Goal: Task Accomplishment & Management: Use online tool/utility

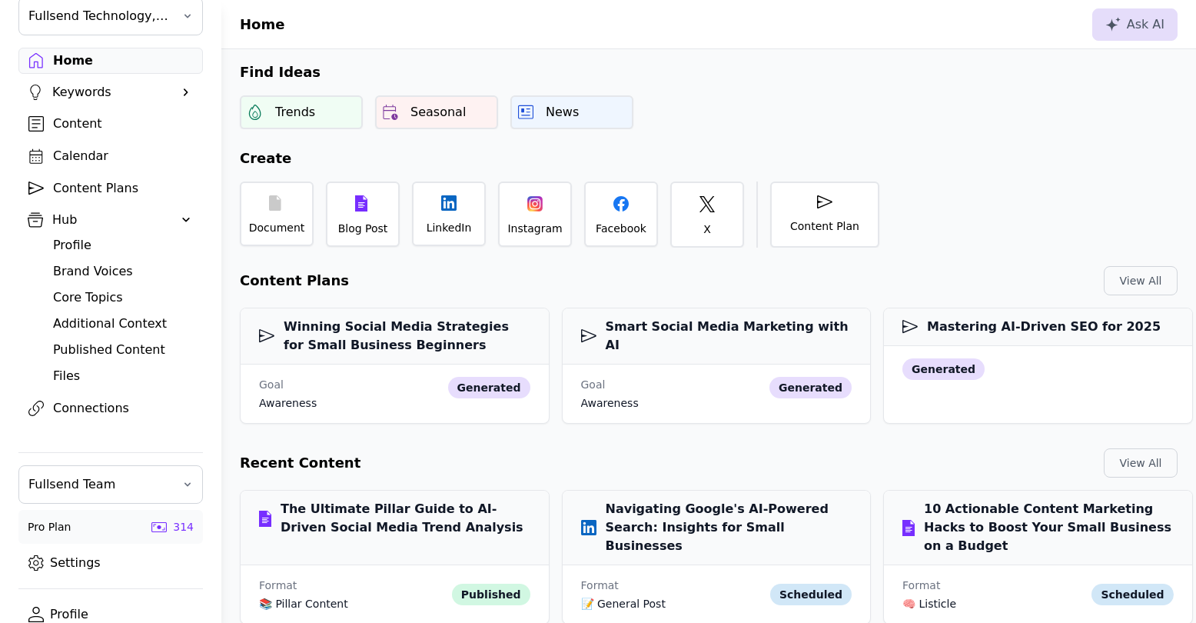
scroll to position [71, 0]
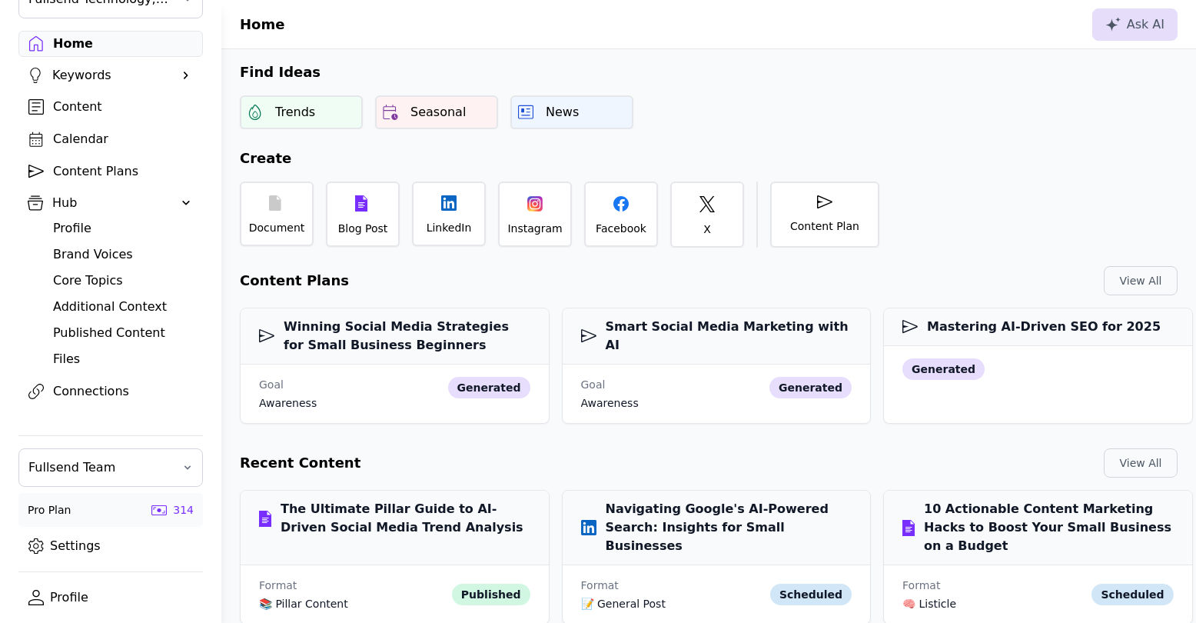
click at [78, 543] on link "Settings" at bounding box center [110, 546] width 184 height 26
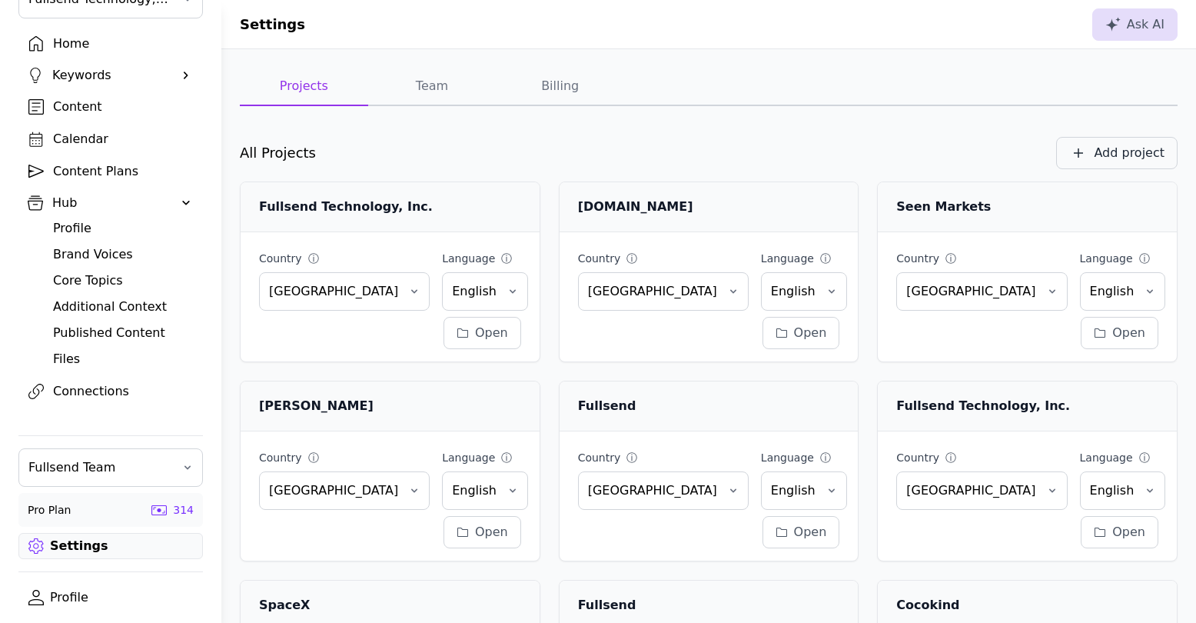
click at [1147, 154] on div "Add project" at bounding box center [1129, 153] width 71 height 18
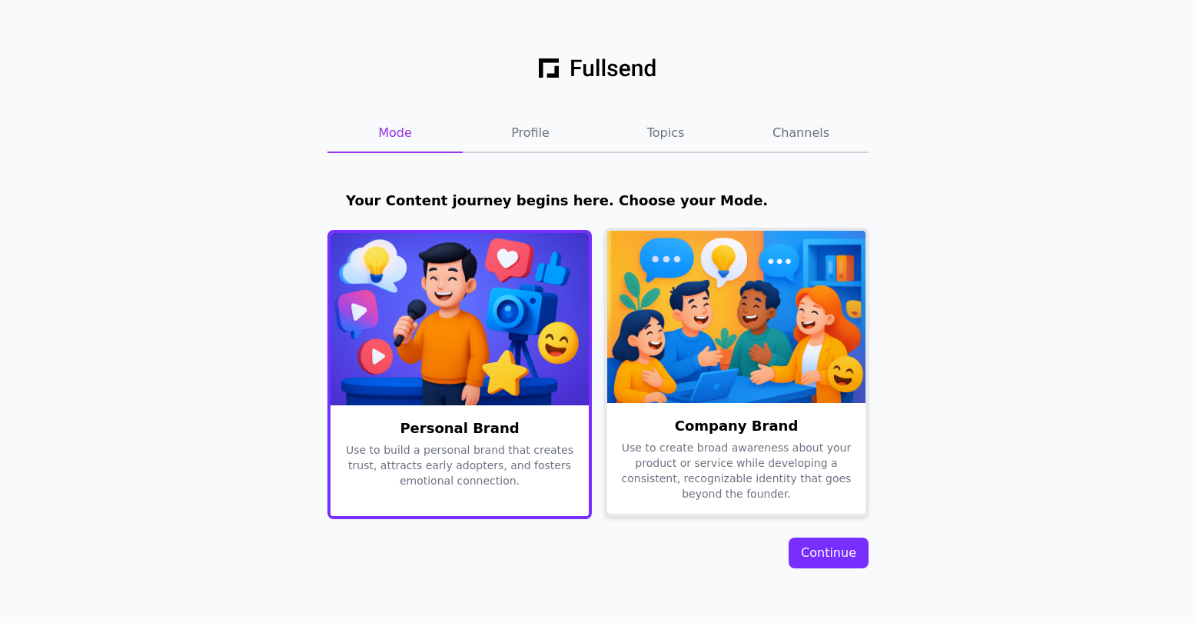
click at [718, 313] on img at bounding box center [736, 317] width 258 height 172
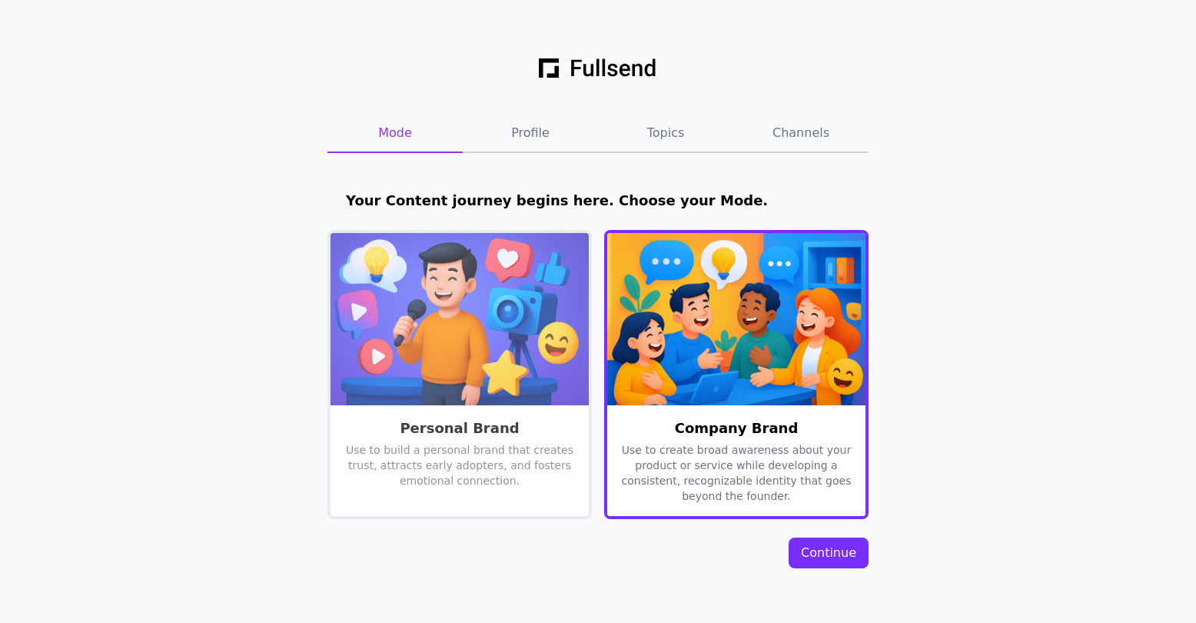
click at [810, 548] on div "Continue" at bounding box center [828, 552] width 55 height 18
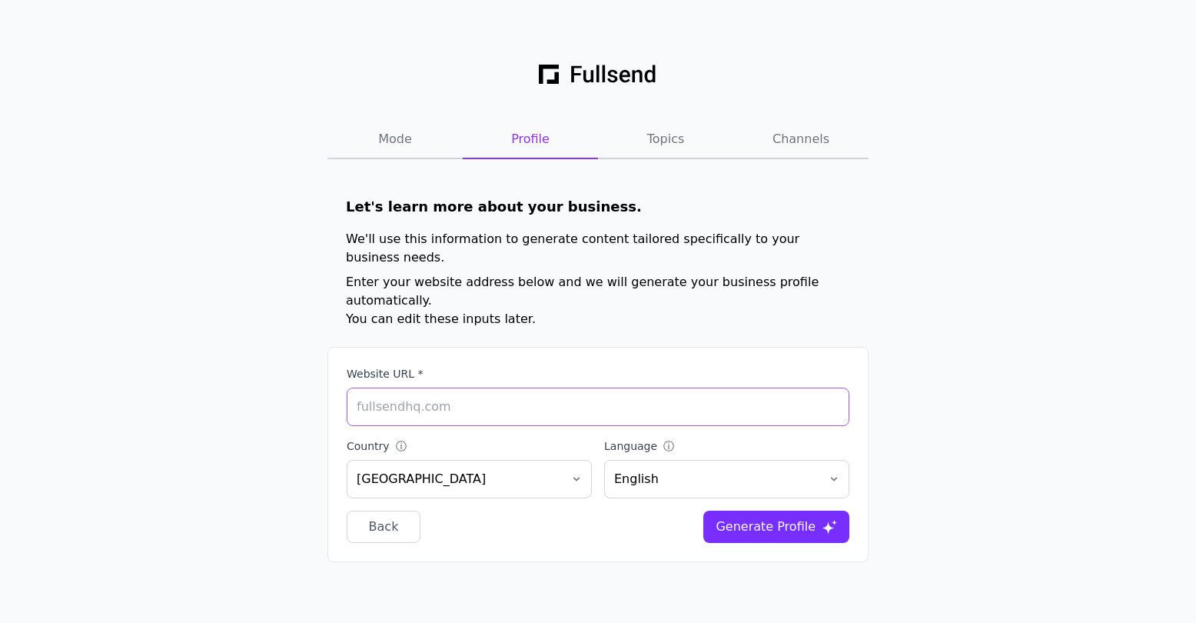
click at [447, 387] on input "Website URL *" at bounding box center [598, 406] width 503 height 38
paste input "https://www.fullsendhq.com/"
type input "https://www.fullsendhq.com/"
click at [1028, 323] on div "Mode Profile Topics Channels Let's learn more about your business. We'll use th…" at bounding box center [598, 311] width 1196 height 623
click at [772, 517] on div "Generate Profile" at bounding box center [765, 526] width 100 height 18
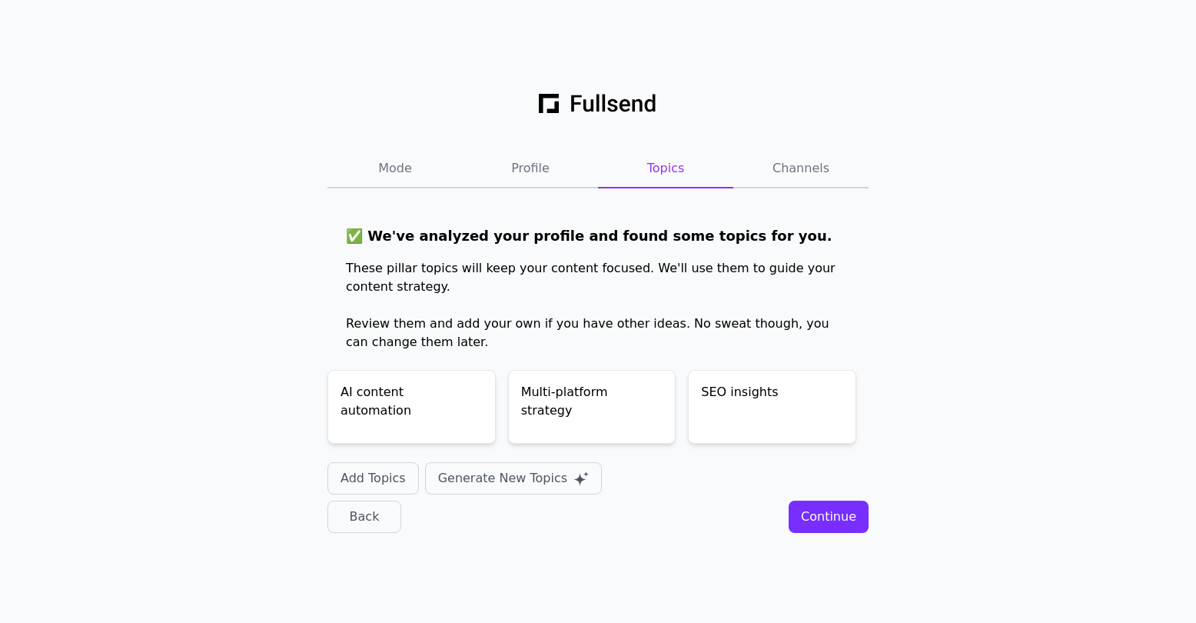
click at [822, 520] on div "Continue" at bounding box center [828, 516] width 55 height 18
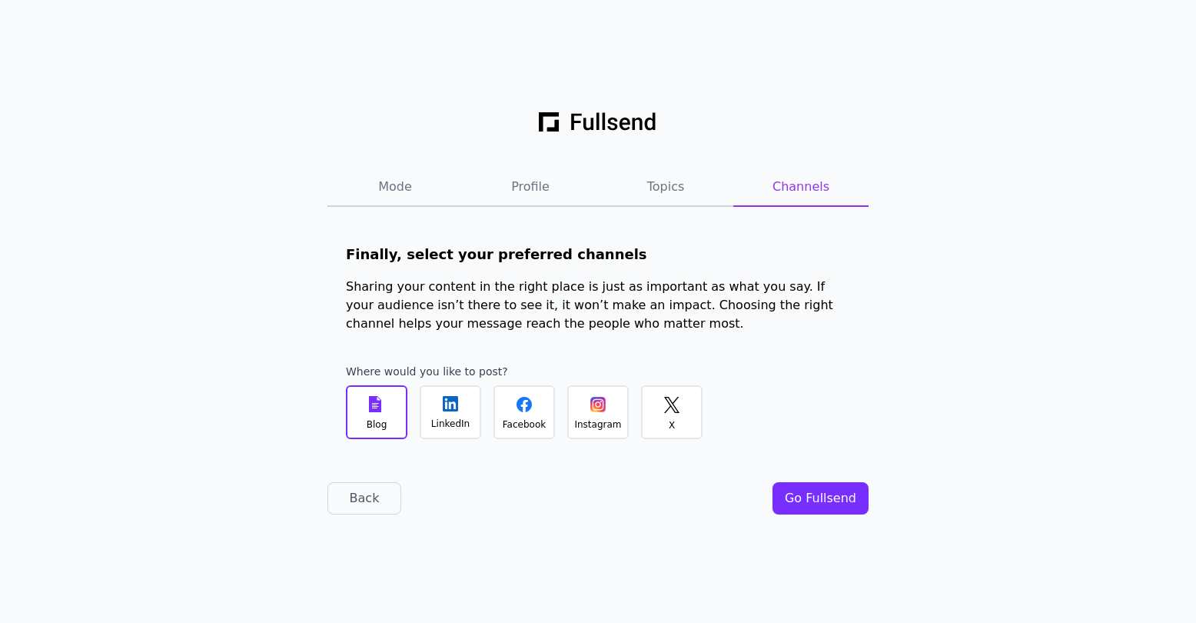
click at [829, 503] on div "Go Fullsend" at bounding box center [820, 498] width 71 height 18
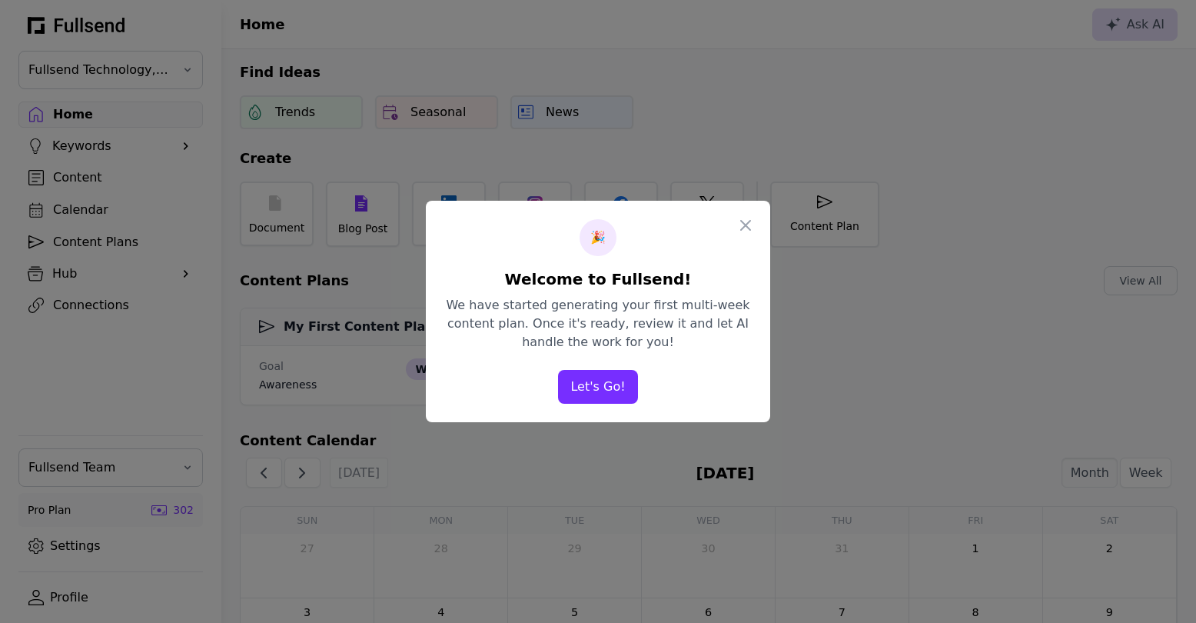
click at [613, 383] on button "Let's Go!" at bounding box center [597, 387] width 79 height 34
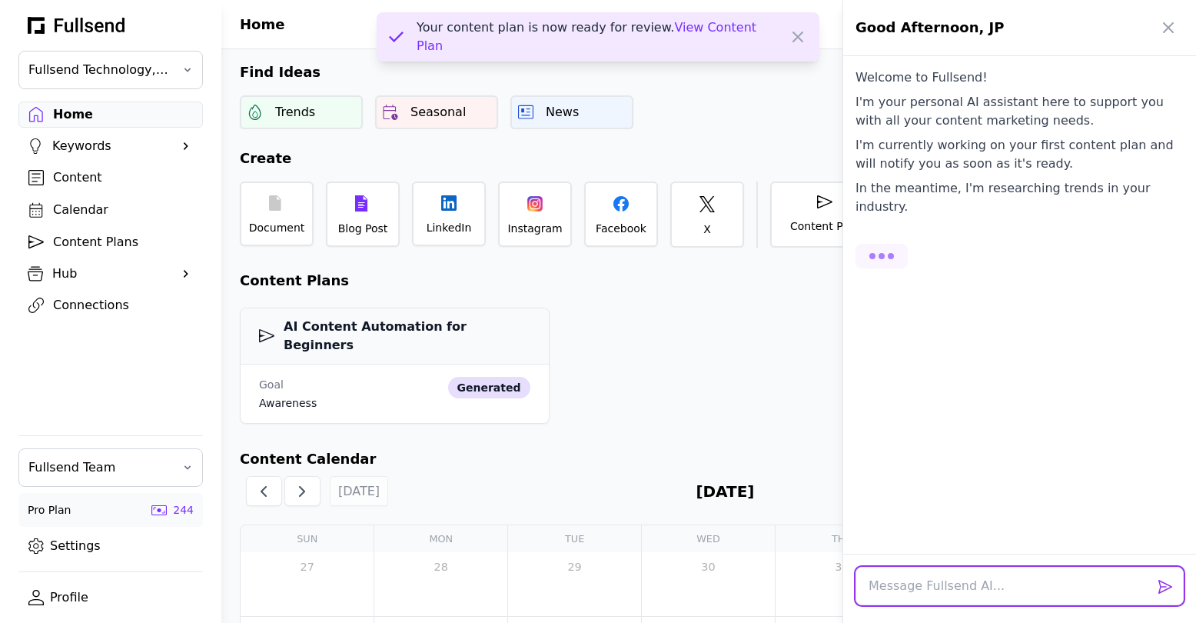
click at [914, 579] on textarea at bounding box center [1019, 585] width 328 height 38
type textarea "Hello"
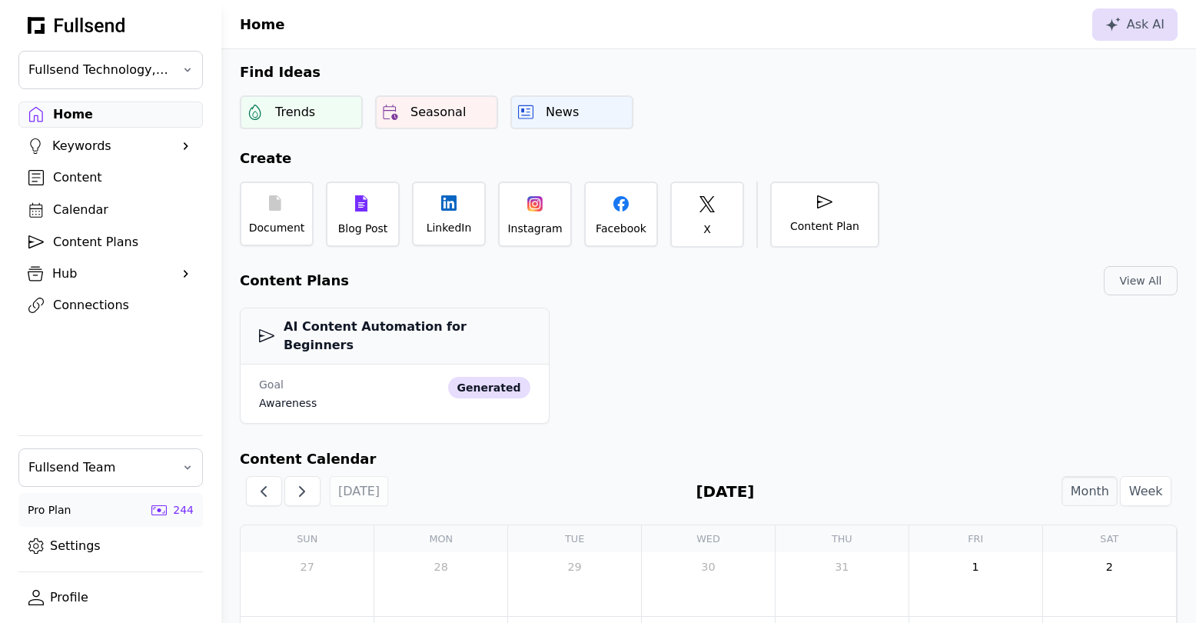
click at [77, 549] on link "Settings" at bounding box center [110, 546] width 184 height 26
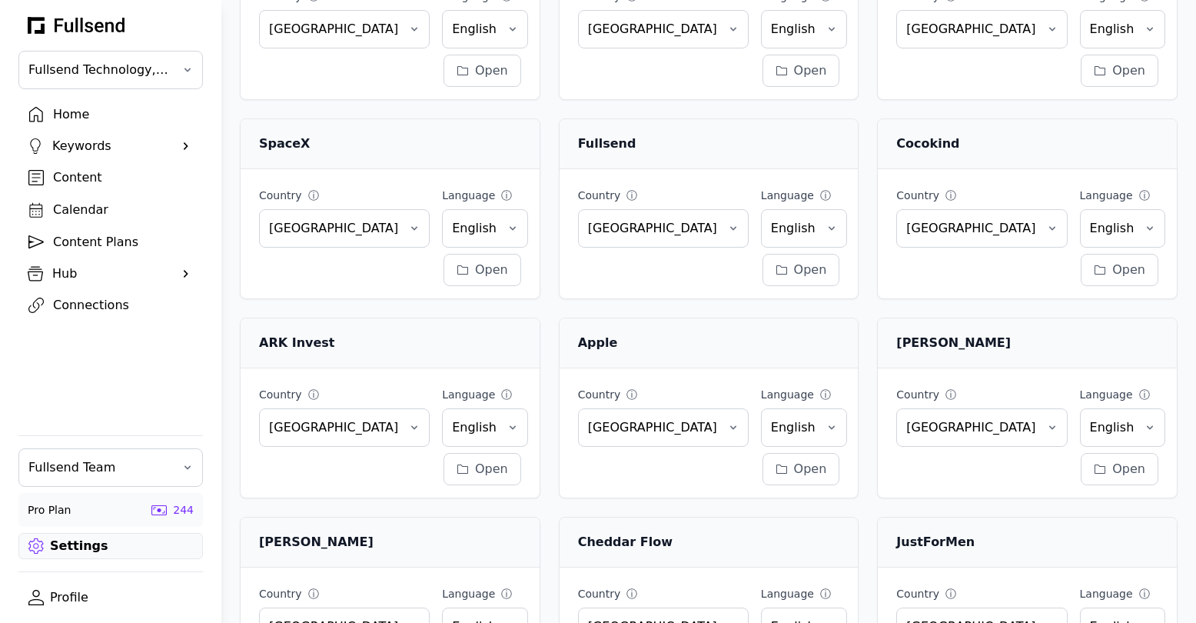
scroll to position [753, 0]
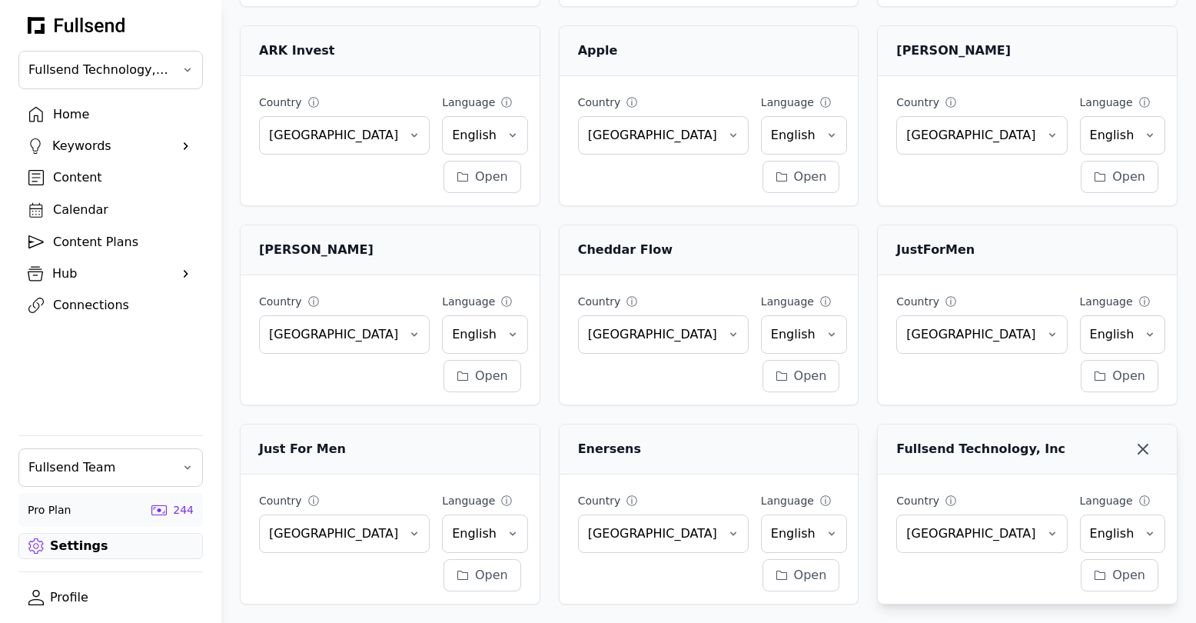
click at [1147, 453] on icon "button" at bounding box center [1142, 448] width 9 height 9
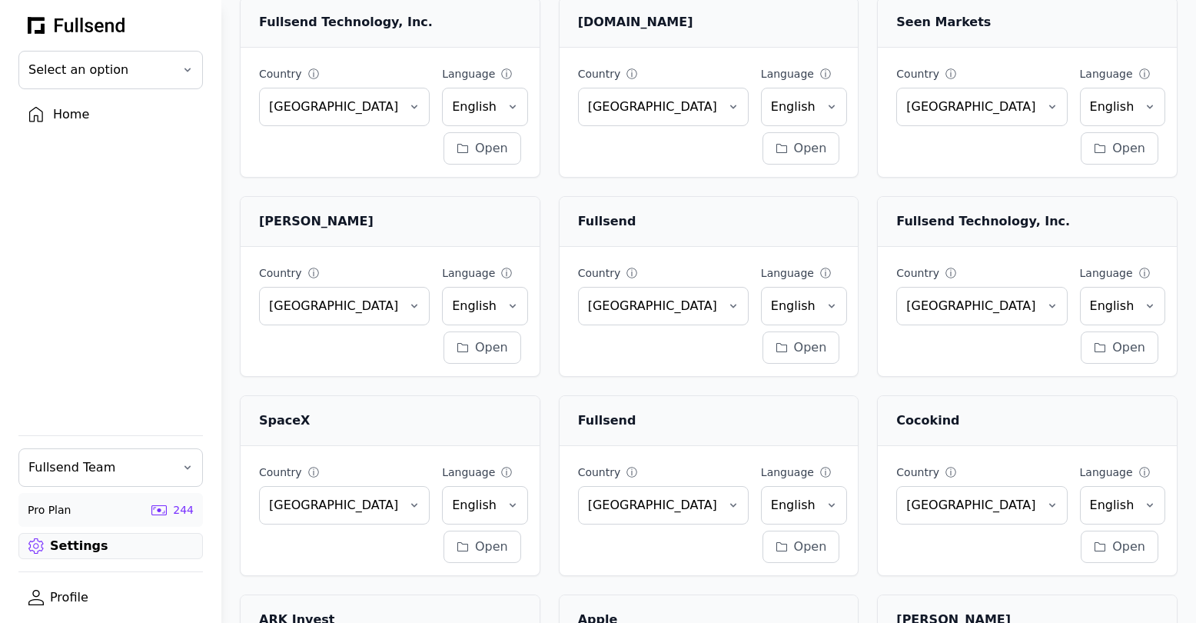
scroll to position [0, 0]
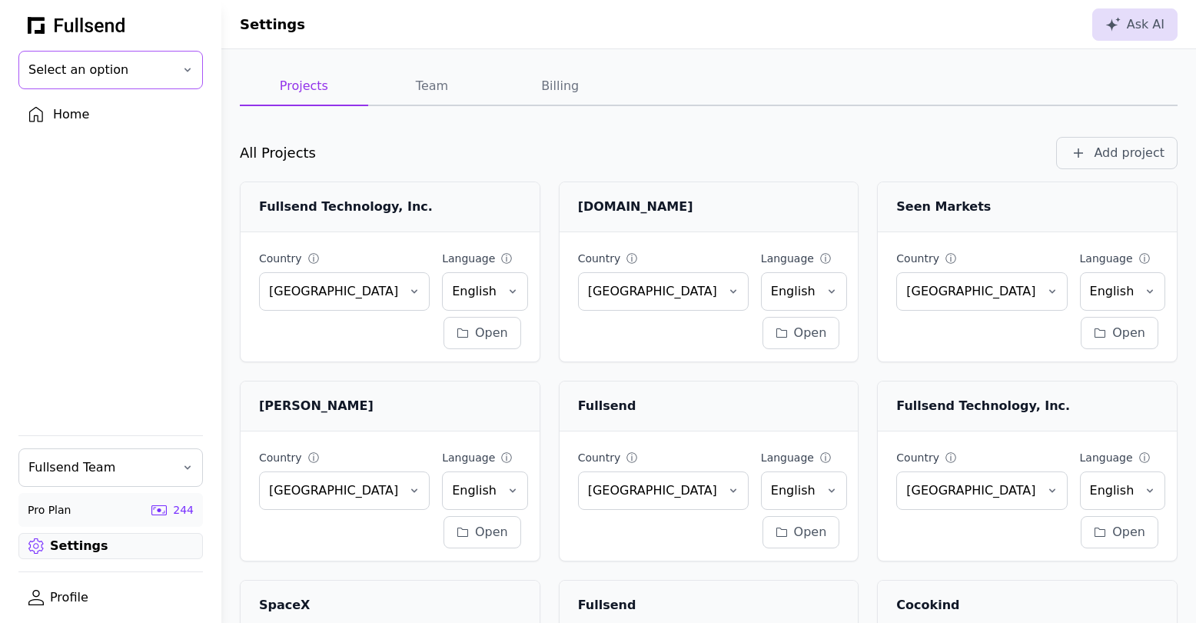
click at [183, 68] on button "Select an option" at bounding box center [110, 70] width 184 height 38
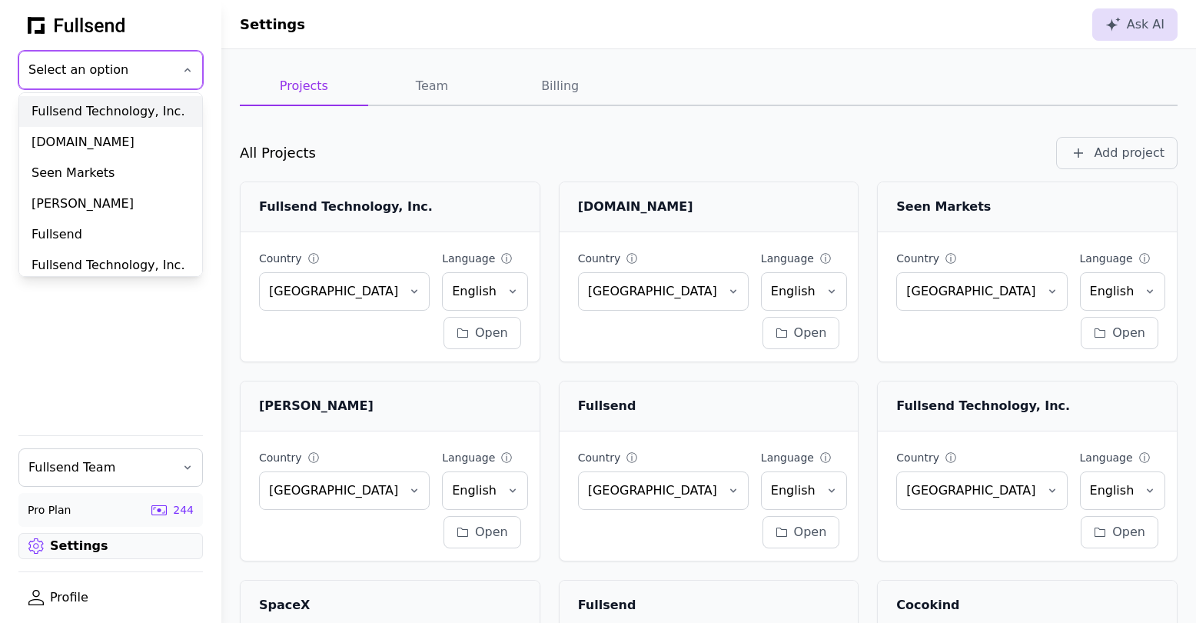
click at [141, 110] on div "Fullsend Technology, Inc." at bounding box center [110, 111] width 183 height 31
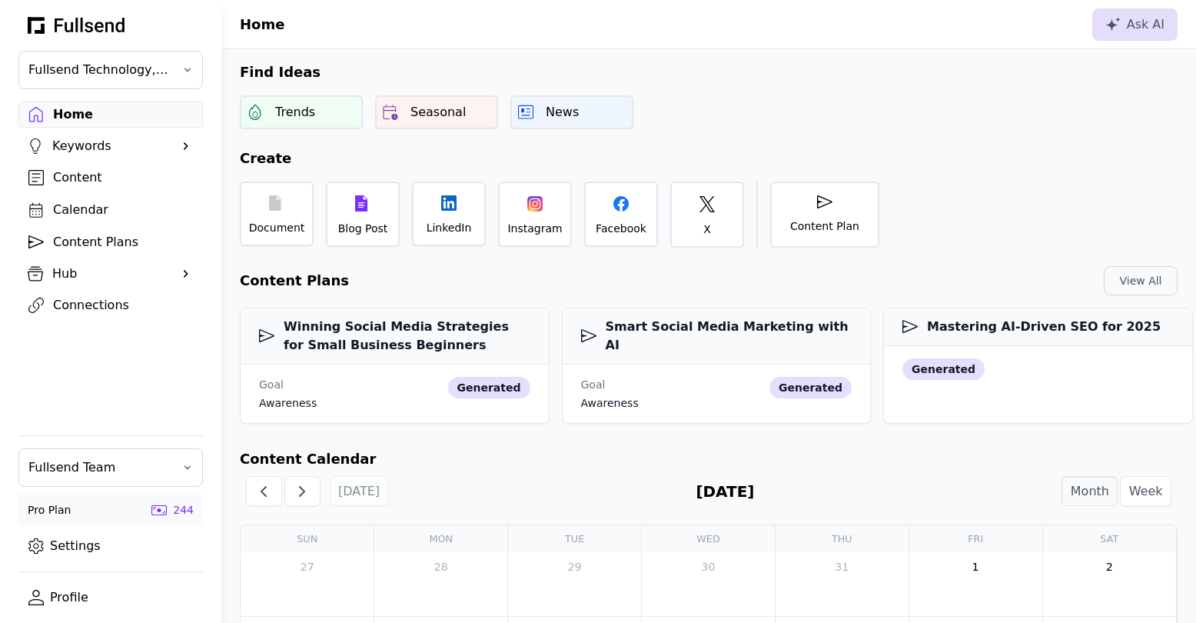
click at [74, 548] on link "Settings" at bounding box center [110, 546] width 184 height 26
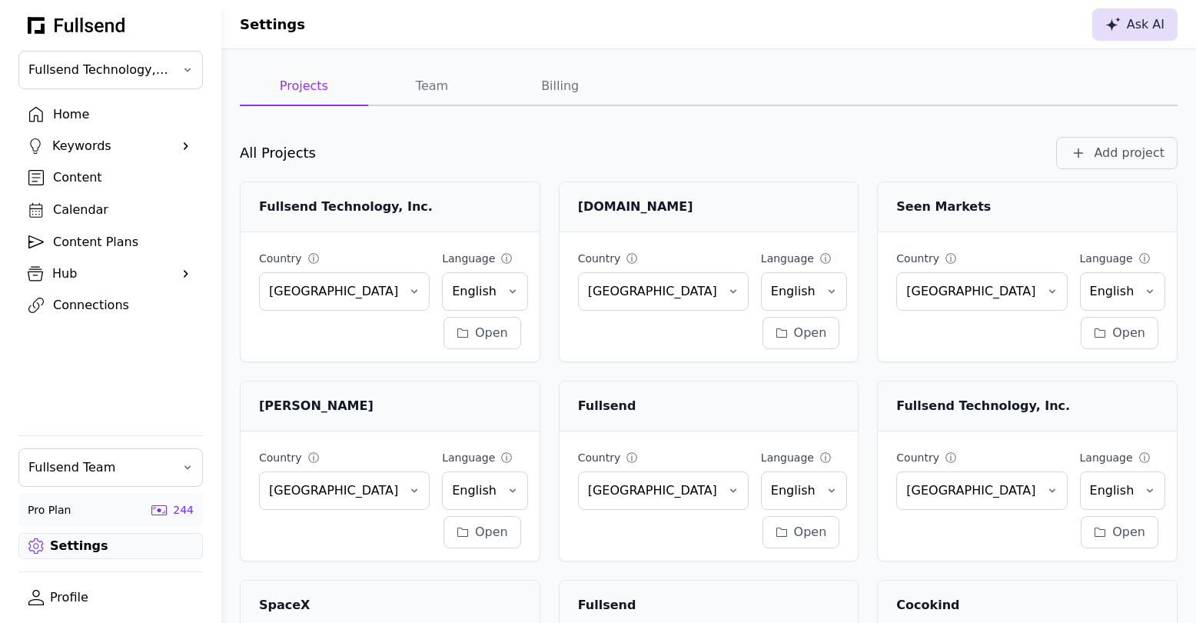
click at [1127, 23] on div "Ask AI" at bounding box center [1134, 24] width 59 height 18
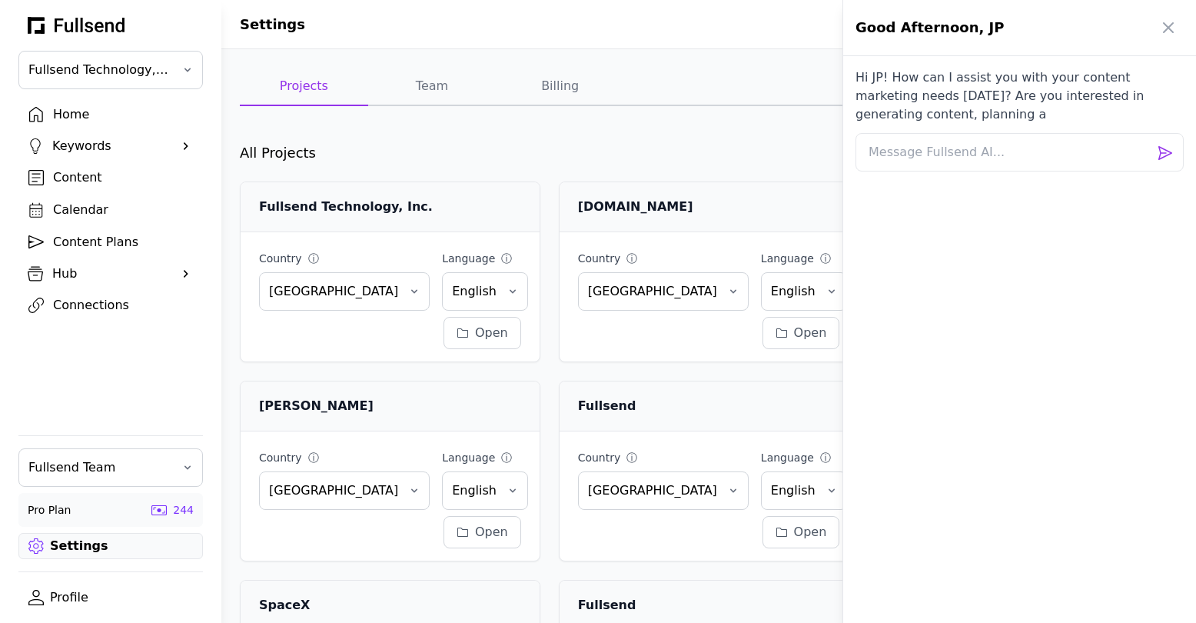
click at [979, 129] on div "Hi JP! How can I assist you with your content marketing needs today? Are you in…" at bounding box center [1019, 96] width 328 height 68
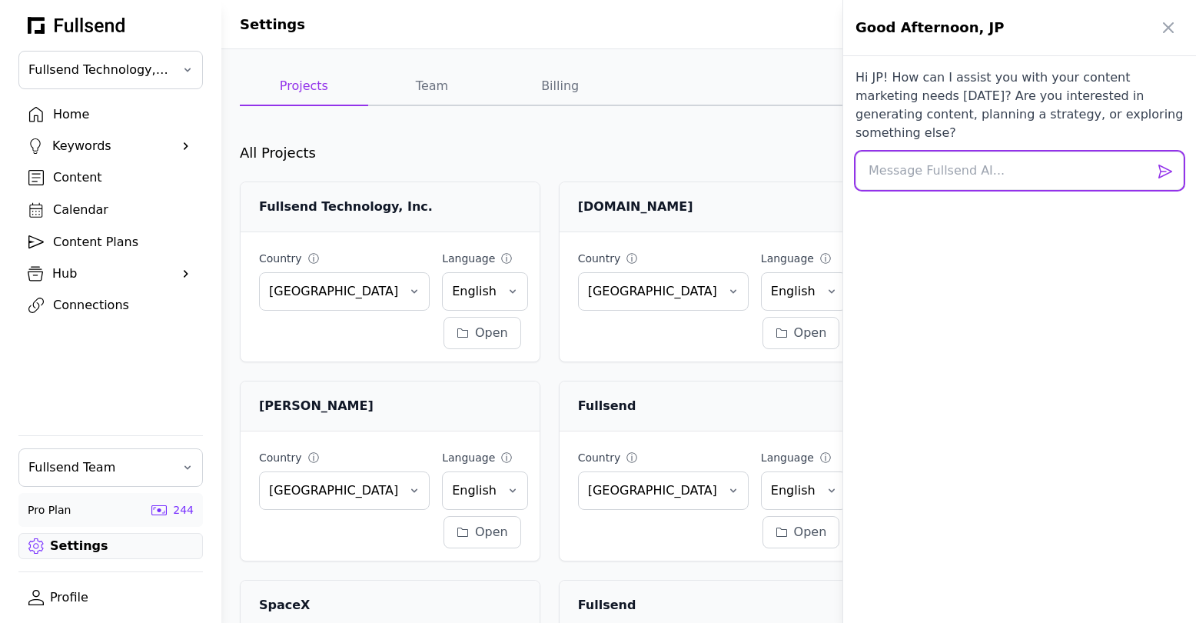
click at [961, 151] on textarea at bounding box center [1019, 170] width 328 height 38
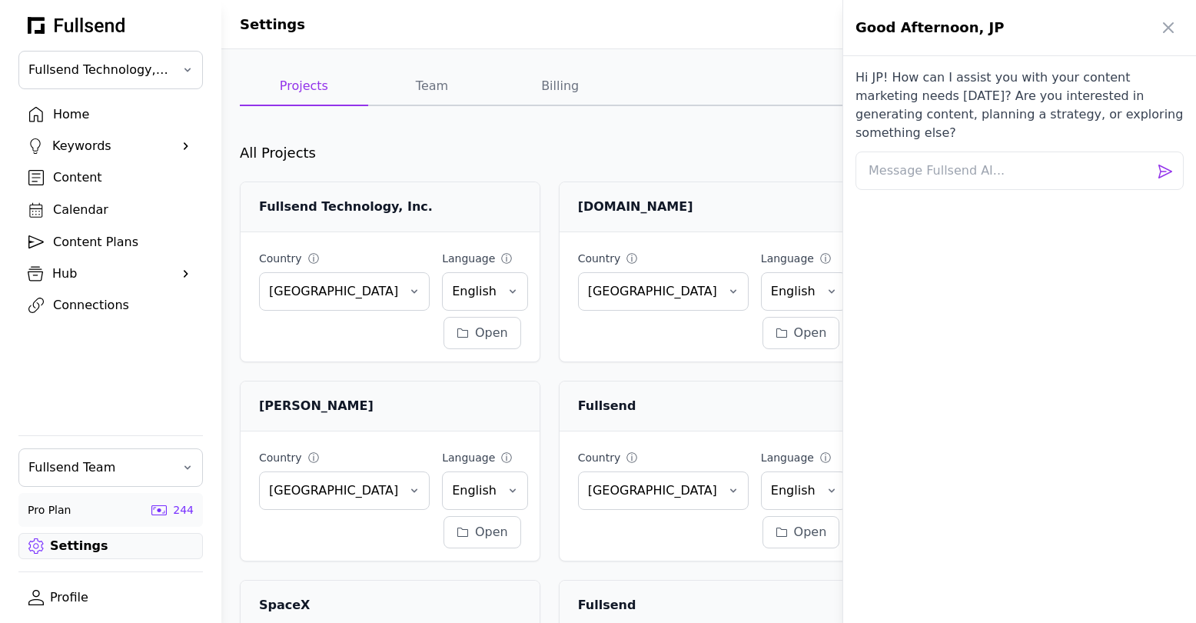
click at [89, 116] on div at bounding box center [598, 311] width 1196 height 623
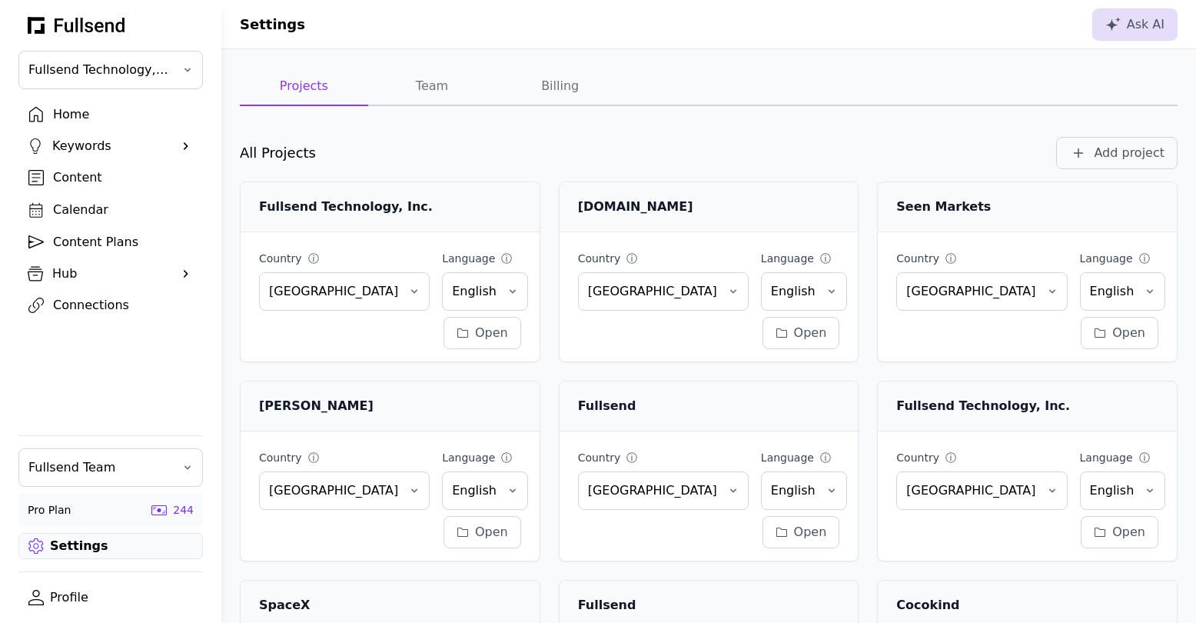
click at [78, 115] on div "Home" at bounding box center [123, 114] width 140 height 18
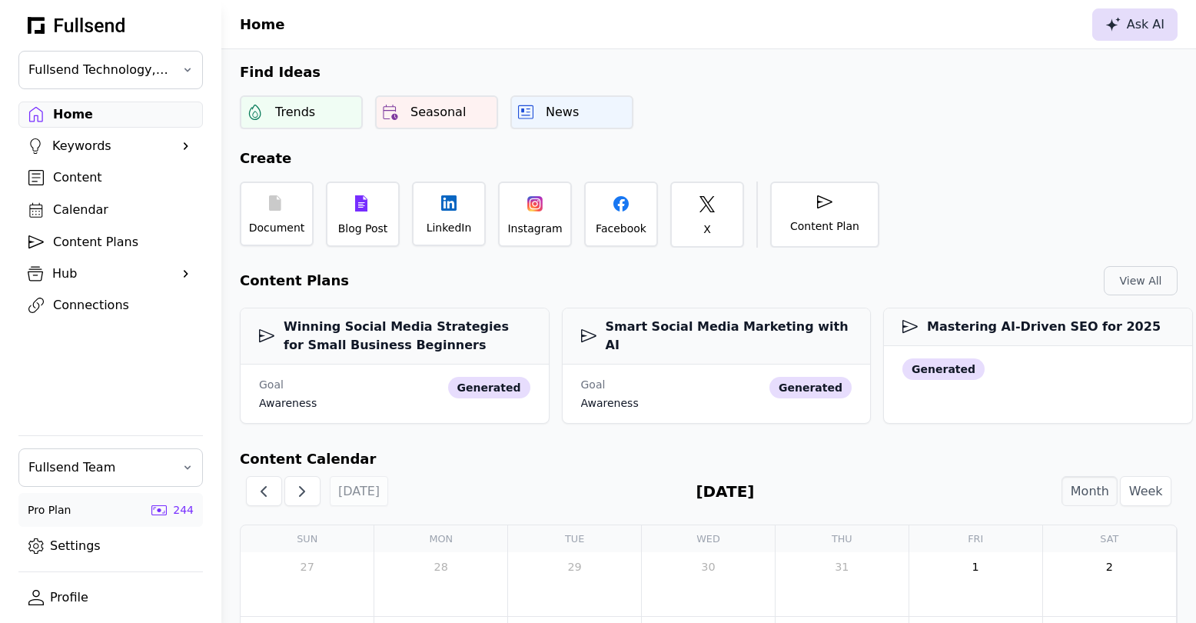
click at [1129, 23] on div "Ask AI" at bounding box center [1134, 24] width 59 height 18
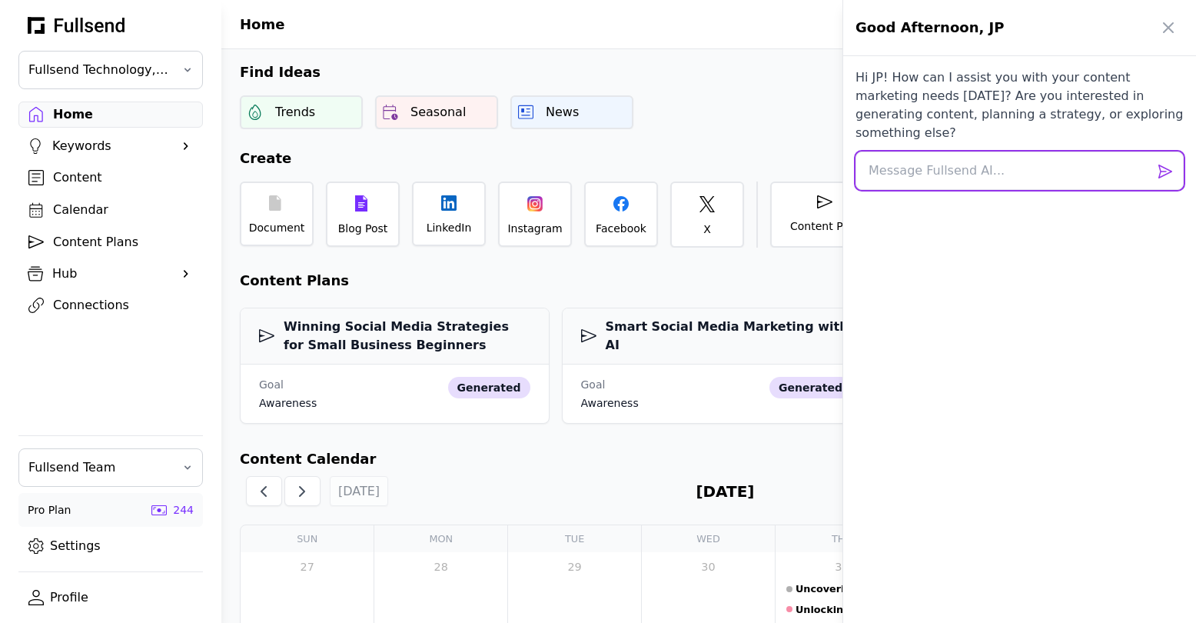
click at [931, 151] on textarea at bounding box center [1019, 170] width 328 height 38
type textarea "What should I write about?"
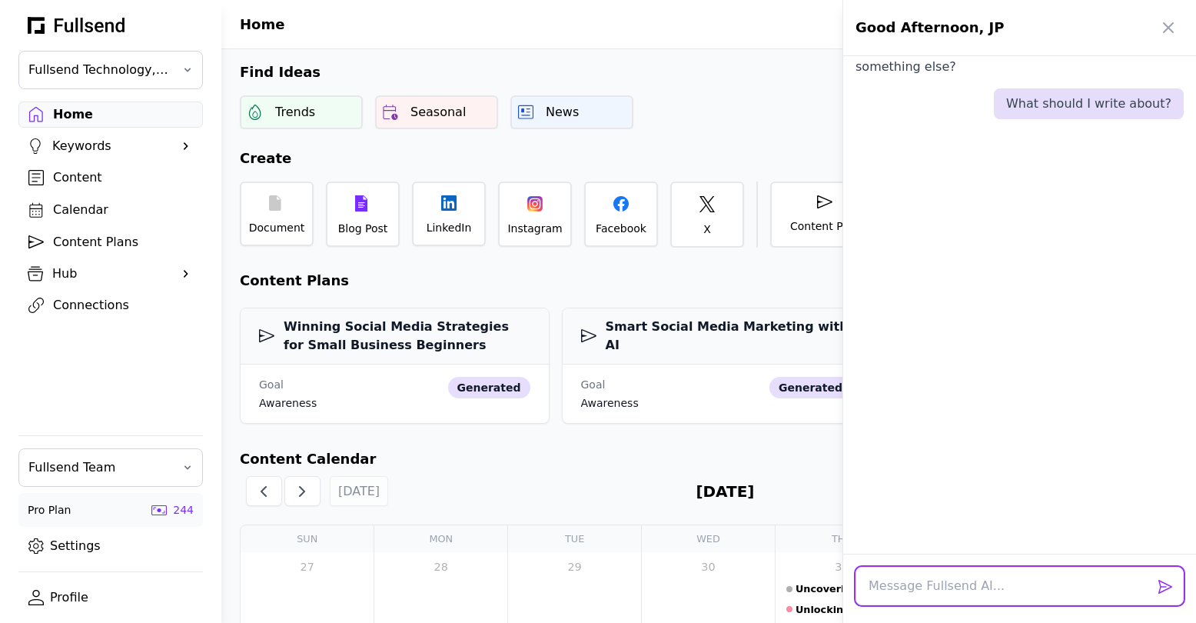
scroll to position [68, 0]
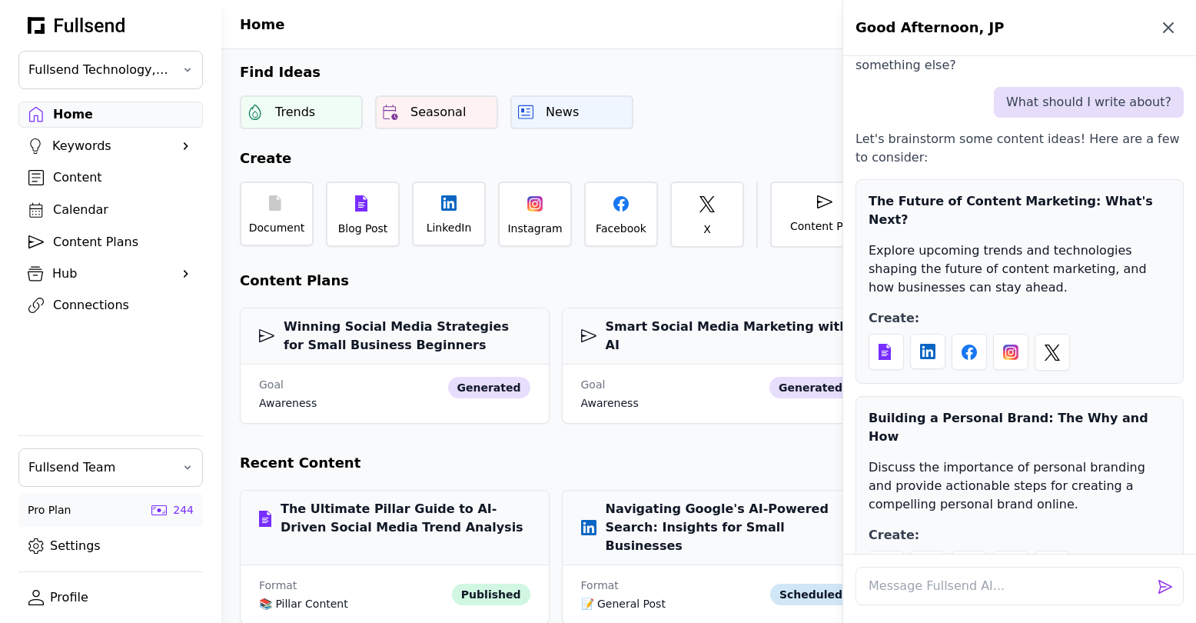
click at [1170, 35] on icon "button" at bounding box center [1168, 27] width 18 height 18
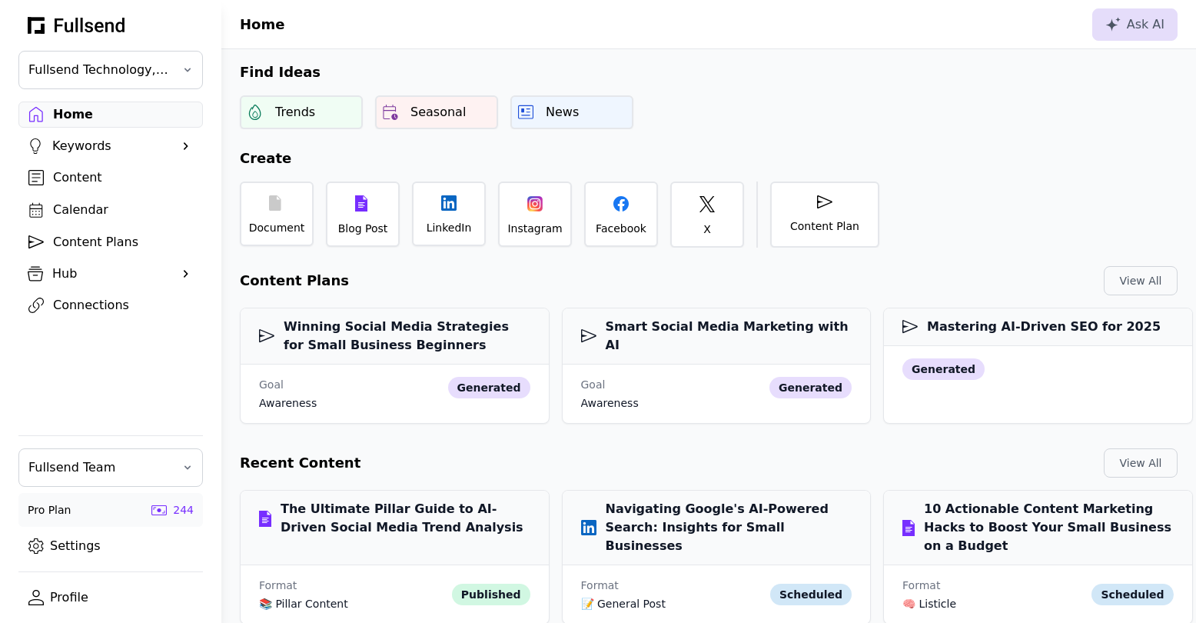
click at [84, 546] on link "Settings" at bounding box center [110, 546] width 184 height 26
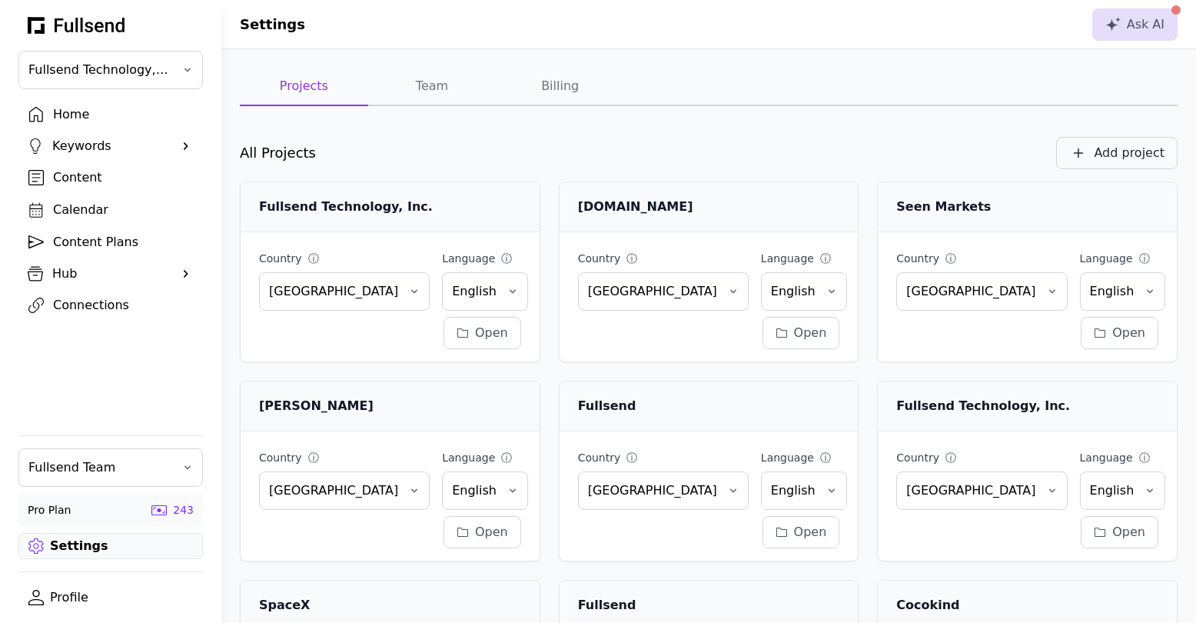
click at [1119, 151] on div "Add project" at bounding box center [1129, 153] width 71 height 18
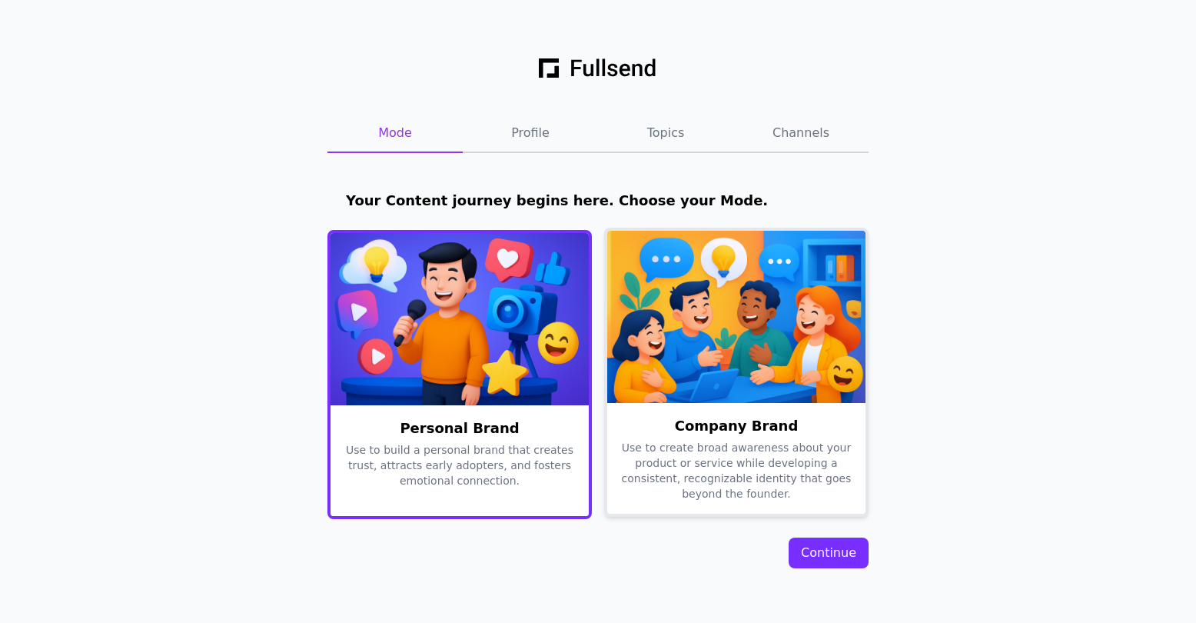
click at [812, 307] on img at bounding box center [736, 317] width 258 height 172
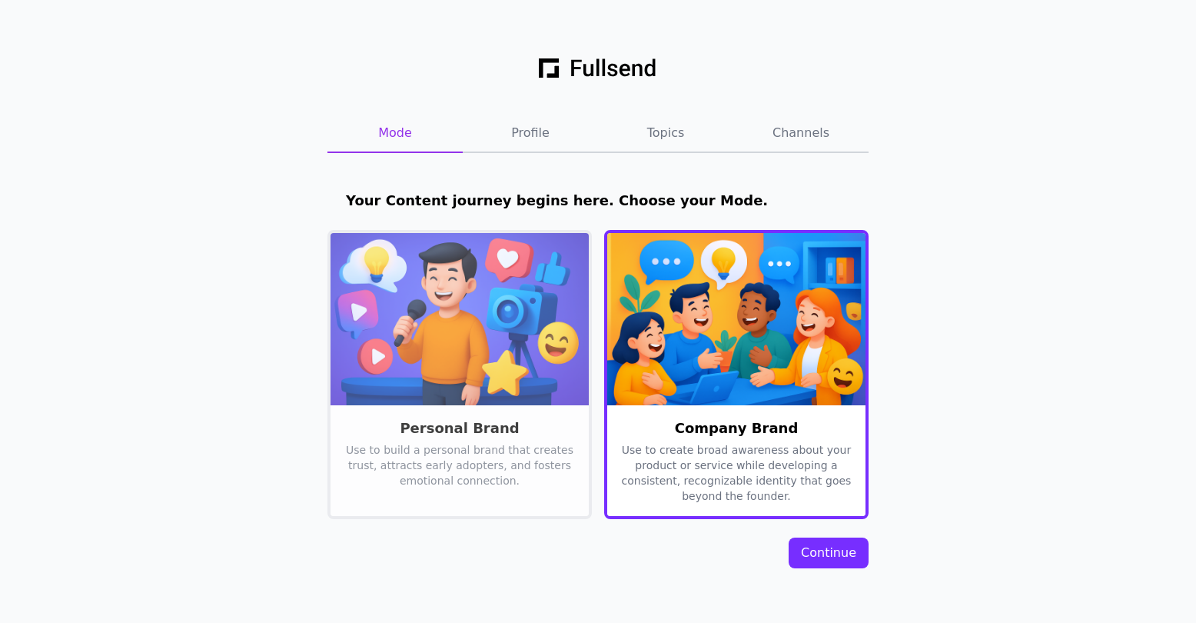
click at [833, 559] on div "Continue" at bounding box center [828, 552] width 55 height 18
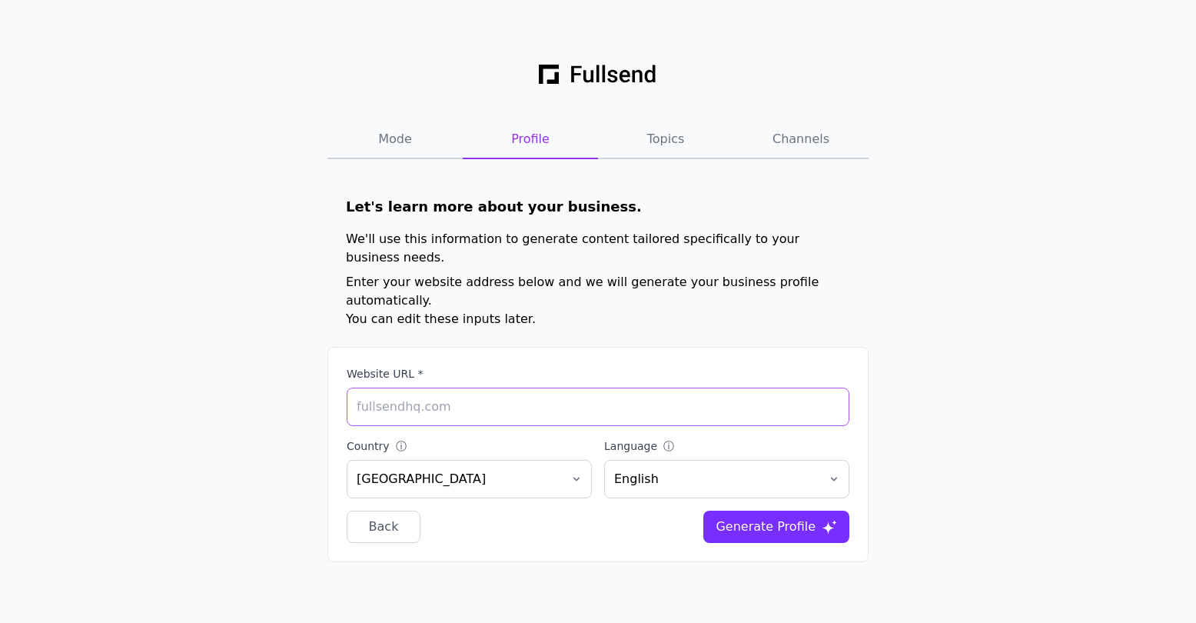
click at [476, 387] on input "Website URL *" at bounding box center [598, 406] width 503 height 38
paste input "https://www.loom.com/share/e17ba69d23a54820bb3dc973f23de633"
type input "https://www.loom.com/share/e17ba69d23a54820bb3dc973f23de633"
drag, startPoint x: 762, startPoint y: 397, endPoint x: 346, endPoint y: 385, distance: 416.7
click at [347, 387] on input "https://www.loom.com/share/e17ba69d23a54820bb3dc973f23de633" at bounding box center [598, 406] width 503 height 38
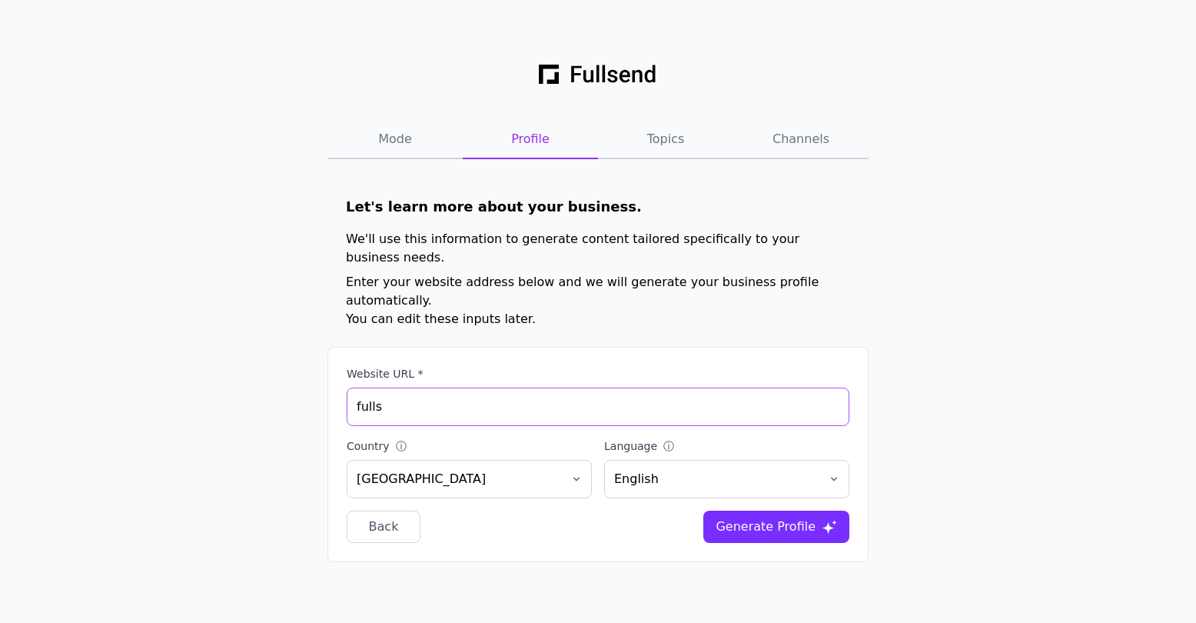
type input "[DOMAIN_NAME]"
click at [785, 517] on div "Generate Profile" at bounding box center [765, 526] width 100 height 18
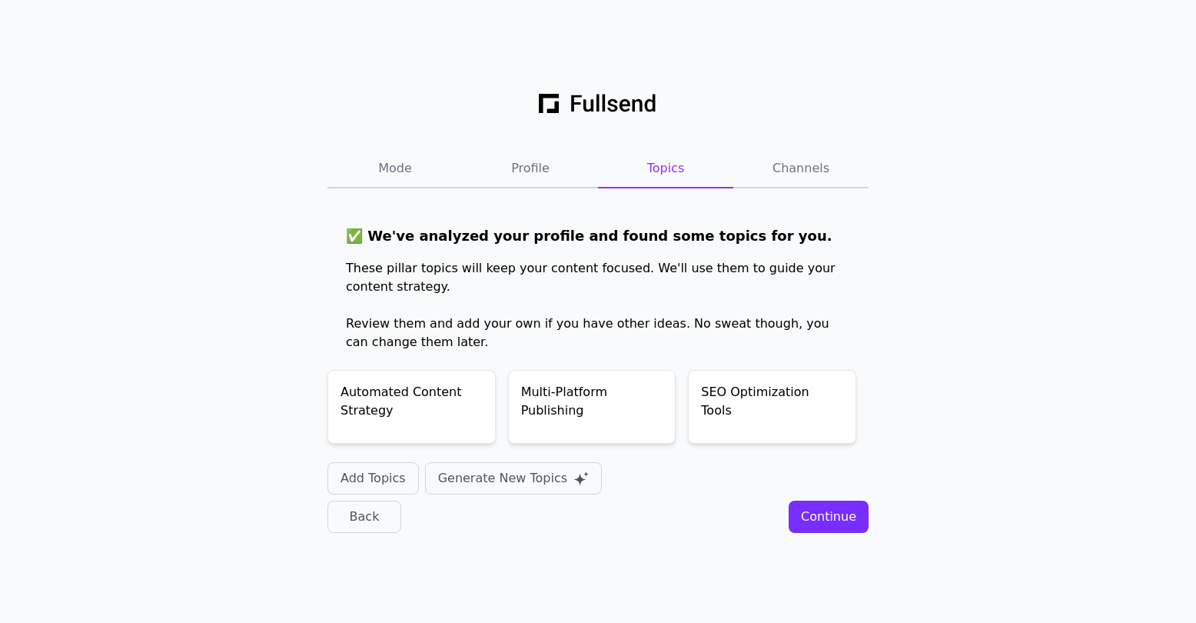
click at [837, 513] on div "Continue" at bounding box center [828, 516] width 55 height 18
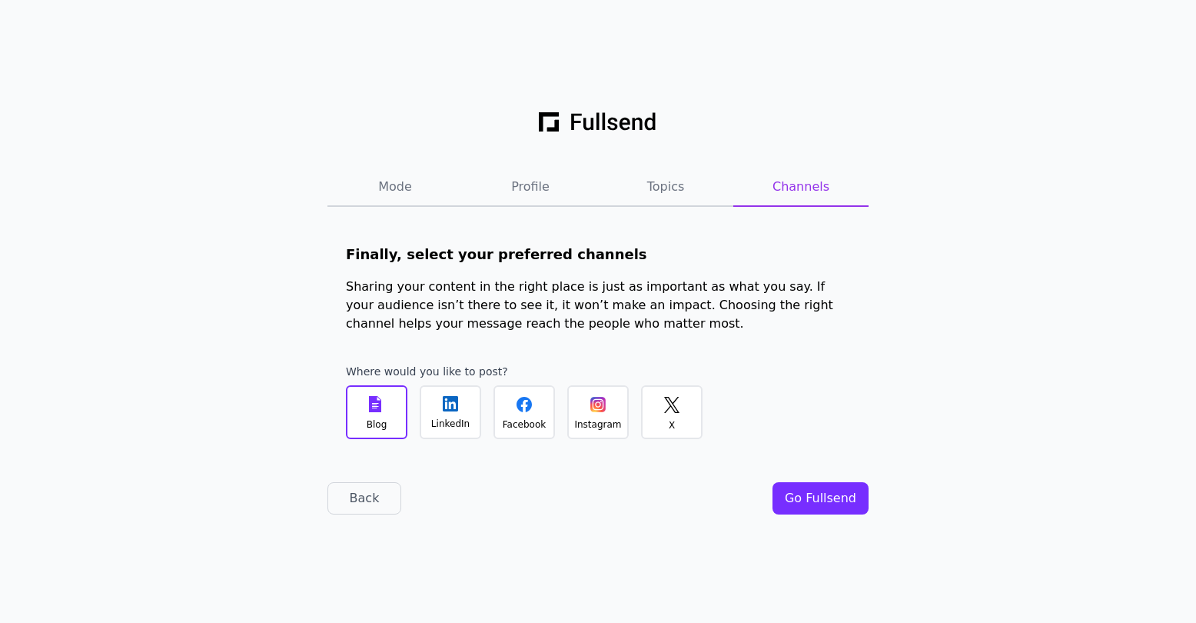
click at [453, 417] on div "LinkedIn" at bounding box center [450, 423] width 38 height 12
click at [831, 493] on div "Go Fullsend" at bounding box center [820, 498] width 71 height 18
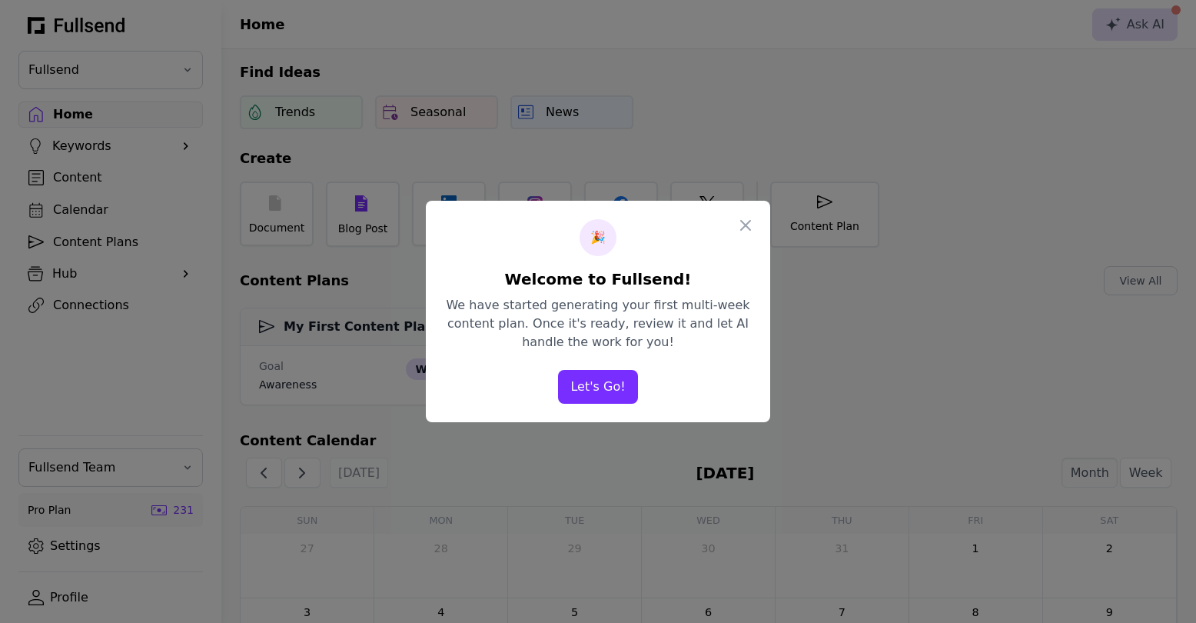
click at [603, 385] on button "Let's Go!" at bounding box center [597, 387] width 79 height 34
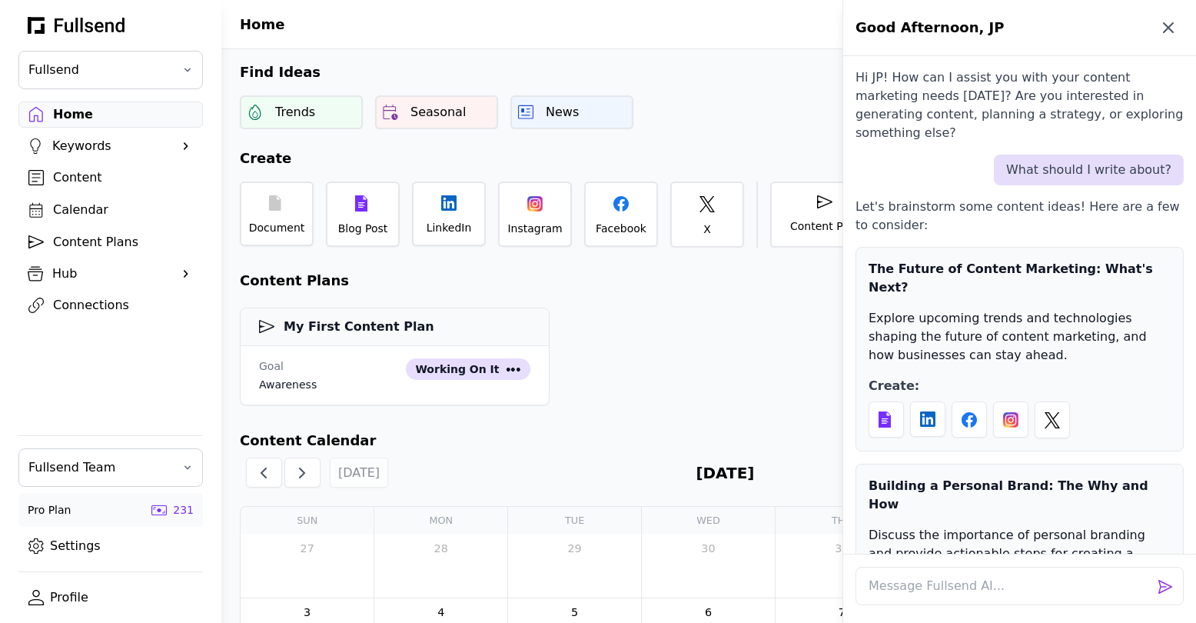
click at [1168, 32] on icon "button" at bounding box center [1168, 27] width 18 height 18
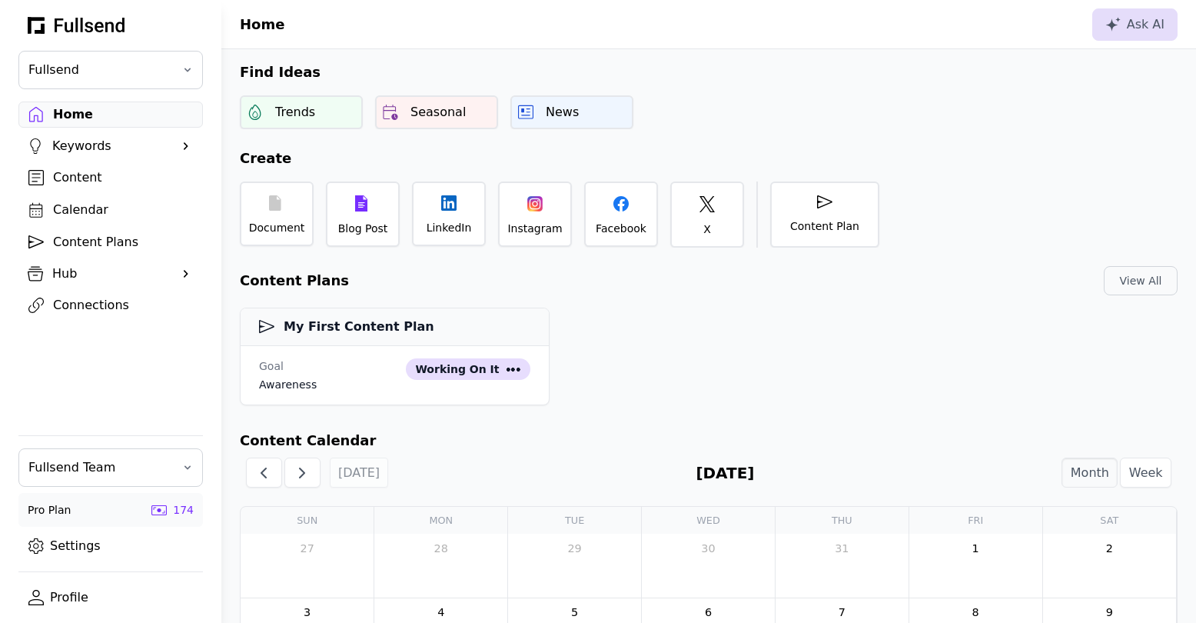
click at [67, 544] on link "Settings" at bounding box center [110, 546] width 184 height 26
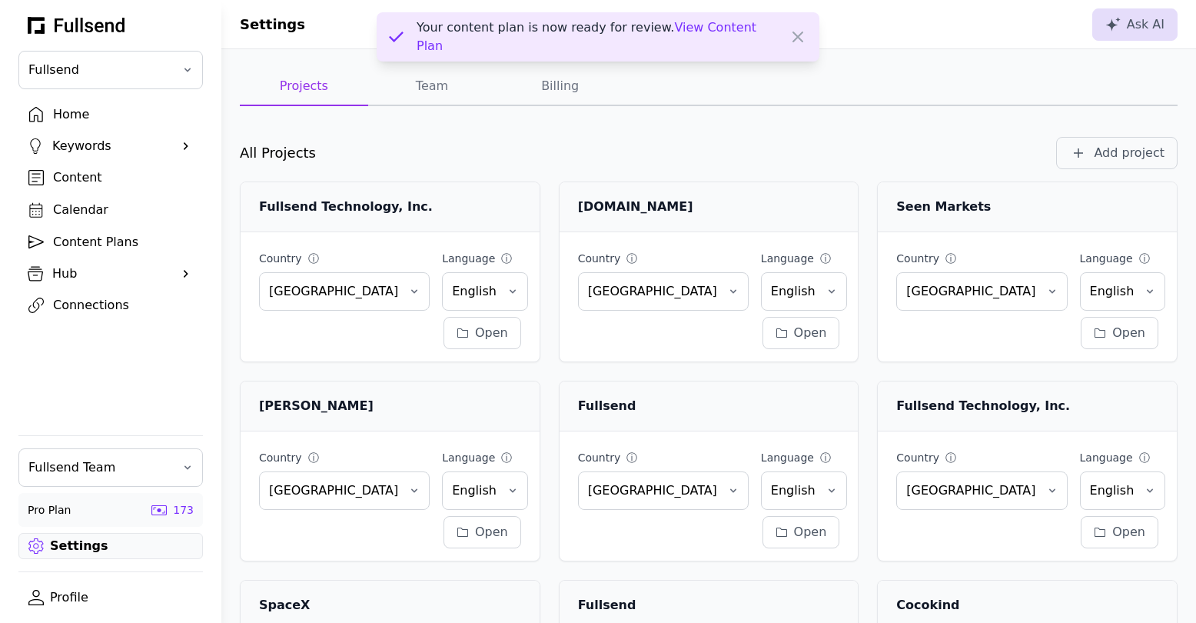
click at [78, 115] on div "Home" at bounding box center [123, 114] width 140 height 18
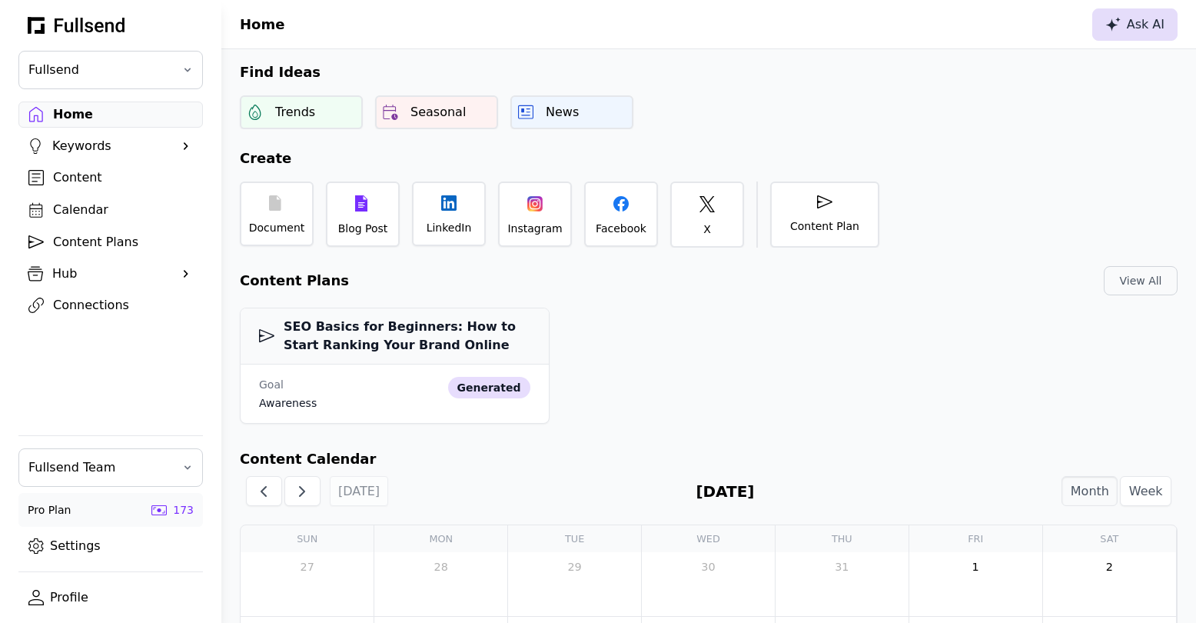
click at [1122, 28] on div "Ask AI" at bounding box center [1134, 24] width 59 height 18
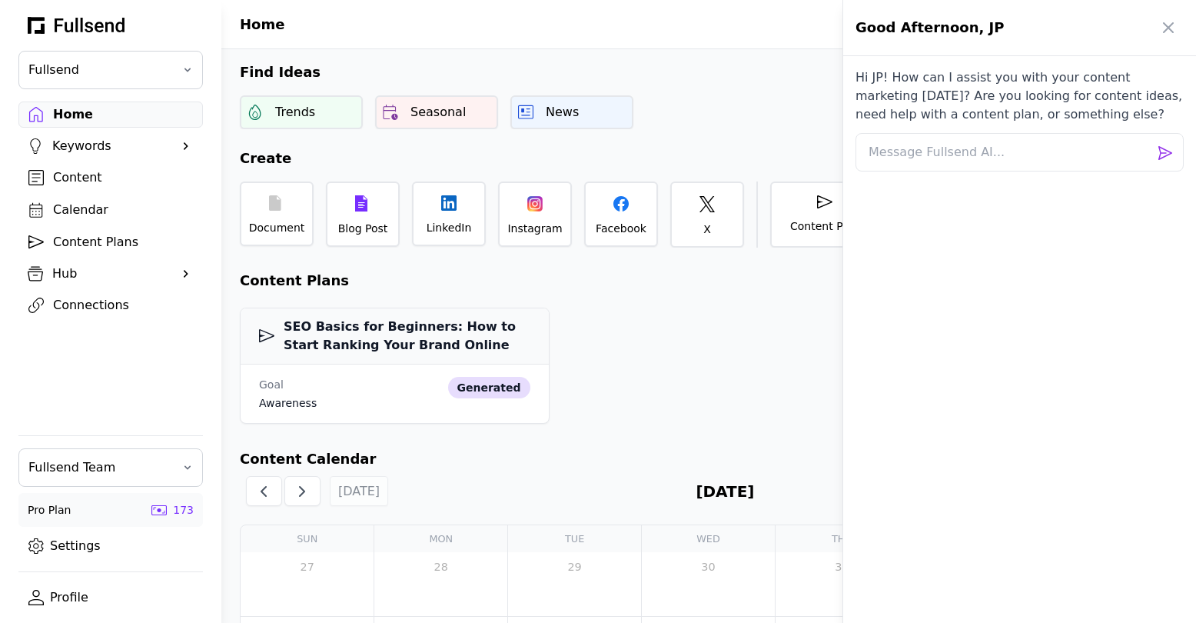
click at [63, 550] on div at bounding box center [598, 311] width 1196 height 623
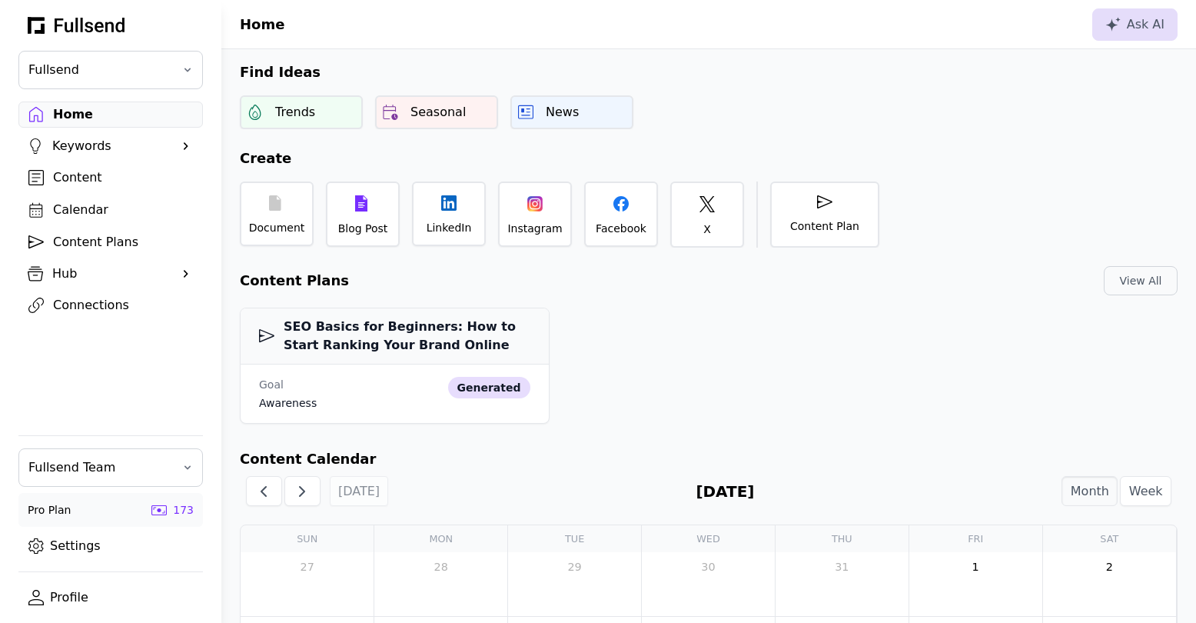
click at [63, 550] on link "Settings" at bounding box center [110, 546] width 184 height 26
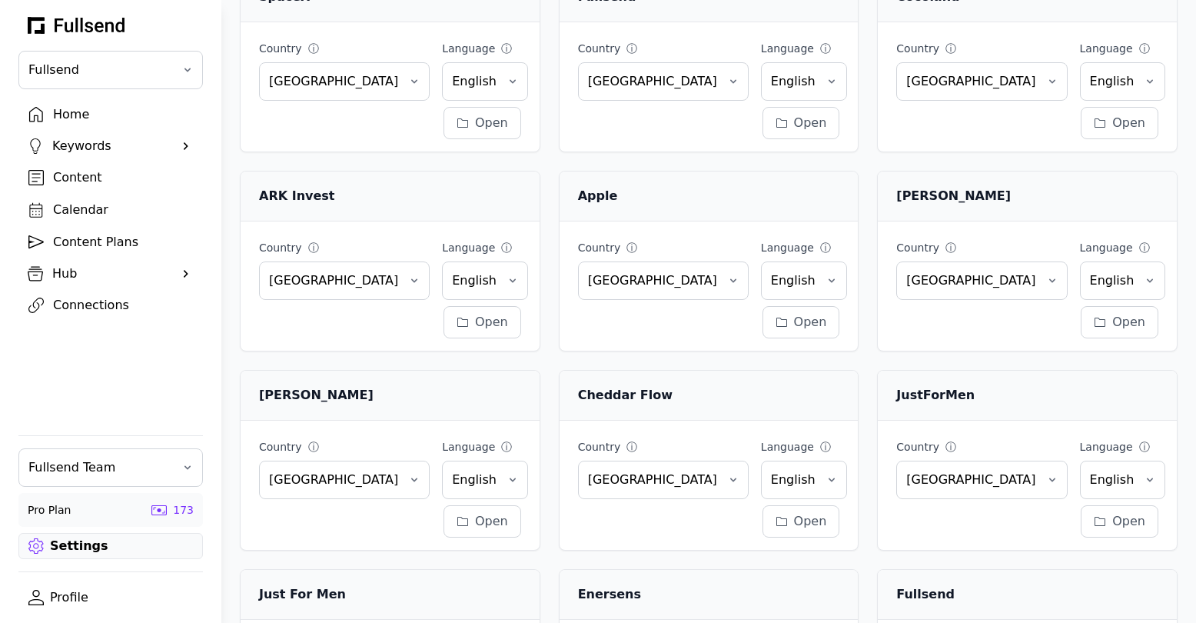
scroll to position [753, 0]
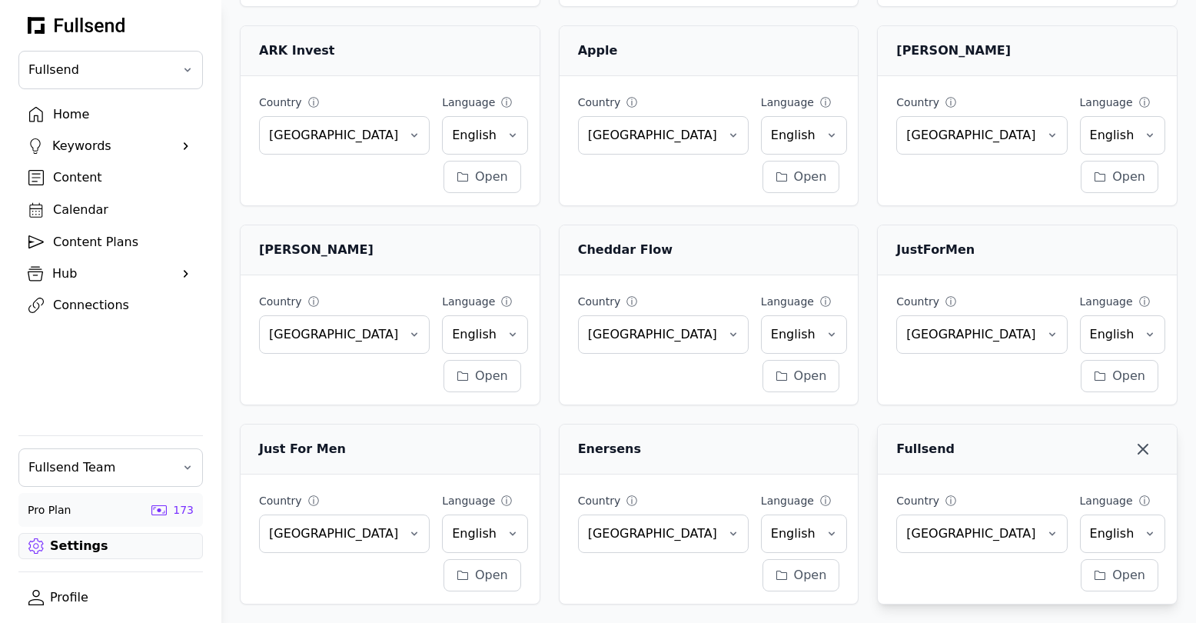
click at [1147, 444] on icon "button" at bounding box center [1142, 448] width 9 height 9
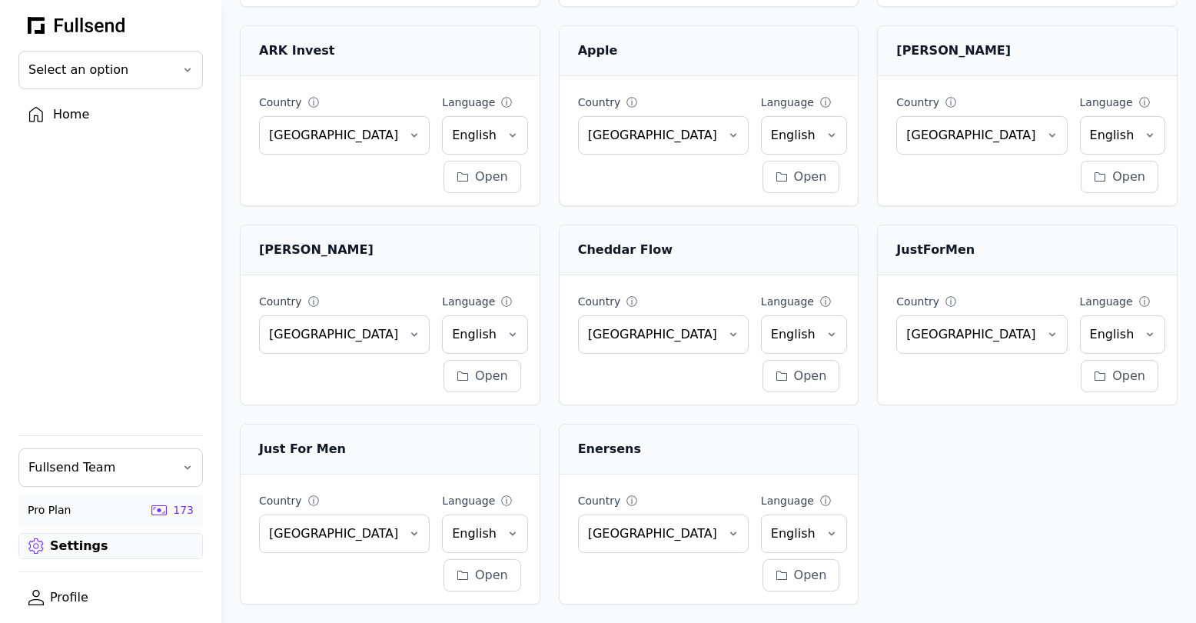
click at [61, 112] on div "Home" at bounding box center [123, 114] width 140 height 18
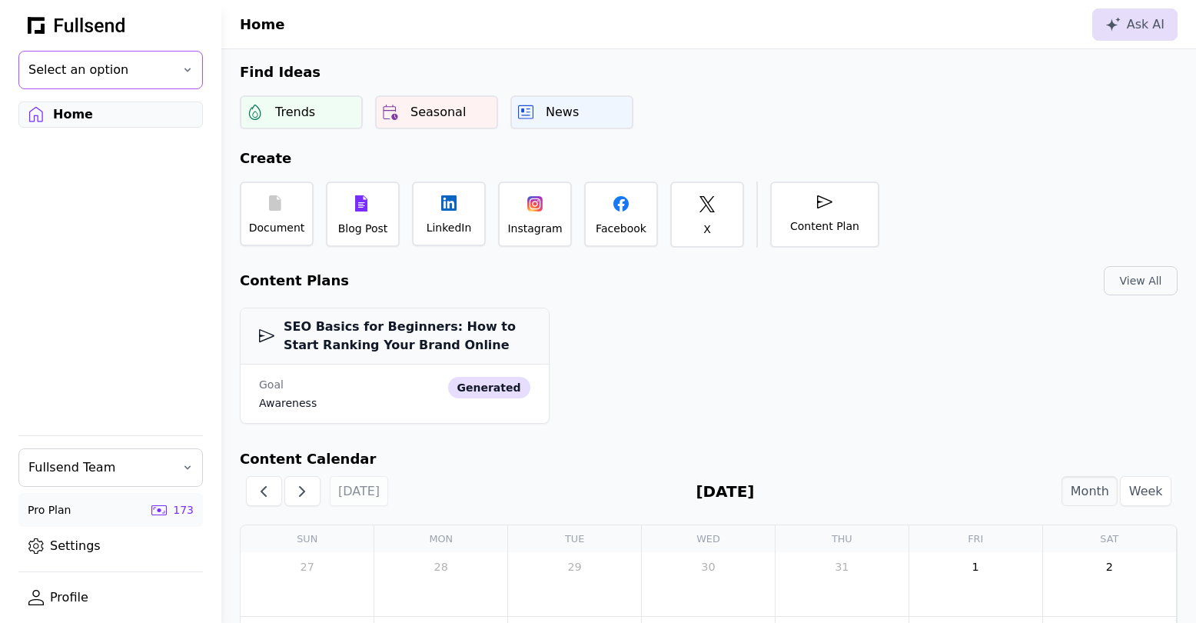
click at [103, 67] on span "Select an option" at bounding box center [99, 70] width 143 height 18
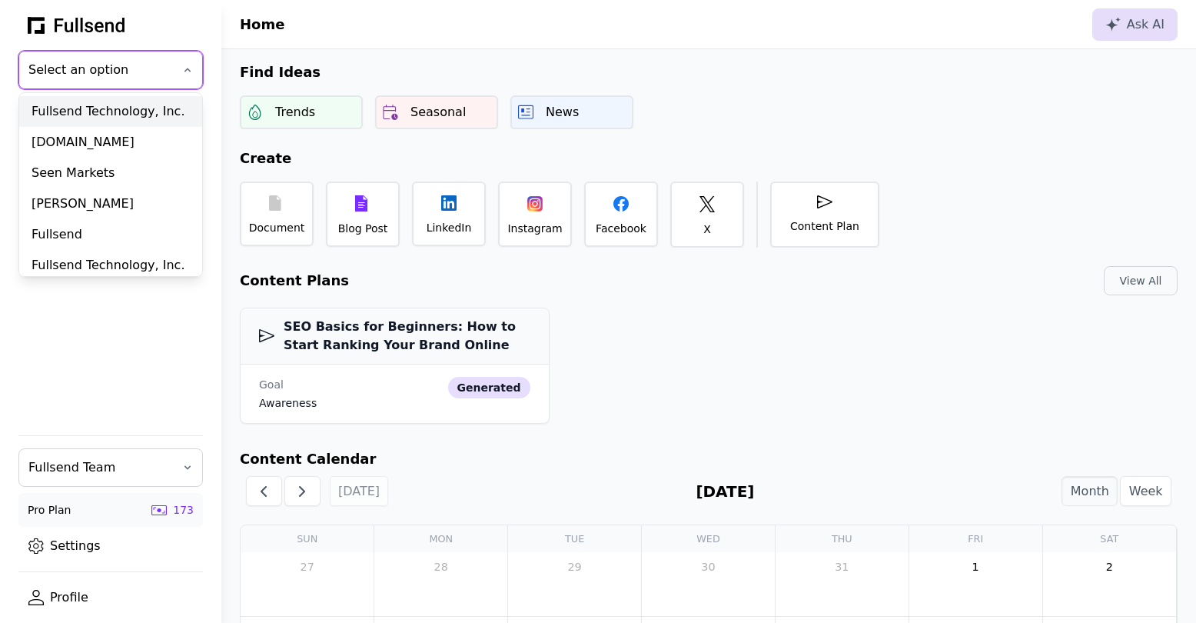
click at [91, 112] on div "Fullsend Technology, Inc." at bounding box center [110, 111] width 183 height 31
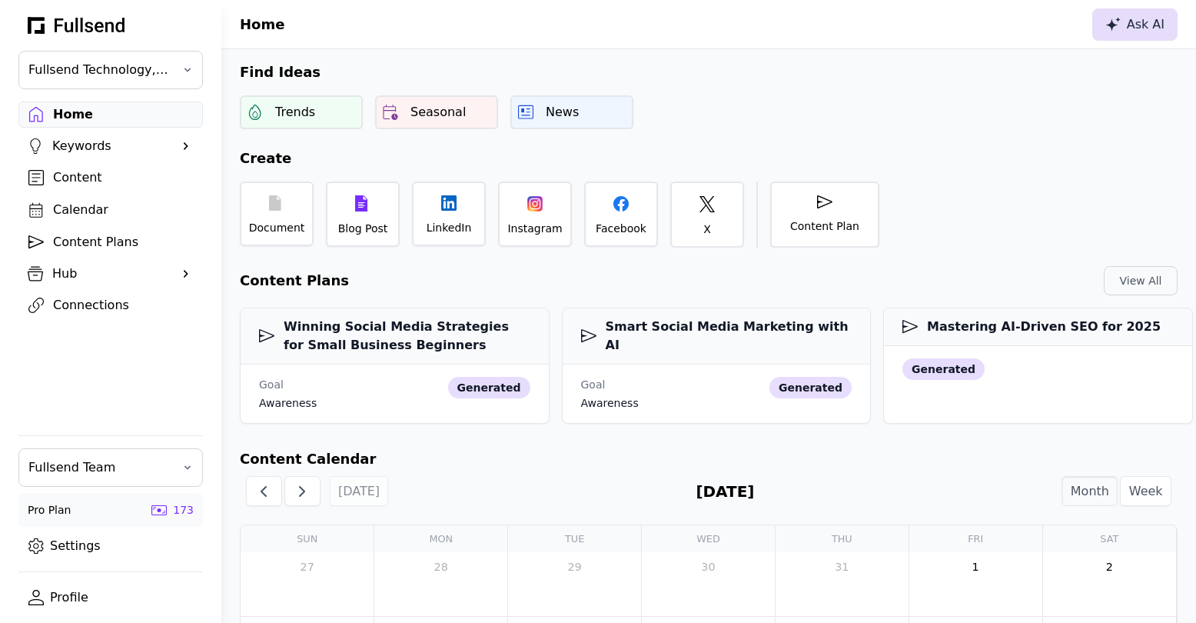
click at [1128, 26] on div "Ask AI" at bounding box center [1134, 24] width 59 height 18
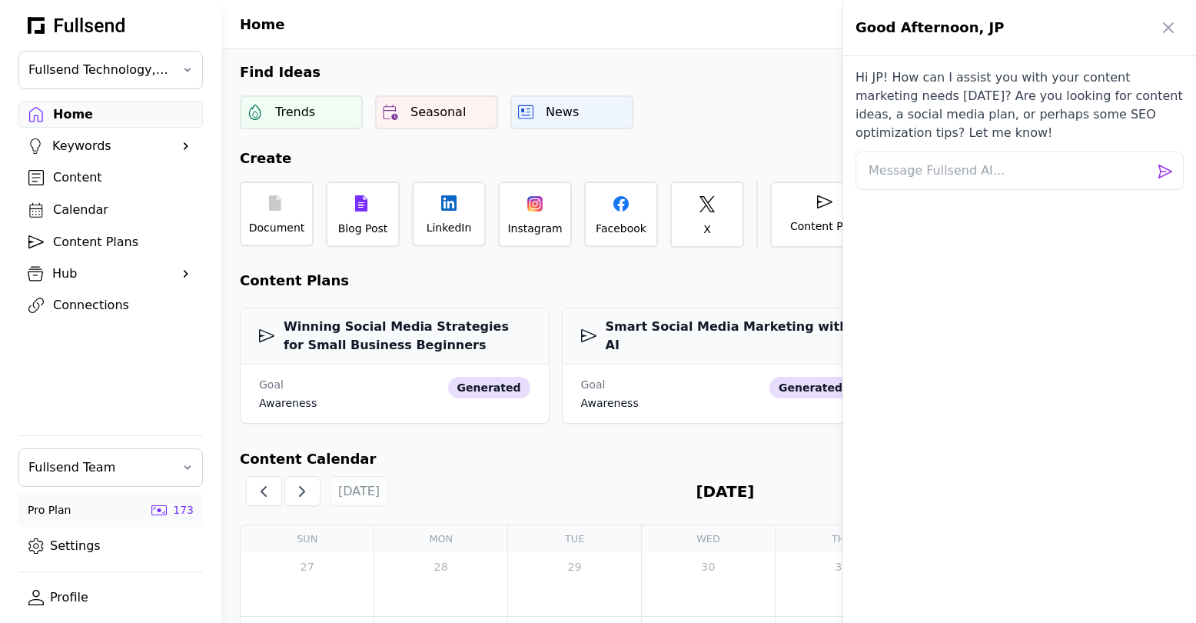
click at [774, 76] on div at bounding box center [598, 311] width 1196 height 623
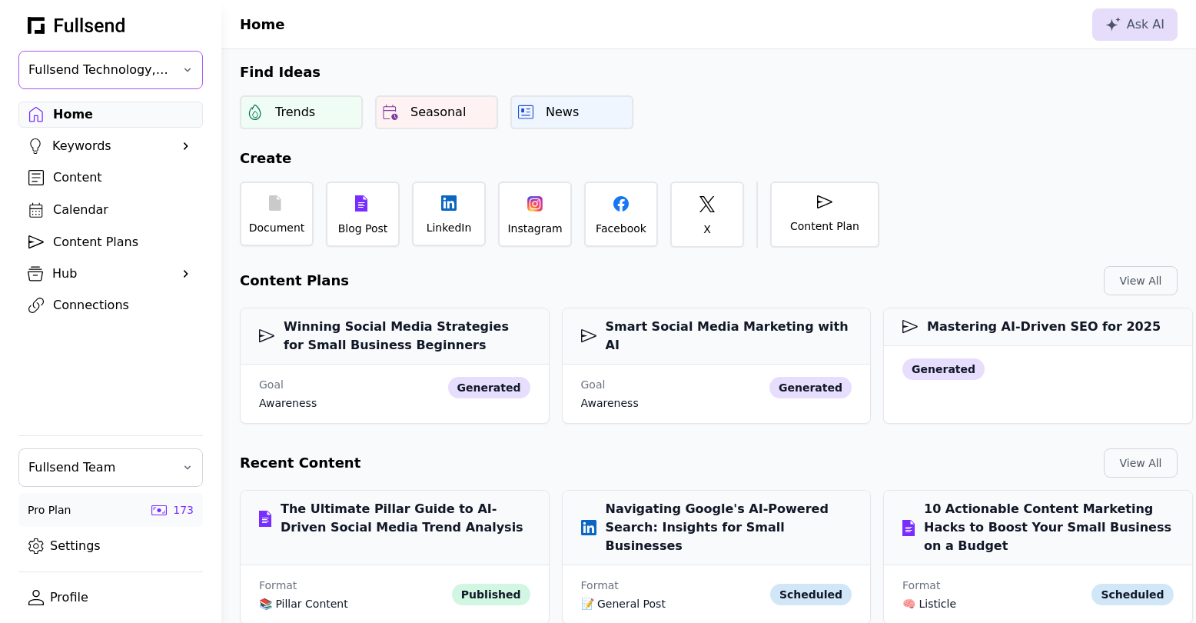
click at [150, 68] on span "Fullsend Technology, Inc." at bounding box center [99, 70] width 143 height 18
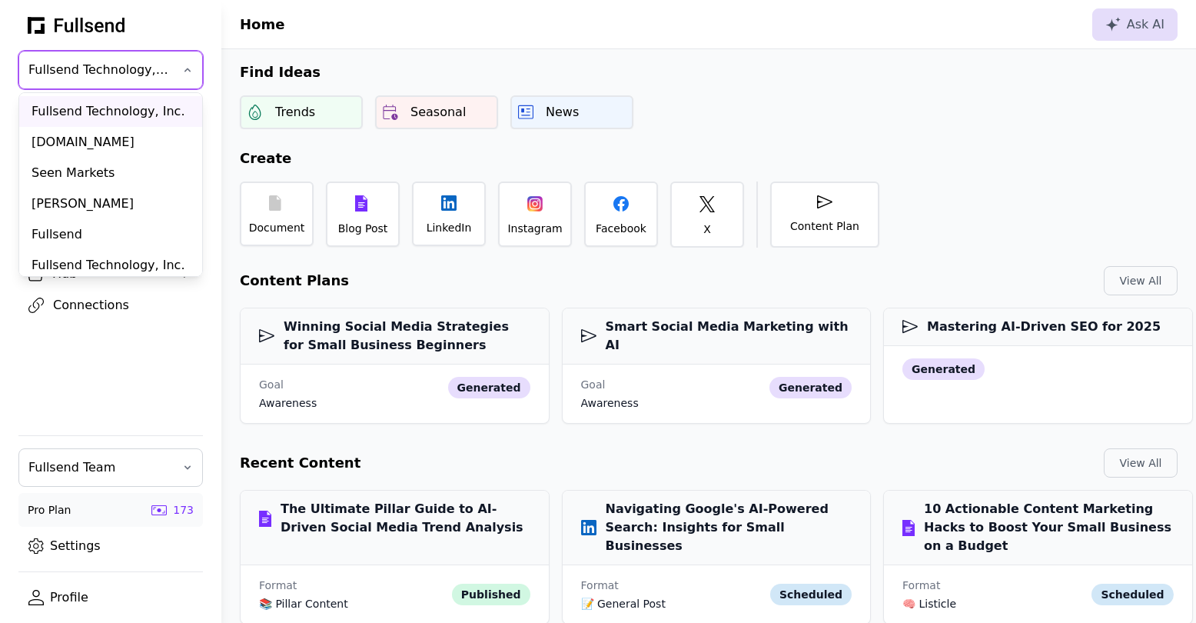
click at [95, 304] on div "Connections" at bounding box center [123, 305] width 140 height 18
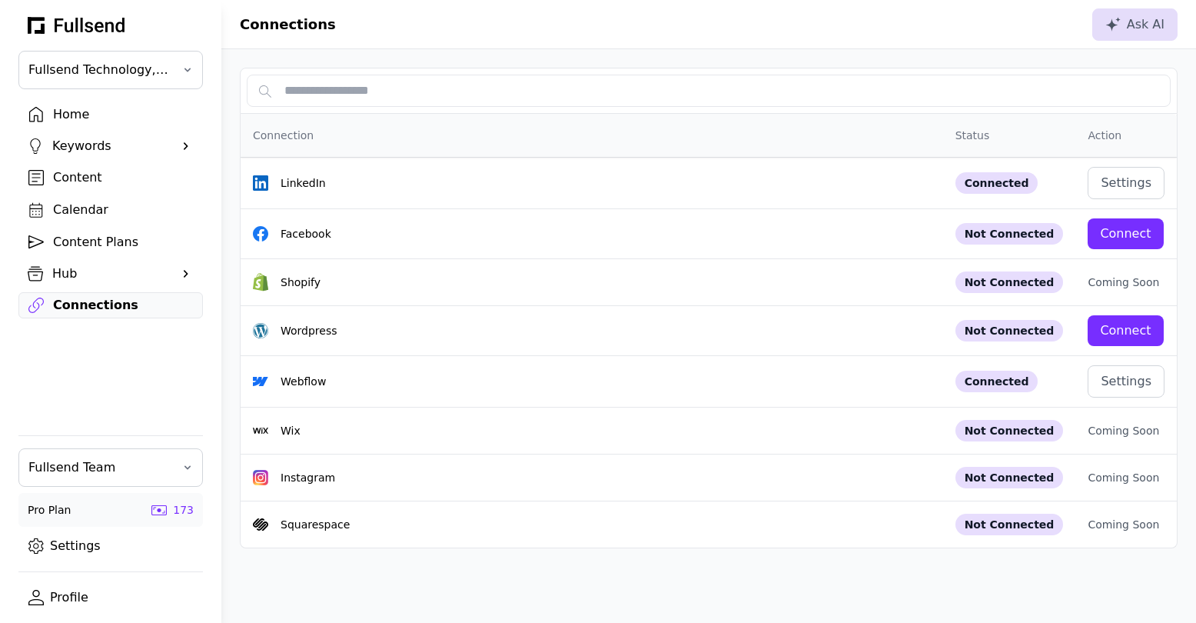
click at [74, 118] on div "Home" at bounding box center [123, 114] width 140 height 18
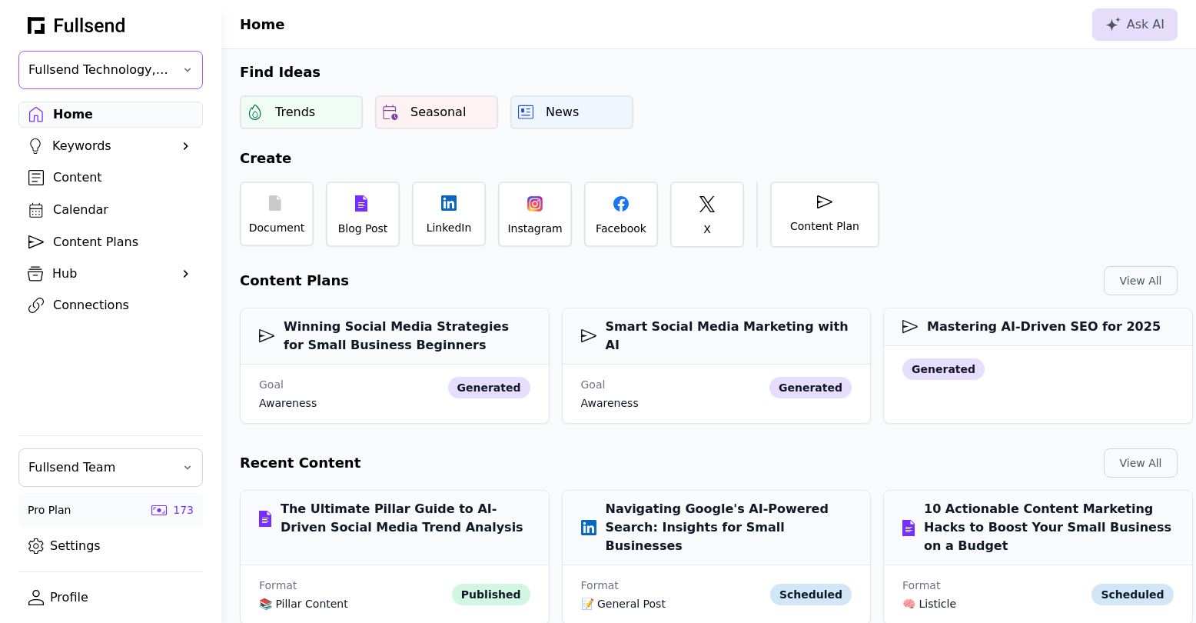
click at [98, 72] on span "Fullsend Technology, Inc." at bounding box center [99, 70] width 143 height 18
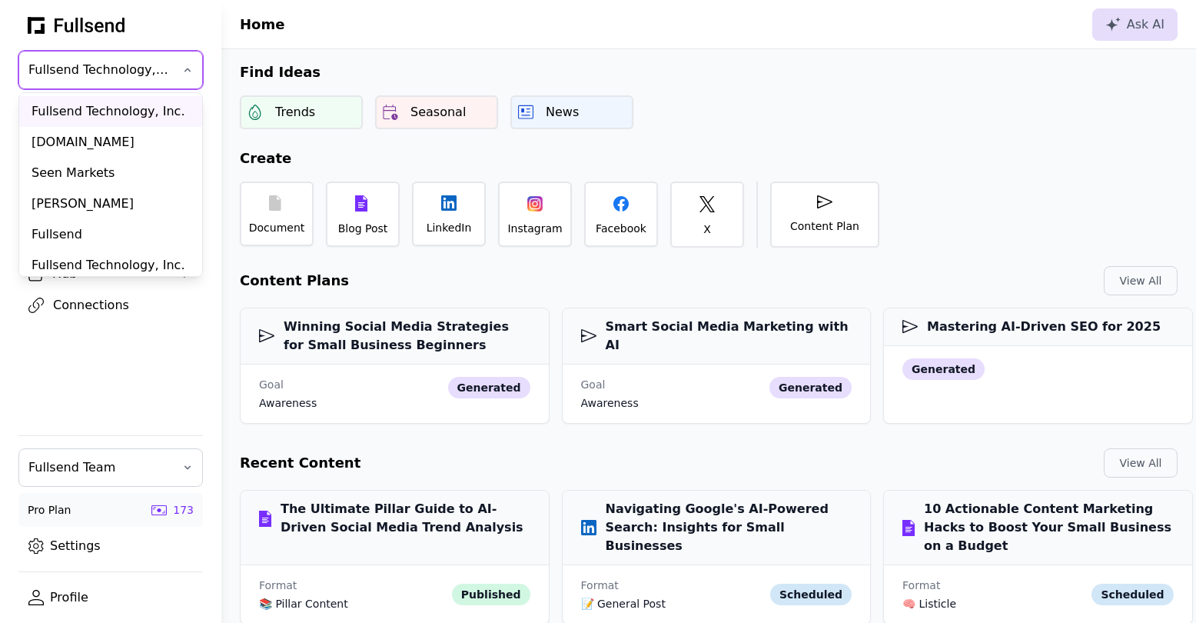
click at [98, 72] on span "Fullsend Technology, Inc." at bounding box center [99, 70] width 143 height 18
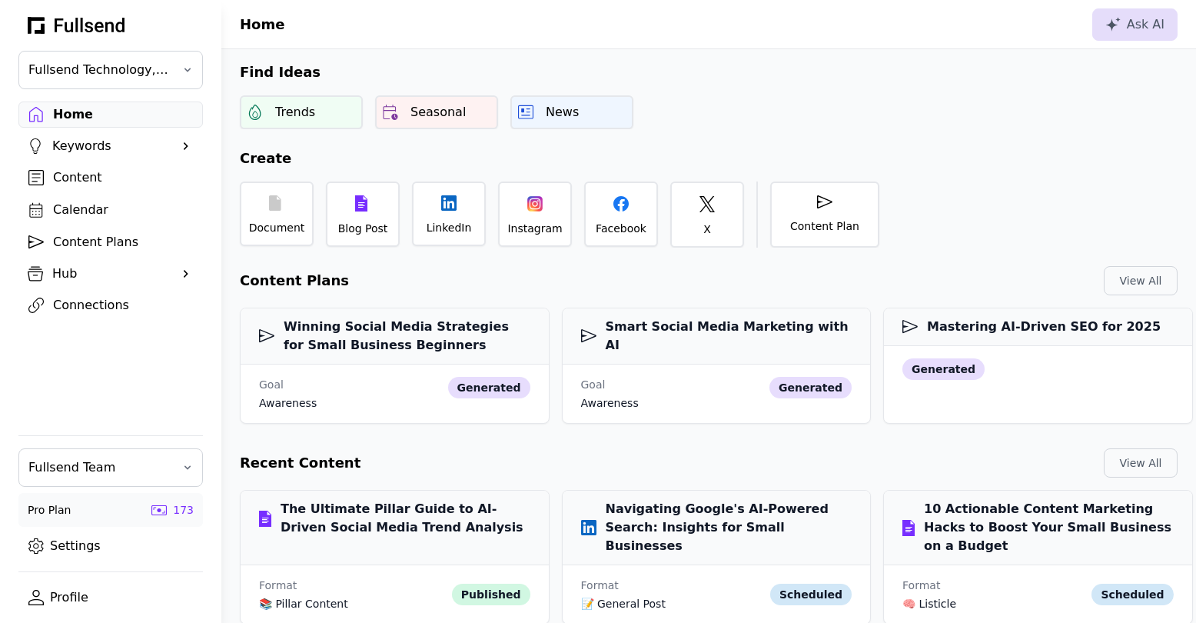
click at [87, 297] on div "Connections" at bounding box center [123, 305] width 140 height 18
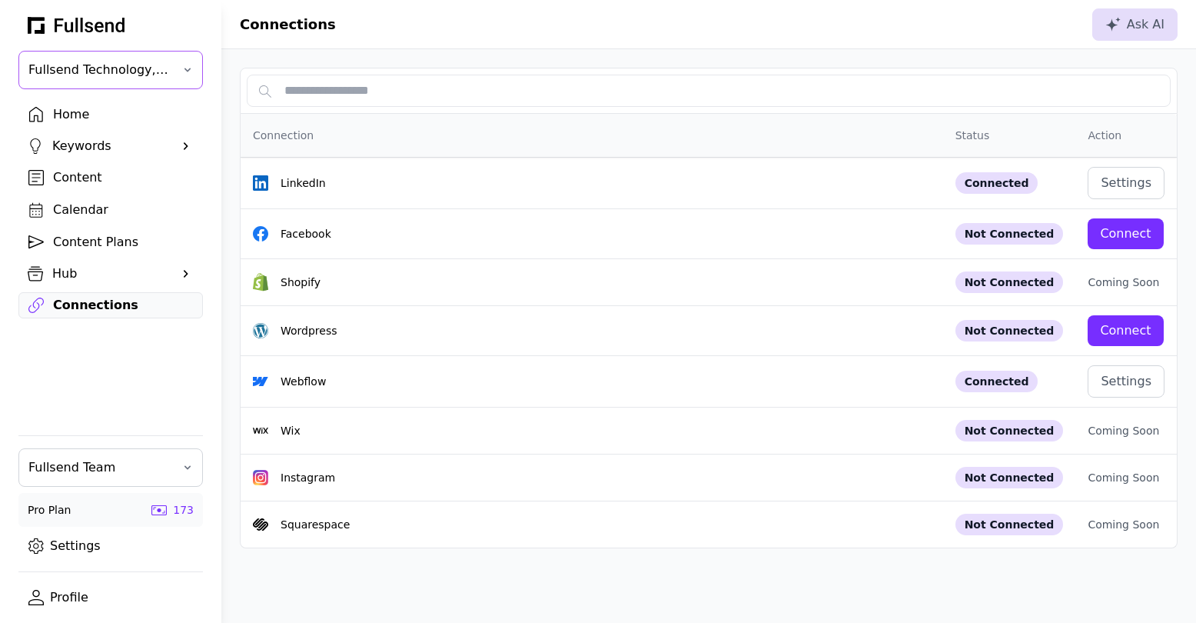
click at [94, 82] on button "Fullsend Technology, Inc." at bounding box center [110, 70] width 184 height 38
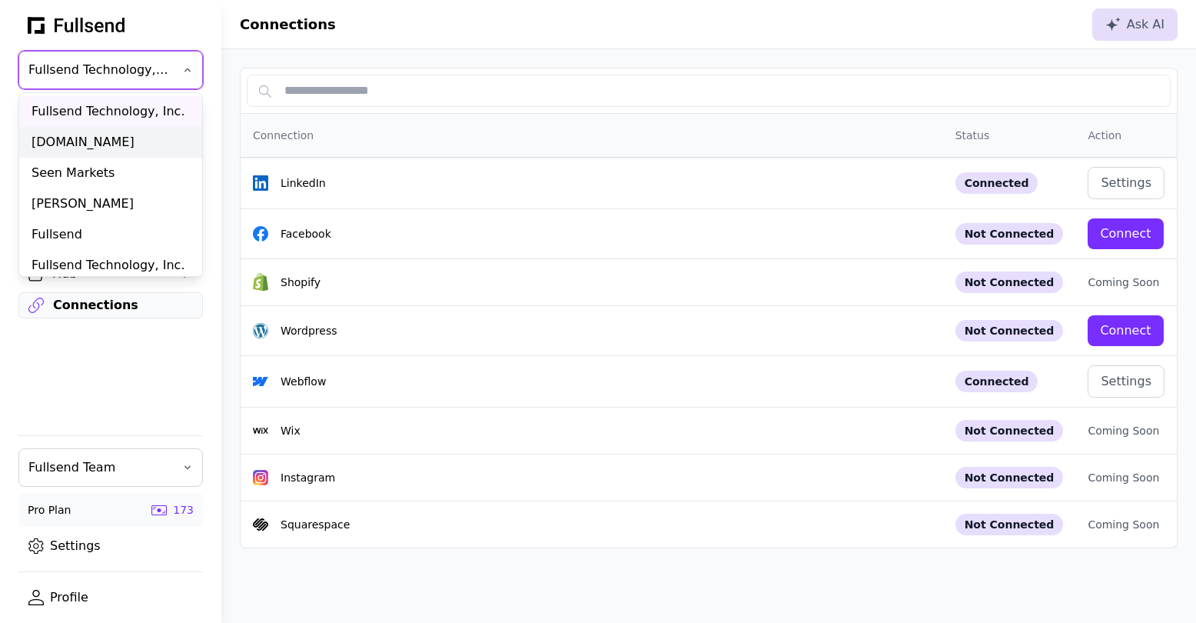
click at [79, 138] on div "[DOMAIN_NAME]" at bounding box center [110, 142] width 183 height 31
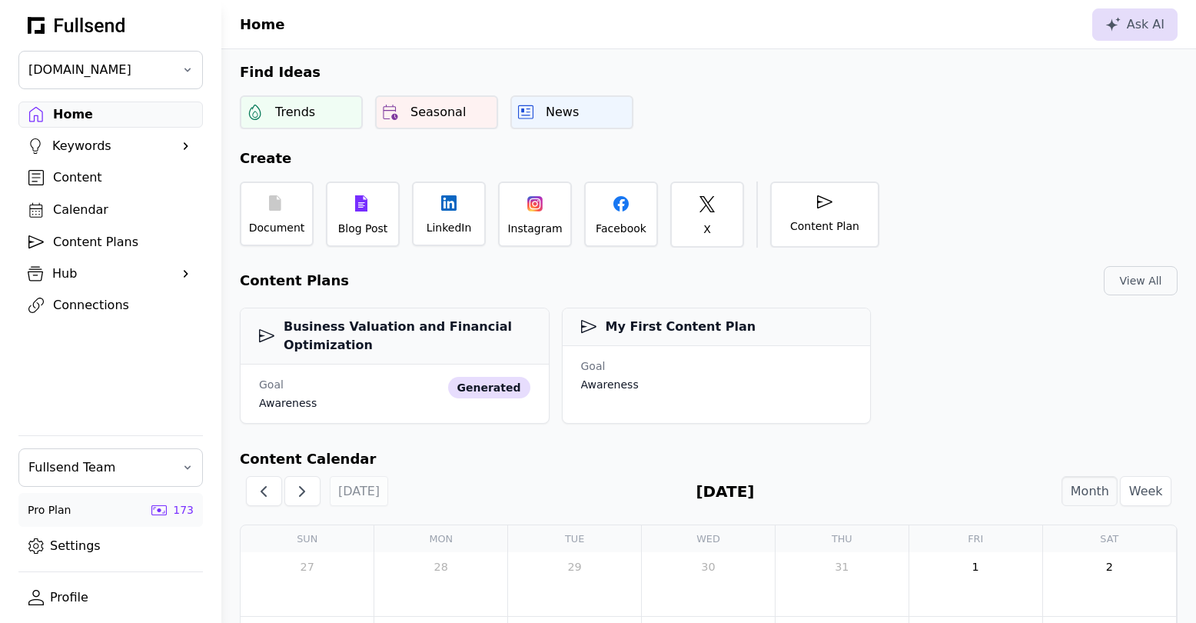
click at [67, 307] on div "Connections" at bounding box center [123, 305] width 140 height 18
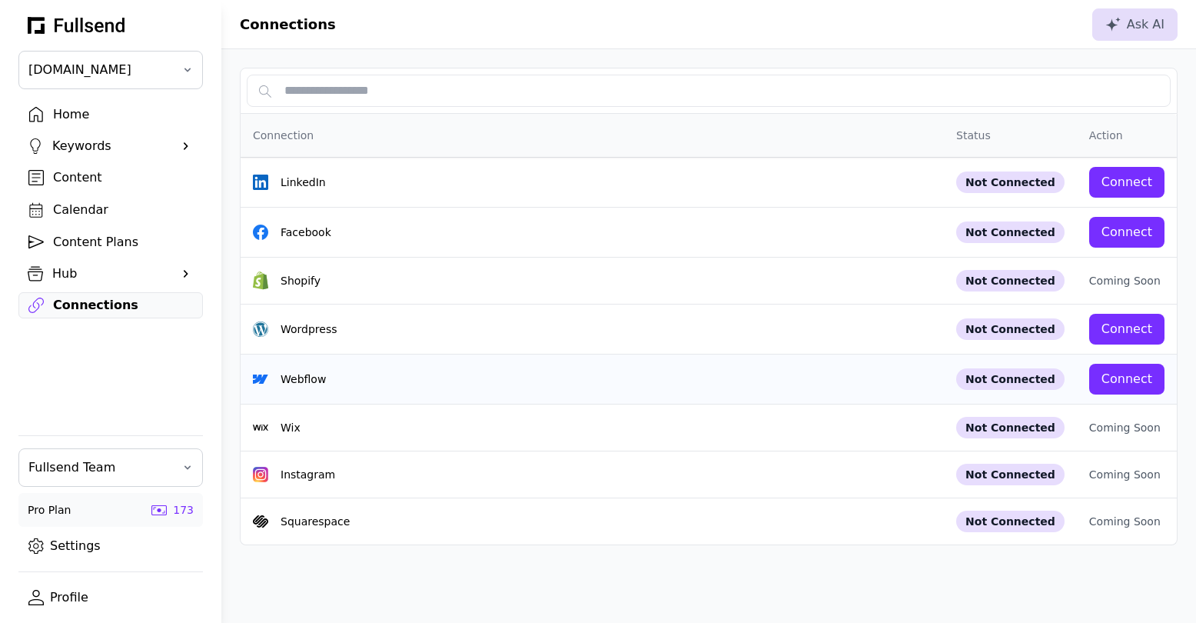
click at [1117, 381] on div "Connect" at bounding box center [1126, 379] width 51 height 18
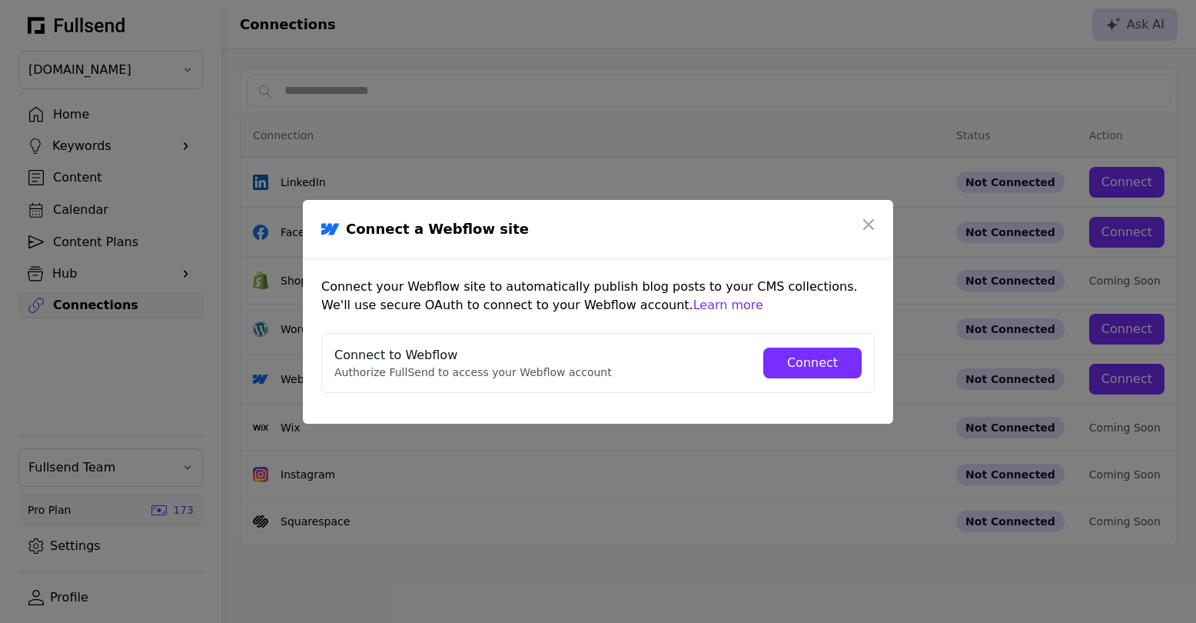
click at [812, 357] on div "Connect" at bounding box center [812, 363] width 74 height 18
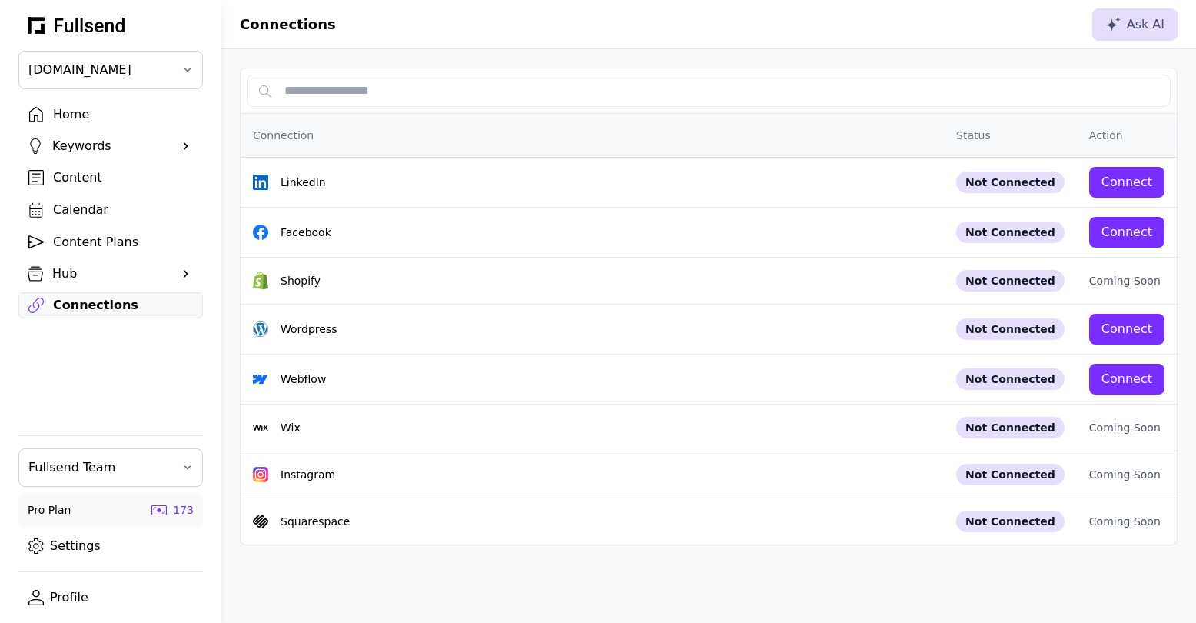
click at [76, 121] on div "Home" at bounding box center [123, 114] width 140 height 18
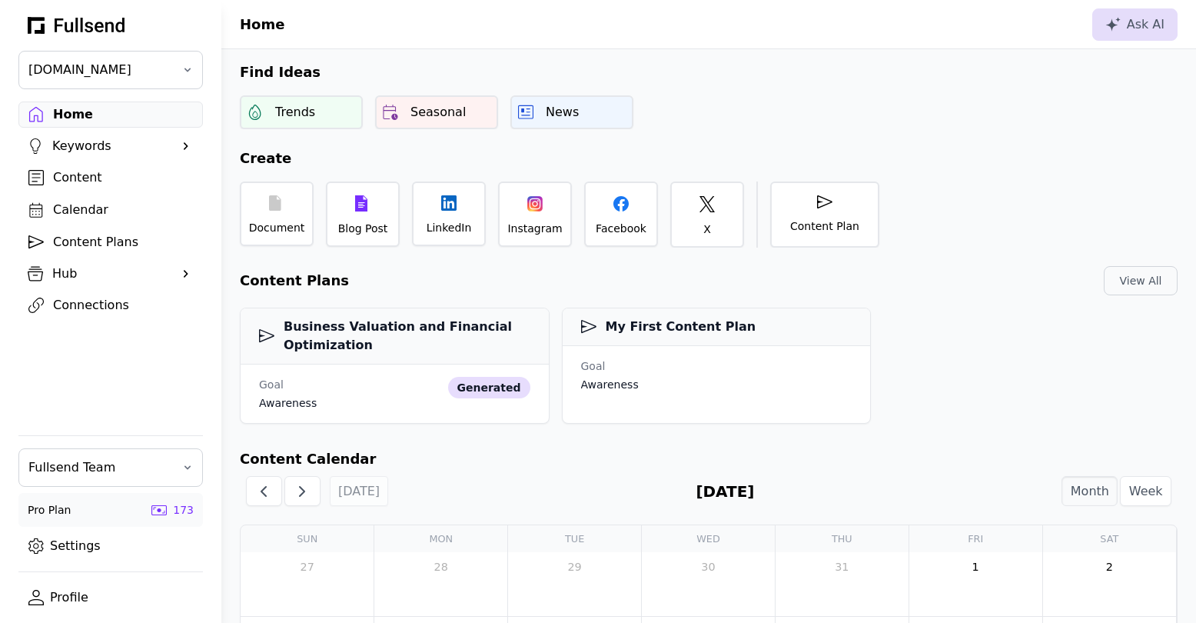
click at [75, 119] on div "Home" at bounding box center [123, 114] width 140 height 18
click at [1139, 28] on div "Ask AI" at bounding box center [1134, 24] width 59 height 18
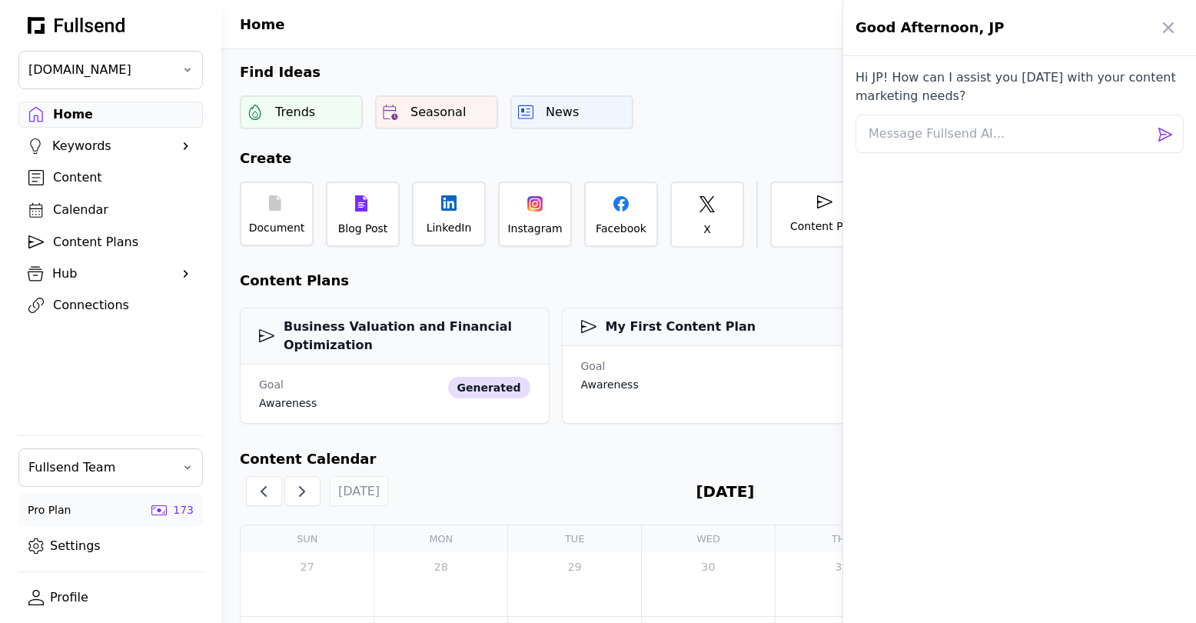
click at [824, 26] on div at bounding box center [598, 311] width 1196 height 623
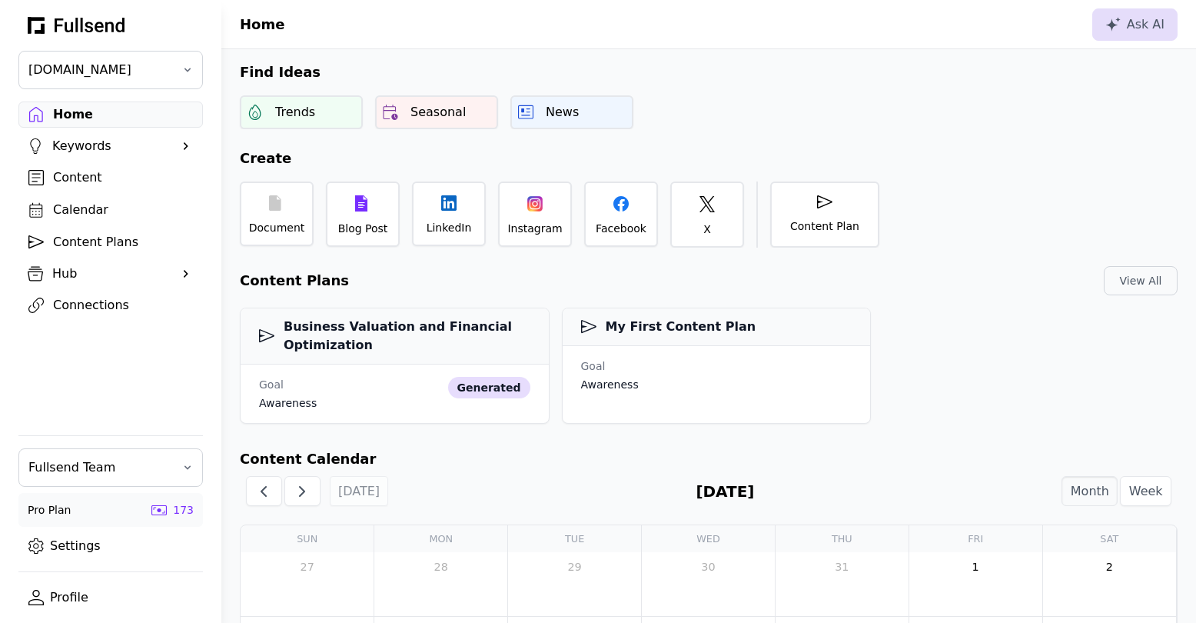
click at [99, 540] on link "Settings" at bounding box center [110, 546] width 184 height 26
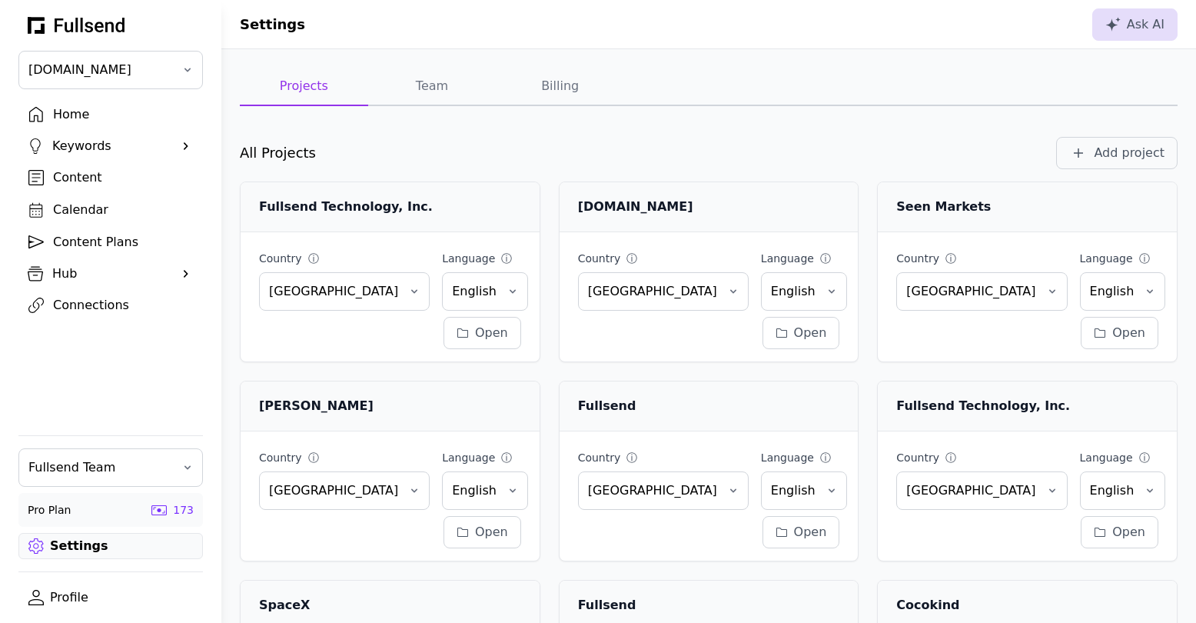
click at [84, 108] on div "Home" at bounding box center [123, 114] width 140 height 18
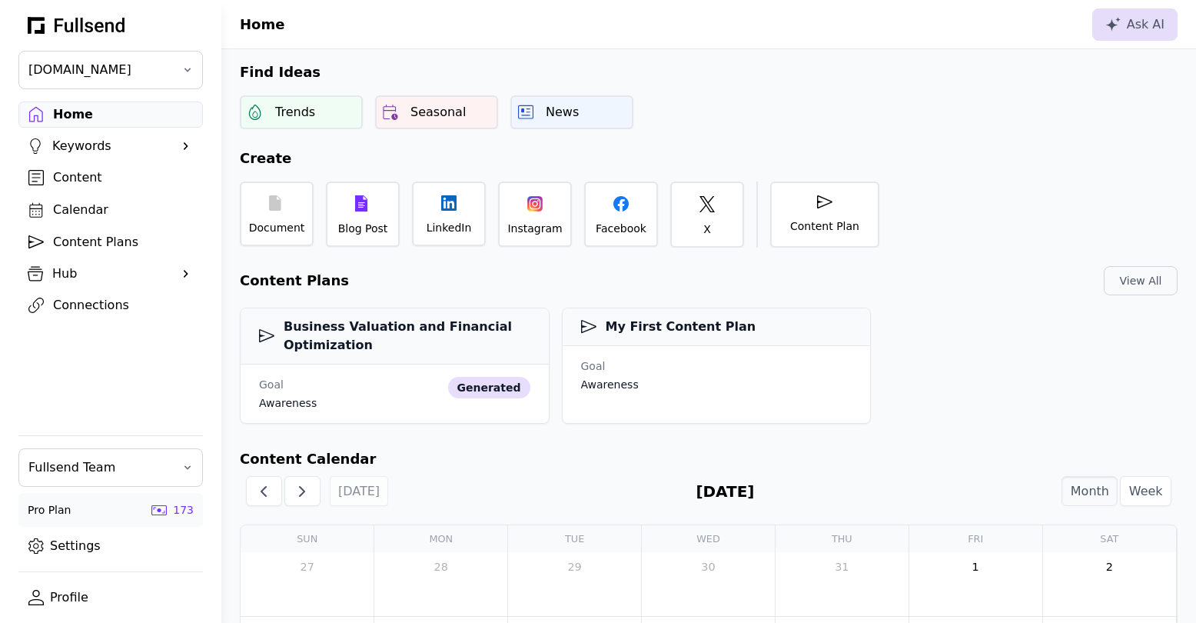
click at [75, 537] on link "Settings" at bounding box center [110, 546] width 184 height 26
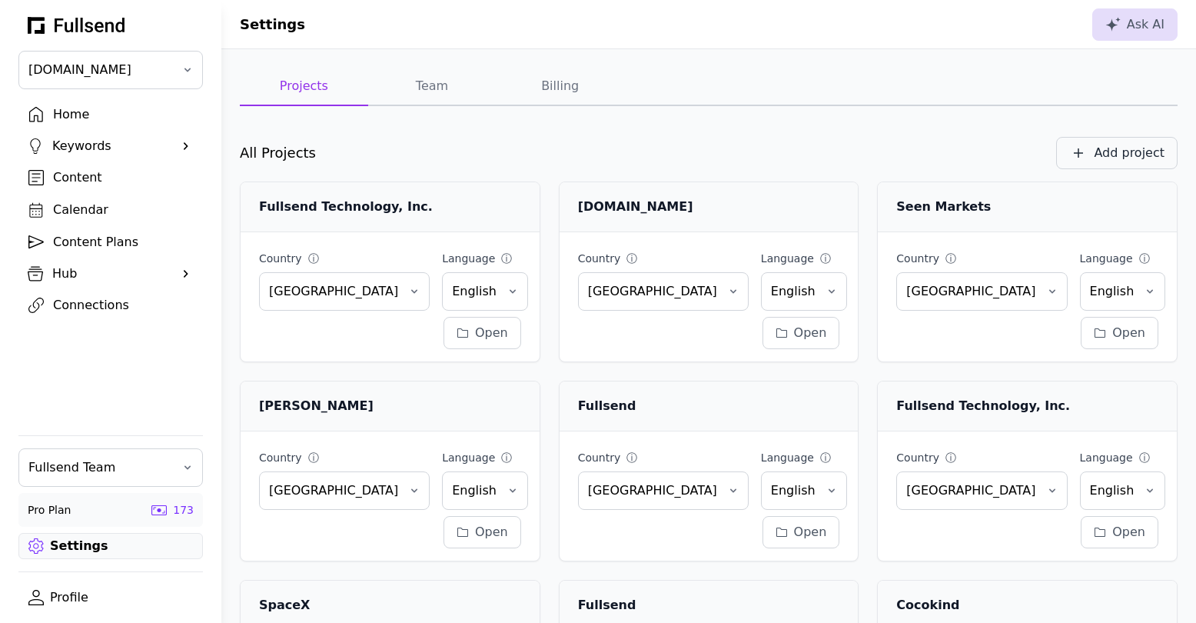
click at [1117, 149] on div "Add project" at bounding box center [1129, 153] width 71 height 18
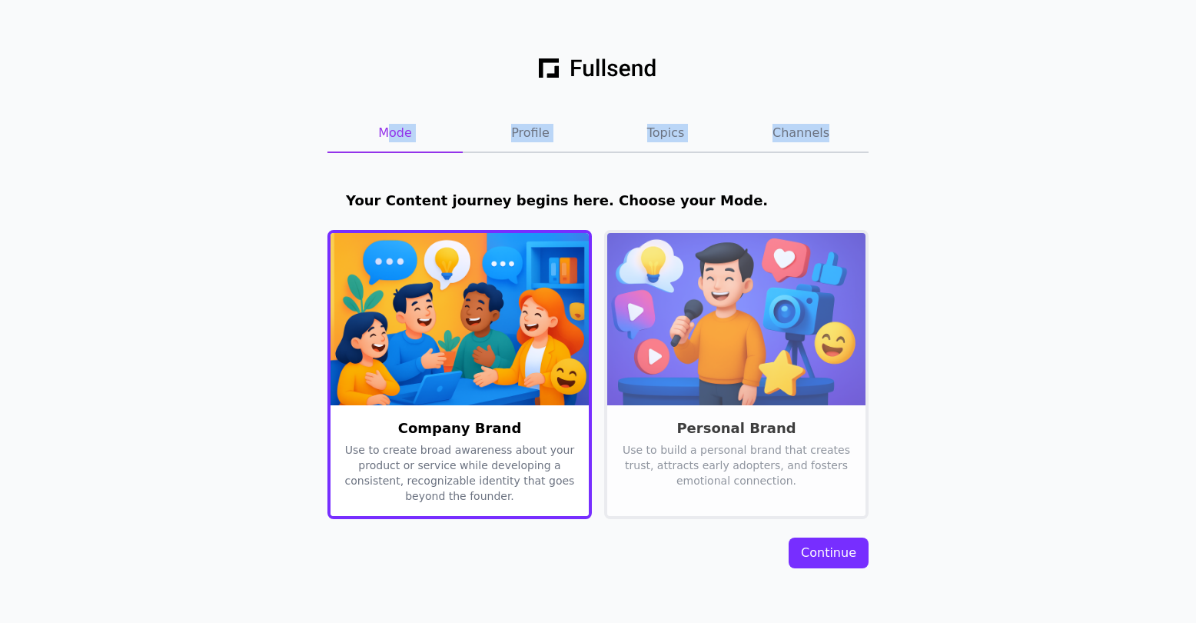
drag, startPoint x: 261, startPoint y: 108, endPoint x: 244, endPoint y: 205, distance: 98.4
click at [244, 205] on div "Mode Profile Topics Channels Your Content journey begins here. Choose your Mode…" at bounding box center [598, 311] width 1196 height 623
click at [952, 178] on div "Mode Profile Topics Channels Your Content journey begins here. Choose your Mode…" at bounding box center [598, 311] width 1196 height 623
click at [823, 555] on div "Continue" at bounding box center [828, 552] width 55 height 18
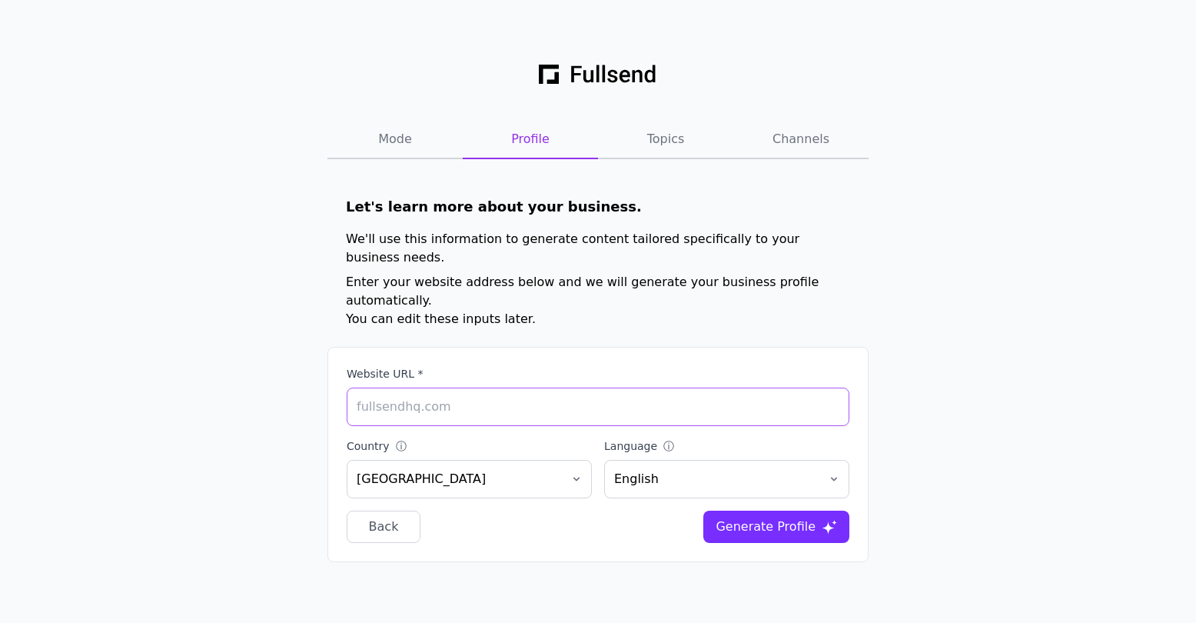
click at [480, 389] on input "Website URL *" at bounding box center [598, 406] width 503 height 38
type input "Fullsendhq.com"
click at [777, 517] on div "Generate Profile" at bounding box center [765, 526] width 100 height 18
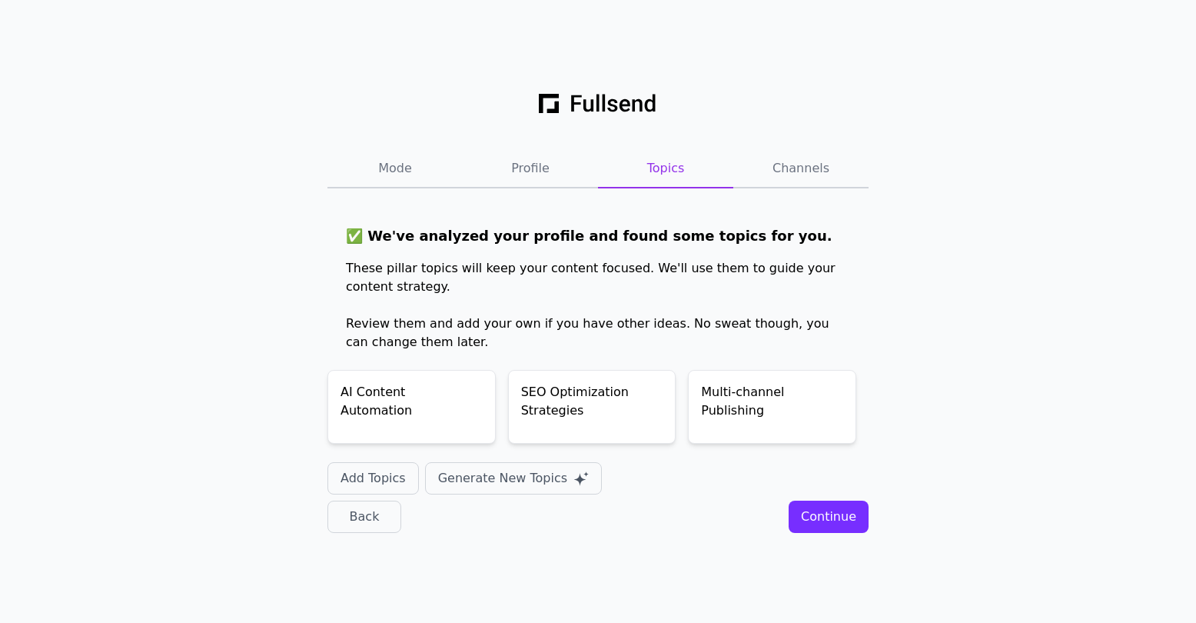
click at [822, 520] on div "Continue" at bounding box center [828, 516] width 55 height 18
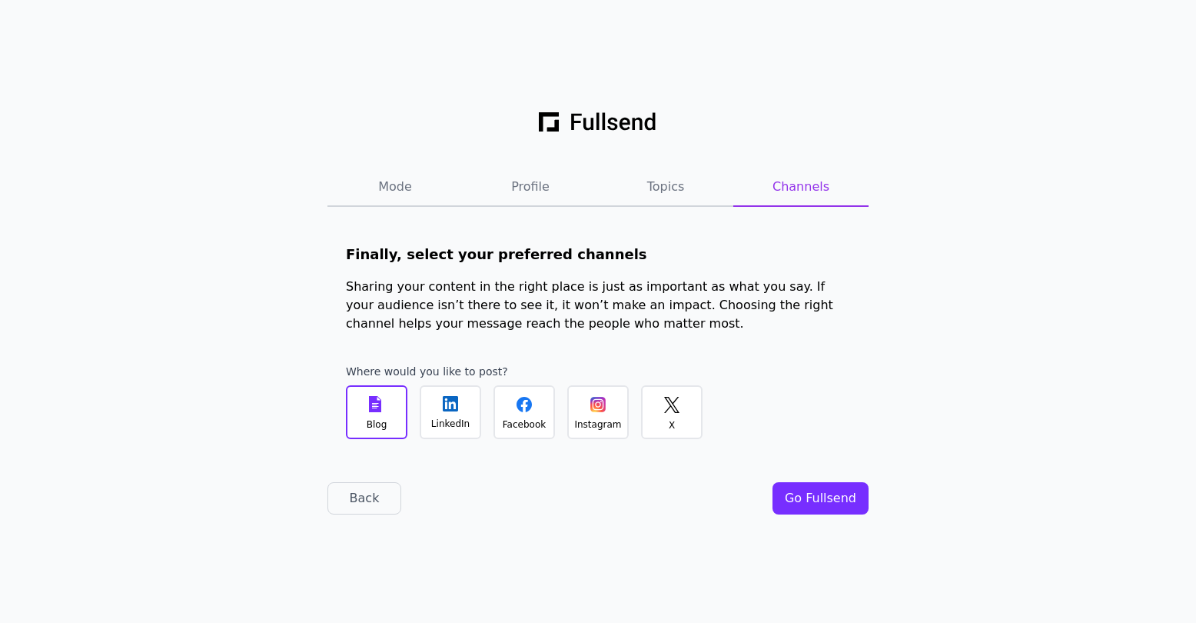
click at [493, 413] on div "LinkedIn" at bounding box center [523, 412] width 61 height 54
click at [524, 418] on div "Facebook" at bounding box center [524, 424] width 43 height 12
click at [453, 417] on div "LinkedIn" at bounding box center [450, 423] width 38 height 12
click at [519, 415] on div "Facebook" at bounding box center [523, 412] width 61 height 54
click at [837, 498] on div "Go Fullsend" at bounding box center [820, 498] width 71 height 18
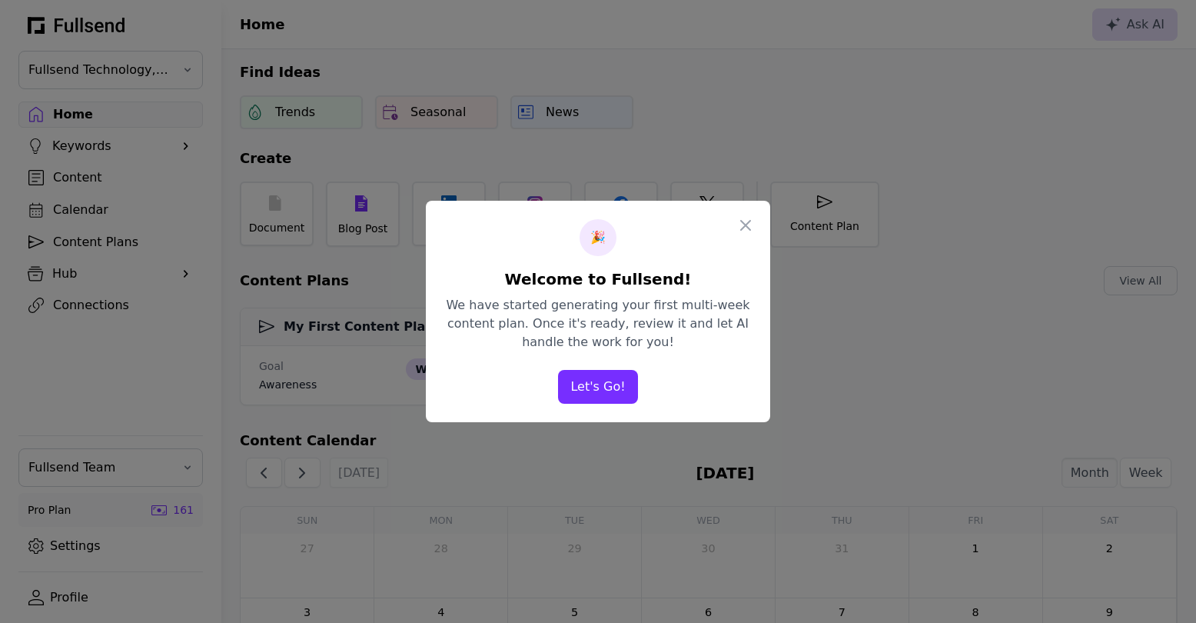
click at [609, 378] on button "Let's Go!" at bounding box center [597, 387] width 79 height 34
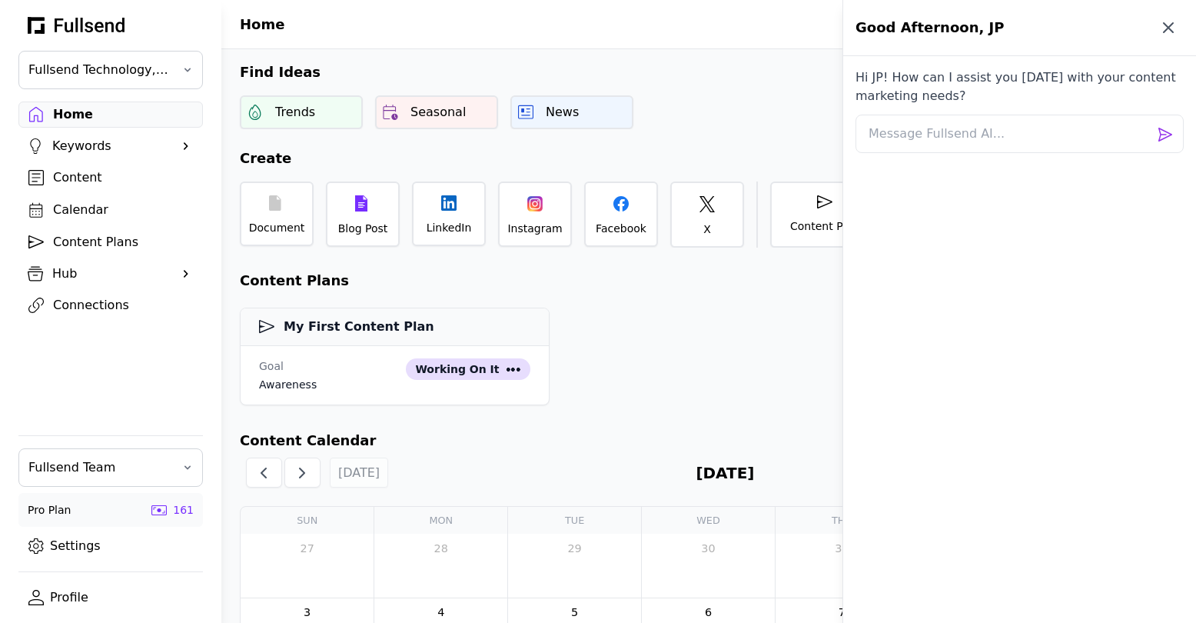
click at [1165, 28] on icon "button" at bounding box center [1168, 27] width 9 height 9
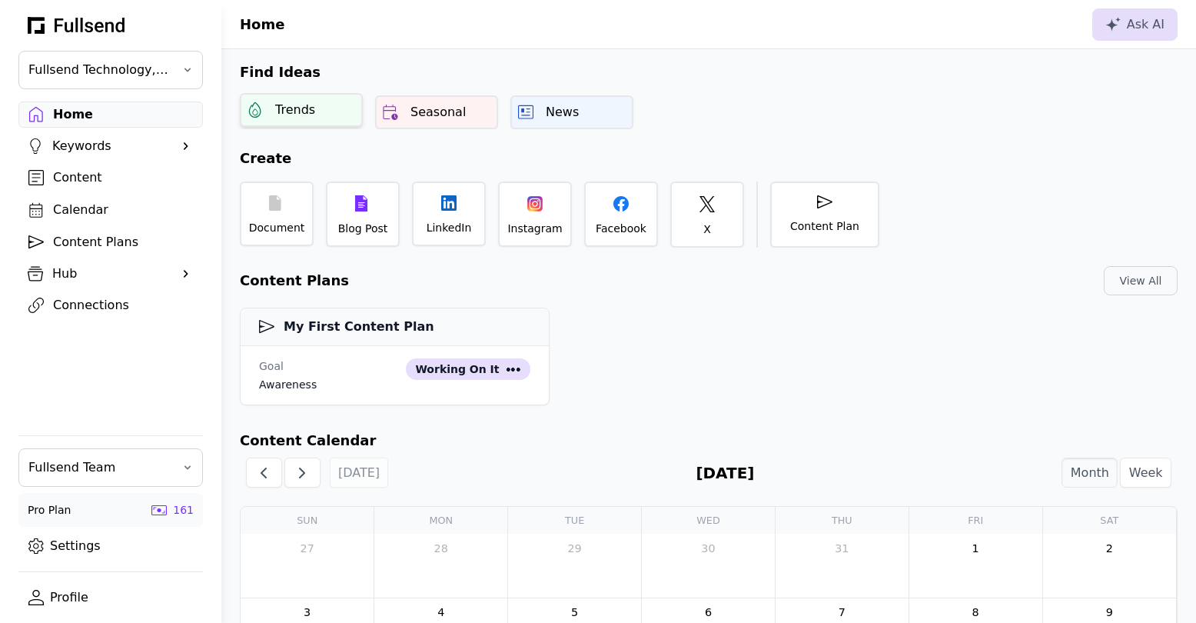
click at [324, 117] on div "Trends" at bounding box center [301, 110] width 123 height 34
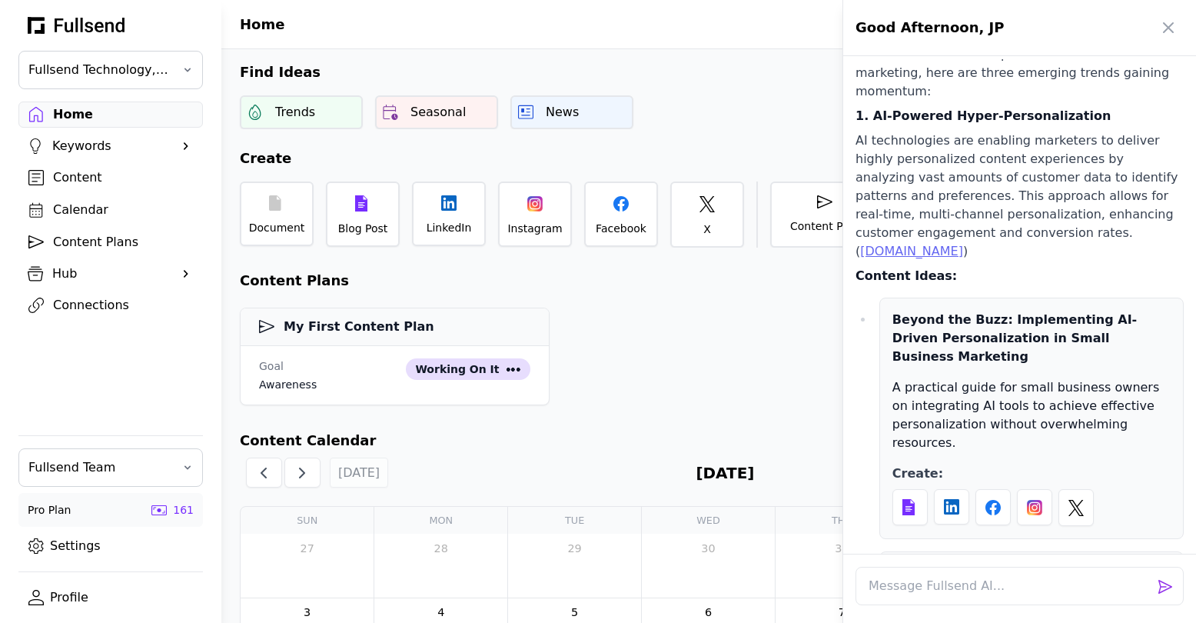
scroll to position [570, 0]
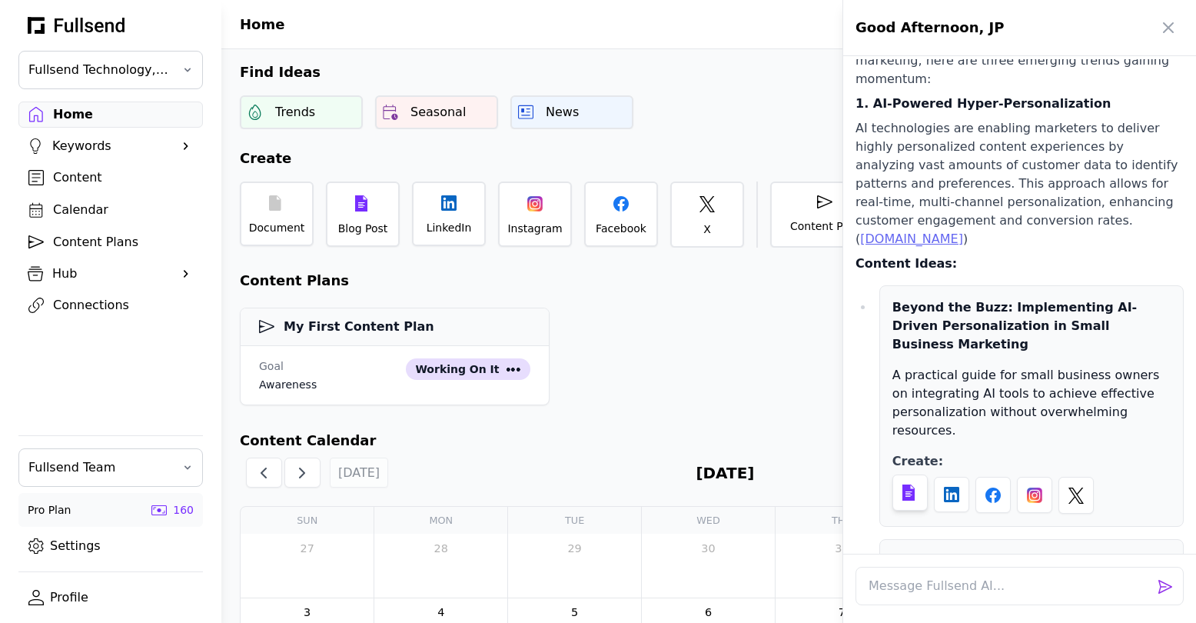
click at [906, 474] on div at bounding box center [909, 492] width 35 height 36
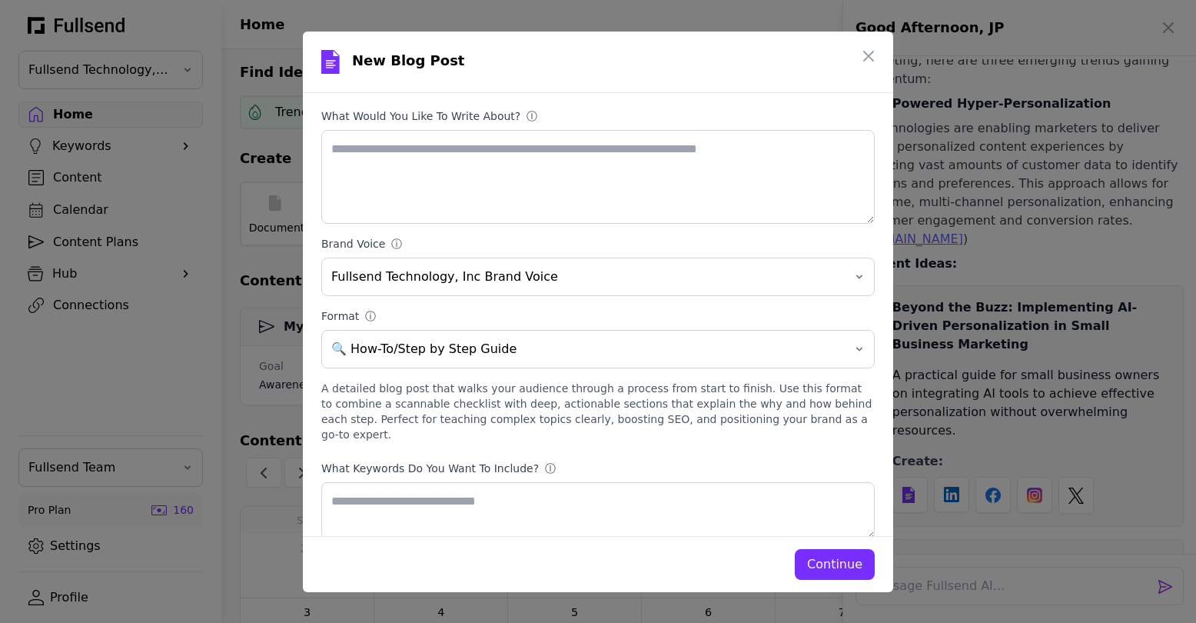
scroll to position [0, 0]
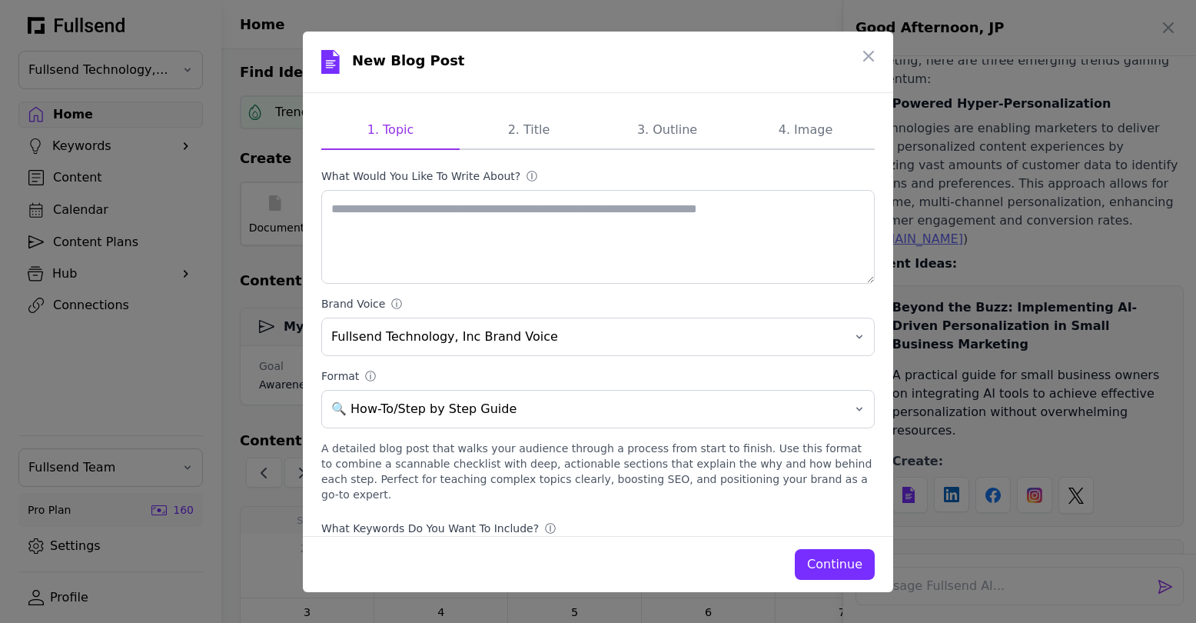
click at [835, 557] on div "Continue" at bounding box center [834, 564] width 55 height 18
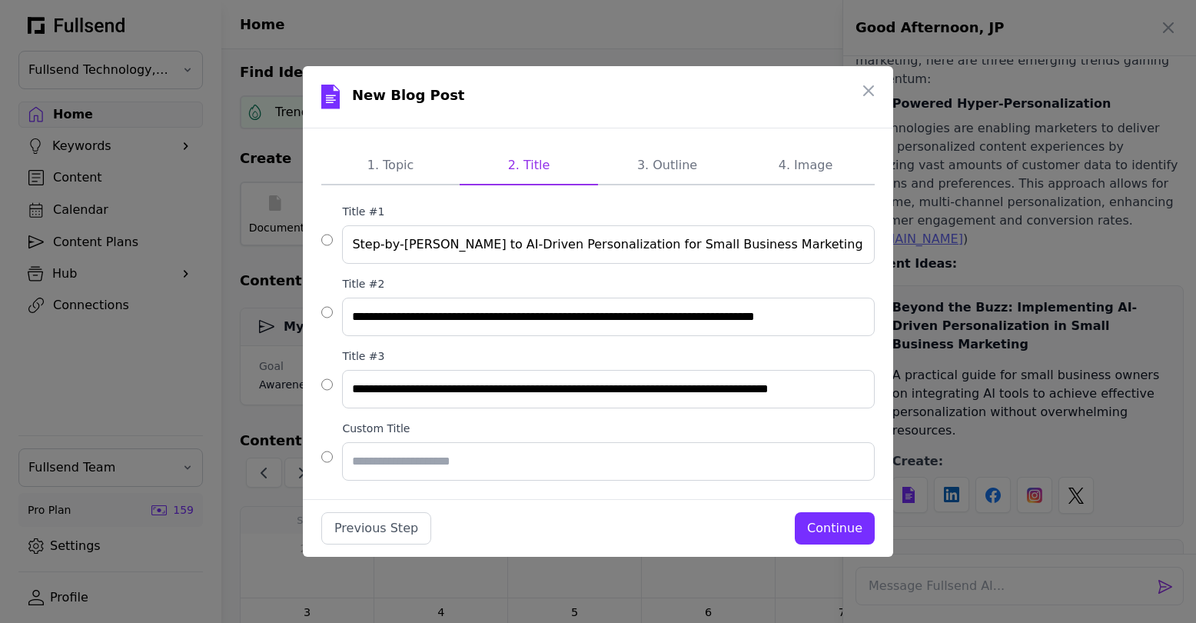
click at [840, 533] on div "Continue" at bounding box center [834, 528] width 55 height 18
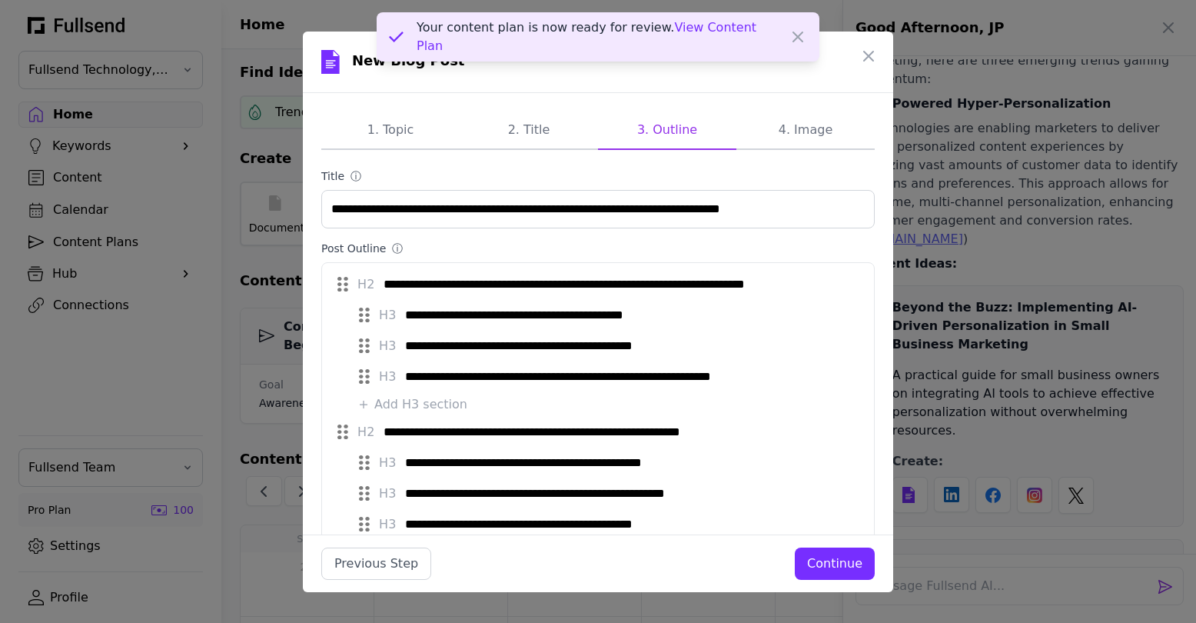
click at [828, 560] on div "Continue" at bounding box center [834, 563] width 55 height 18
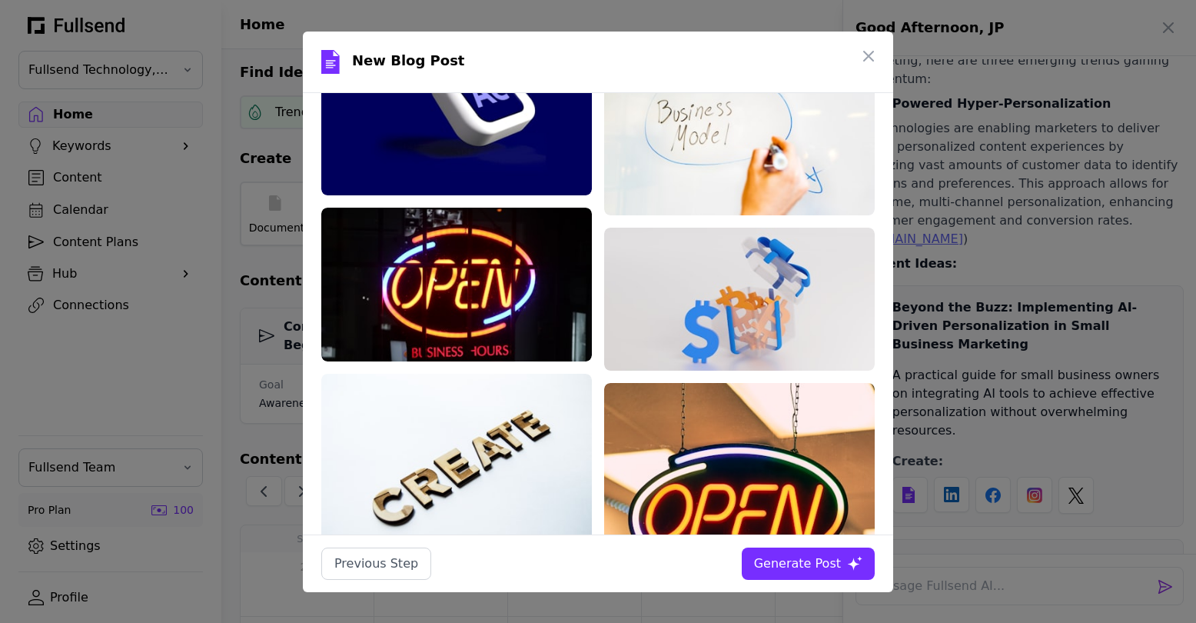
scroll to position [509, 0]
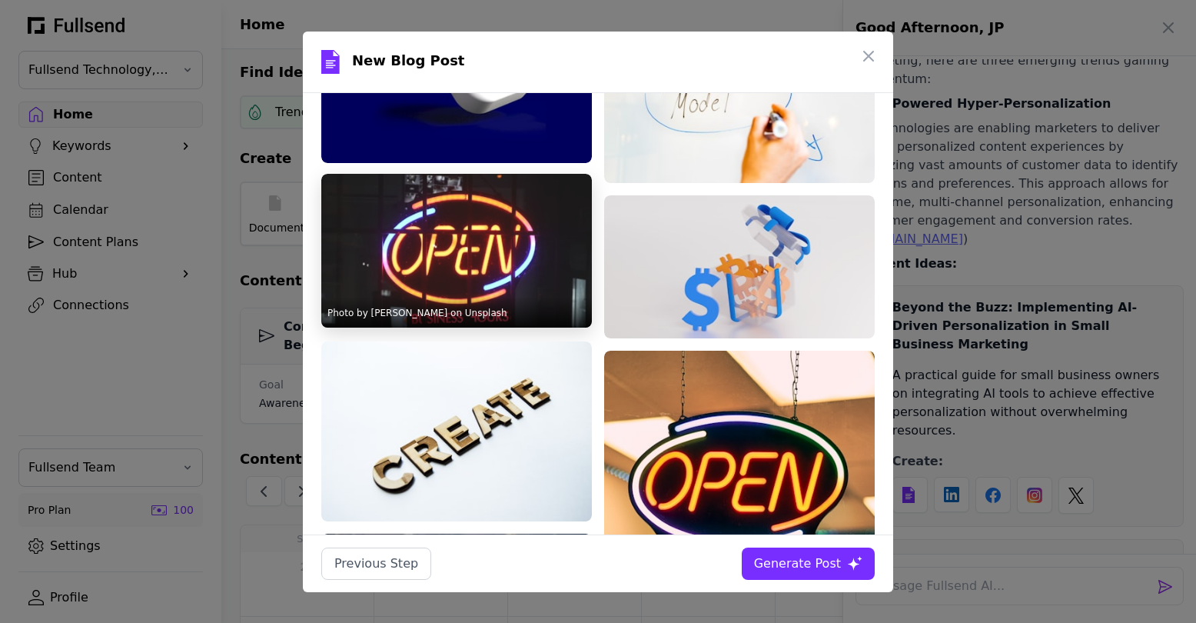
click at [540, 220] on img at bounding box center [456, 251] width 271 height 154
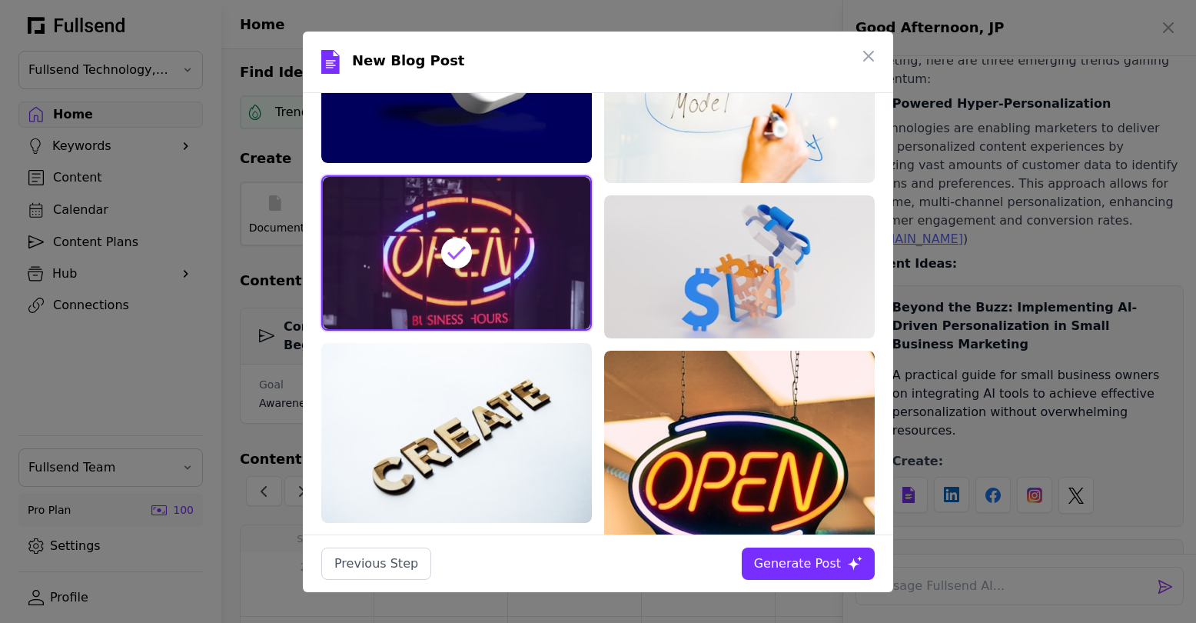
click at [802, 563] on div "Generate Post" at bounding box center [797, 563] width 87 height 18
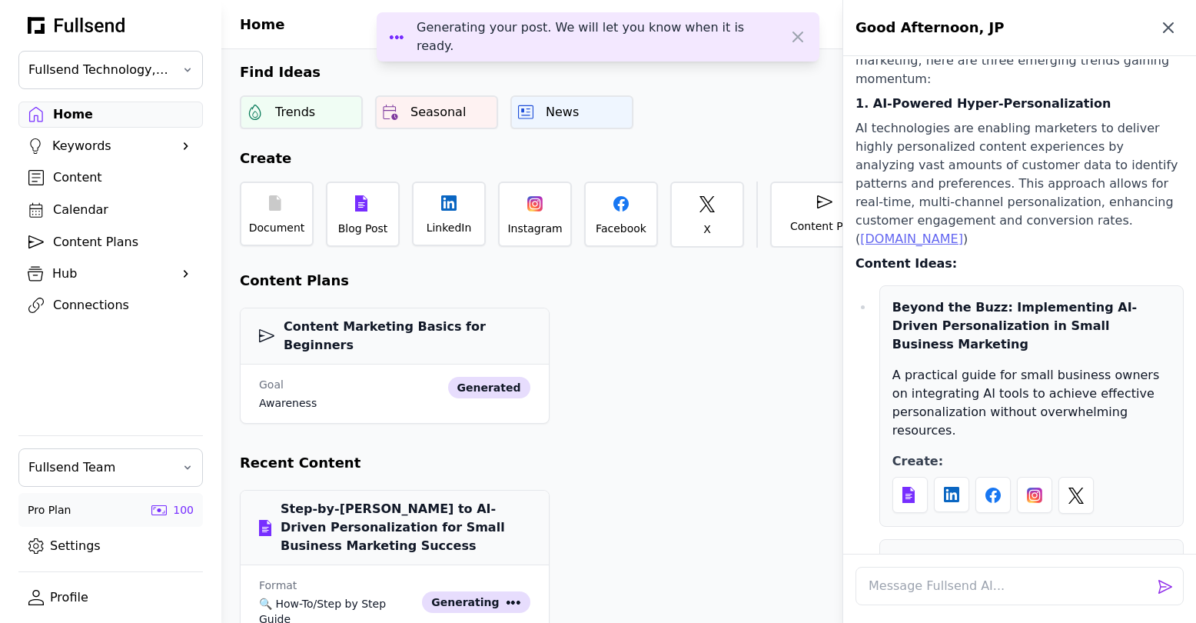
click at [1168, 28] on icon "button" at bounding box center [1168, 27] width 9 height 9
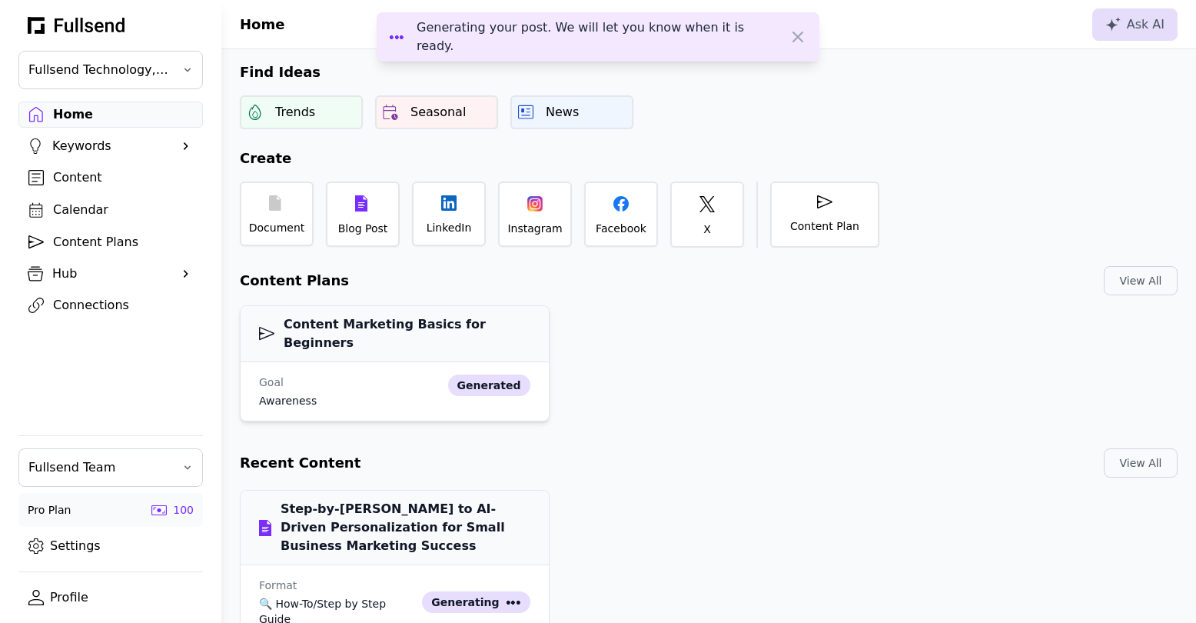
click at [417, 362] on div "Goal awareness generated" at bounding box center [395, 391] width 308 height 58
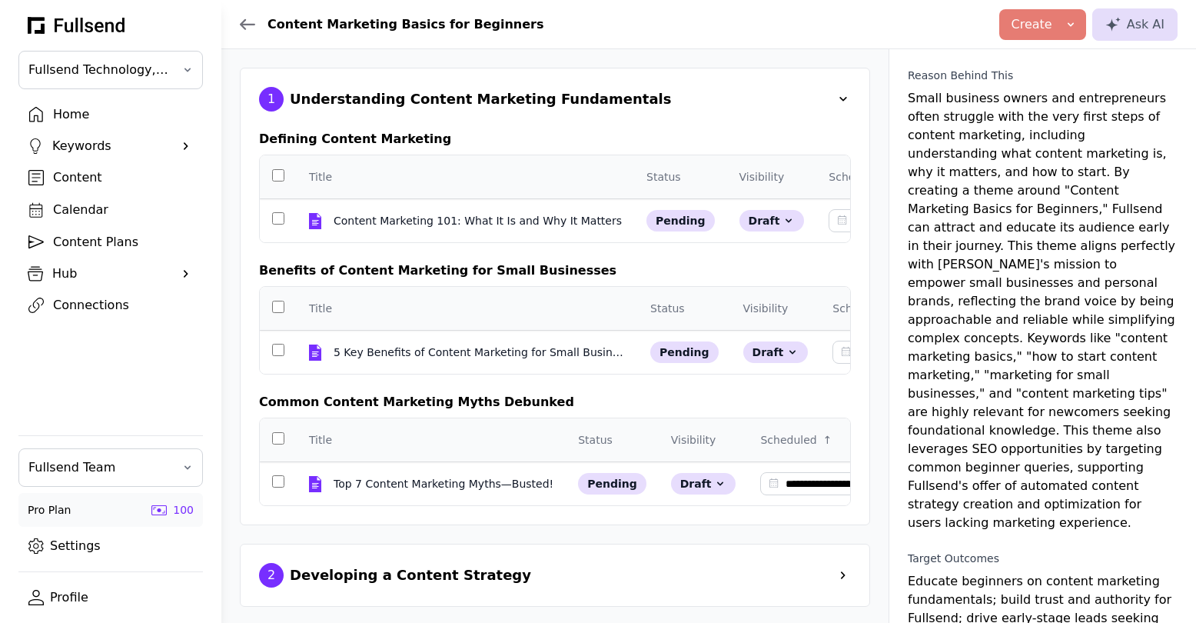
click at [839, 101] on span at bounding box center [842, 98] width 15 height 15
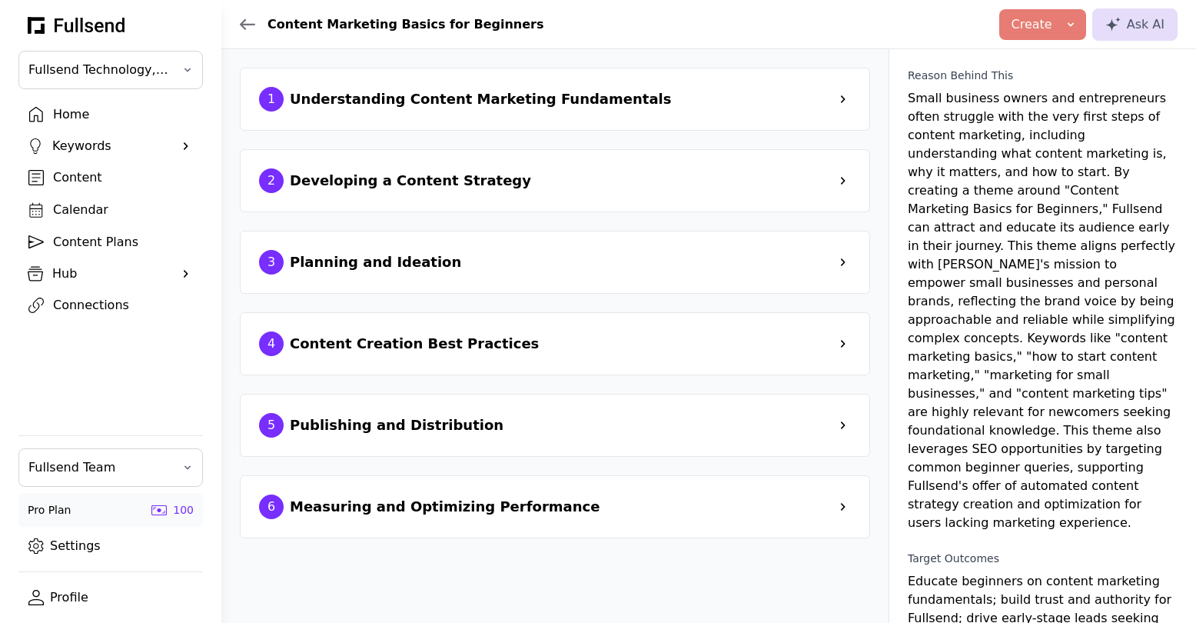
click at [839, 101] on span at bounding box center [842, 98] width 15 height 15
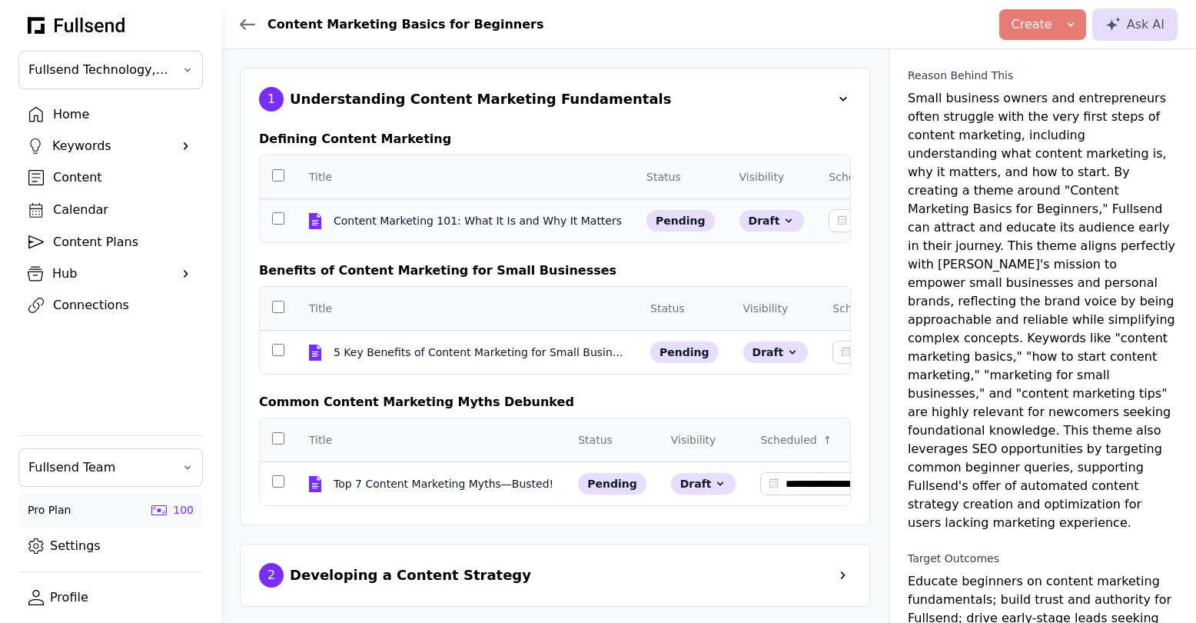
click at [449, 207] on td "Content Marketing 101: What It Is and Why It Matters Content Marketing 101: Wha…" at bounding box center [465, 221] width 337 height 44
click at [92, 178] on div "Content" at bounding box center [123, 177] width 140 height 18
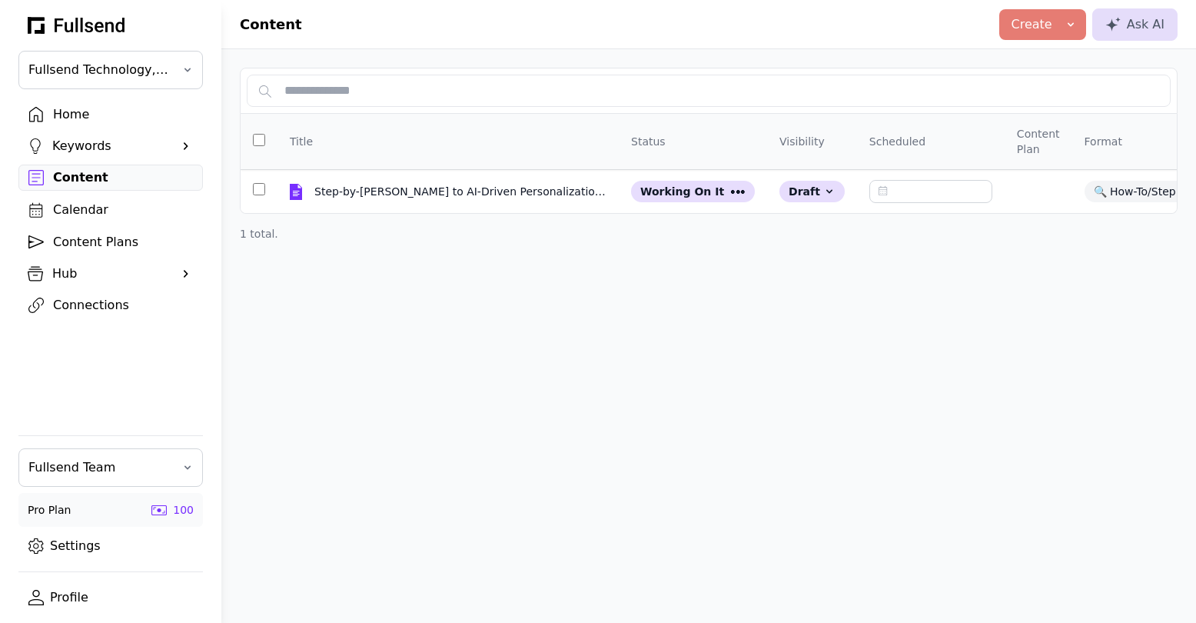
click at [86, 303] on div "Connections" at bounding box center [123, 305] width 140 height 18
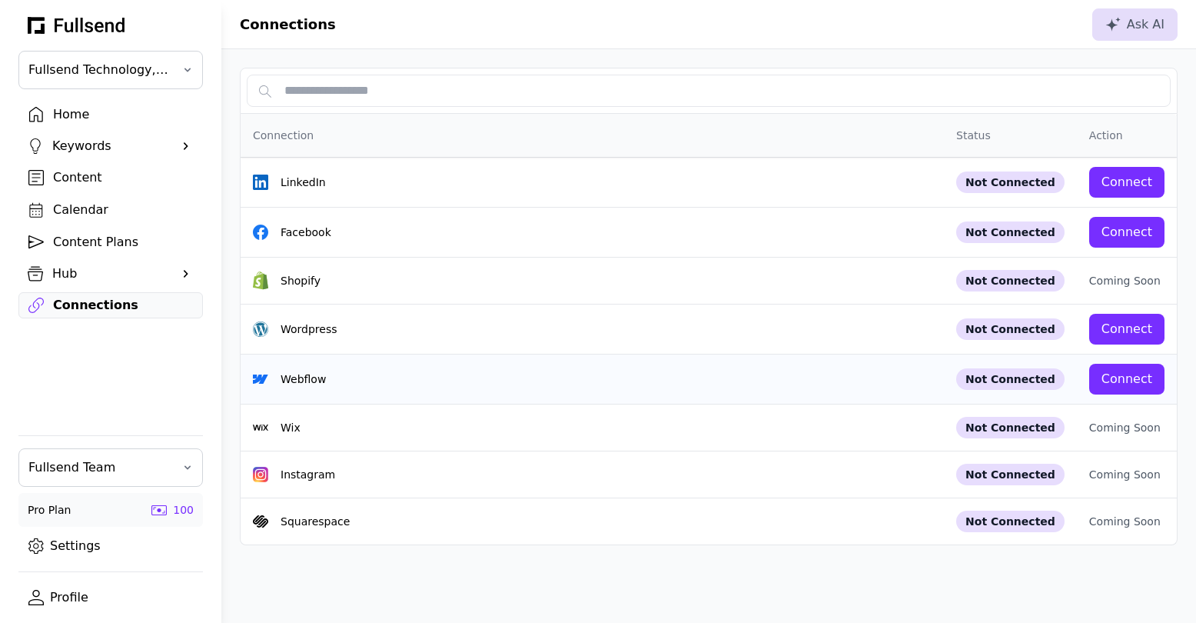
click at [1116, 380] on div "Connect" at bounding box center [1126, 379] width 51 height 18
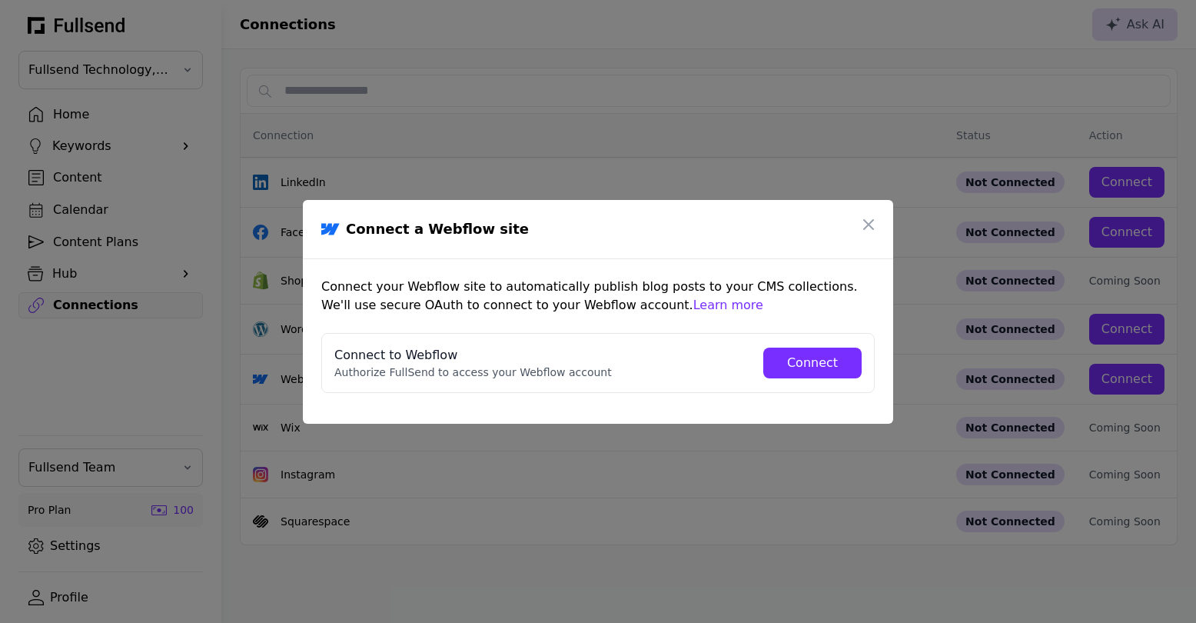
click at [825, 362] on div "Connect" at bounding box center [812, 363] width 74 height 18
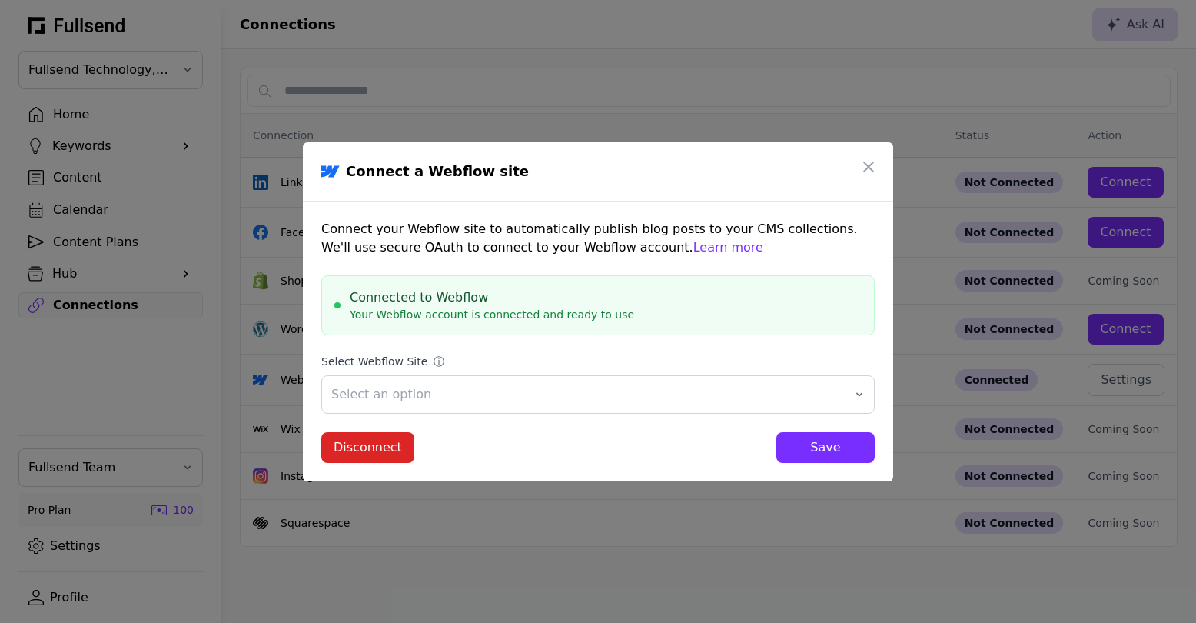
click at [827, 449] on div "Save" at bounding box center [826, 447] width 74 height 18
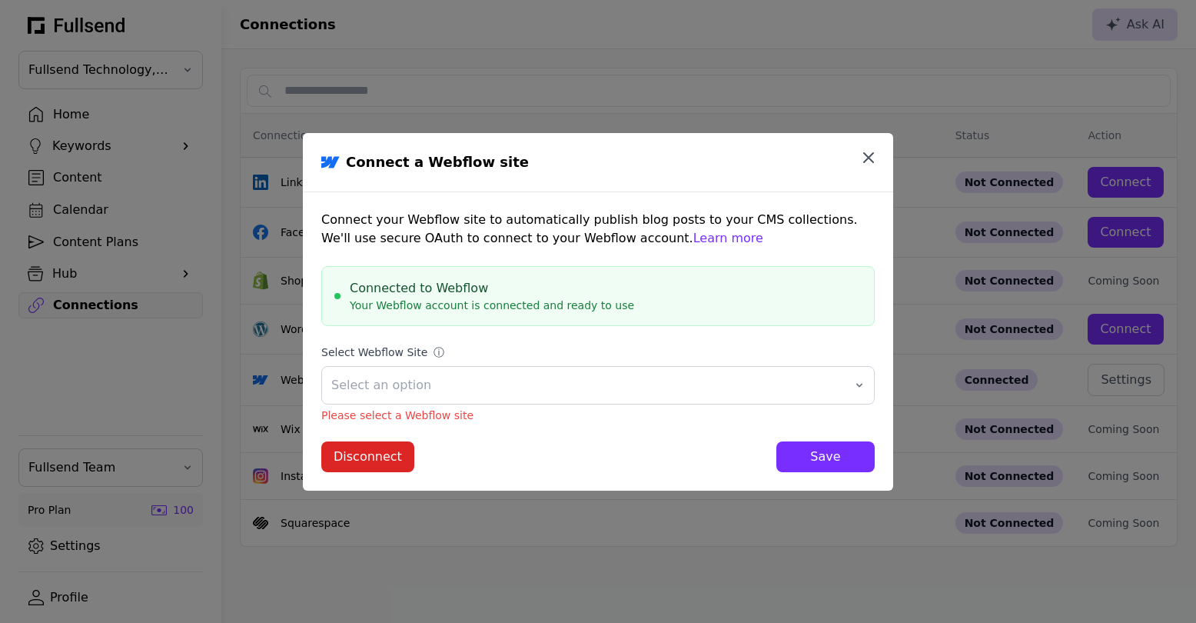
click at [868, 151] on icon "button" at bounding box center [868, 157] width 18 height 18
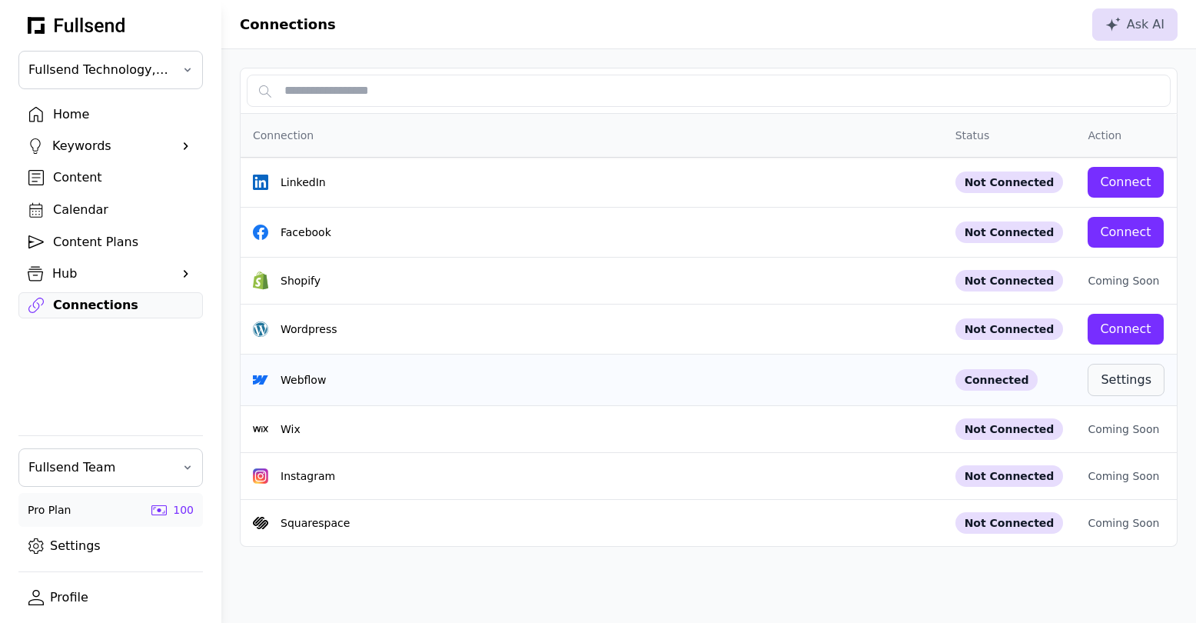
click at [1130, 387] on div "Settings" at bounding box center [1126, 379] width 51 height 18
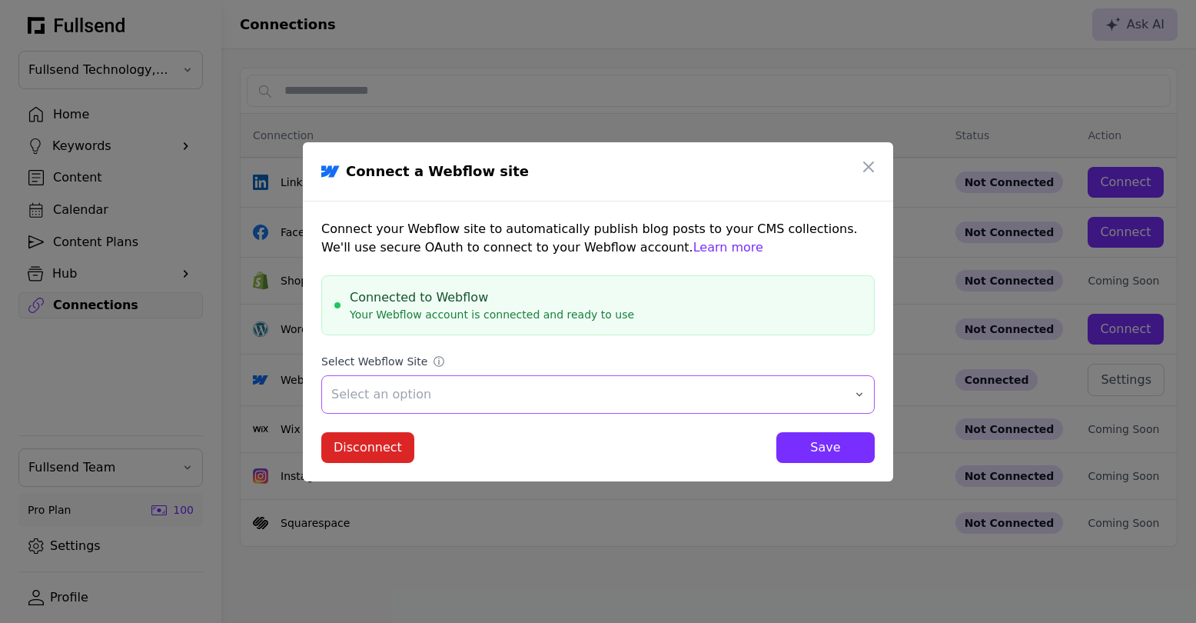
click at [639, 393] on span "Select an option" at bounding box center [587, 394] width 512 height 18
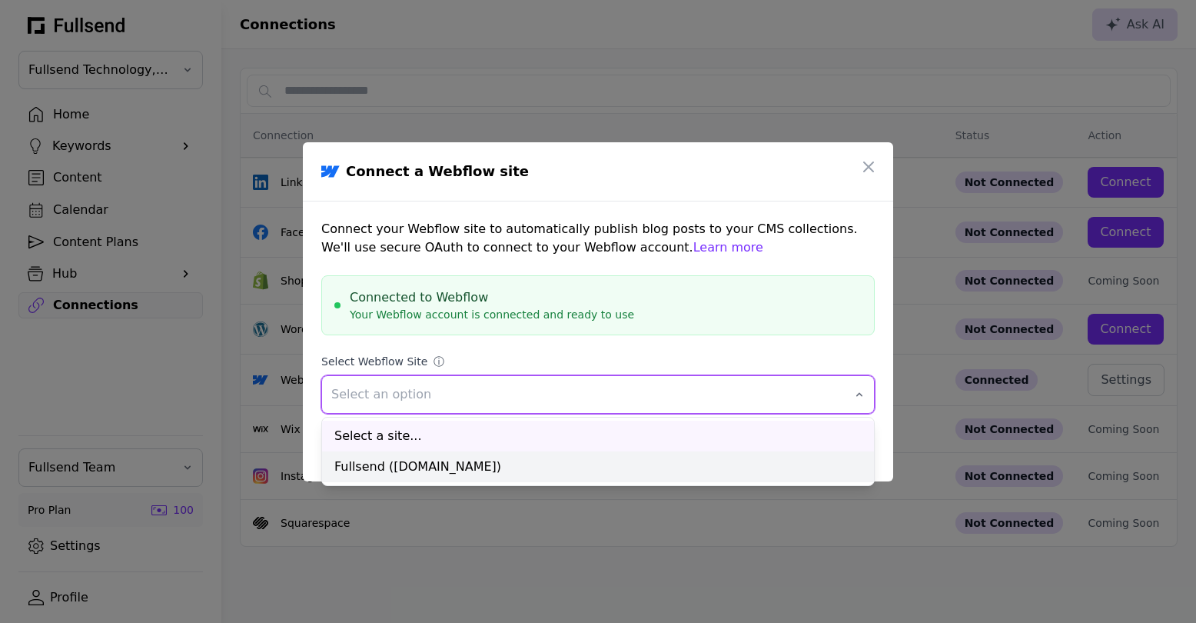
click at [579, 471] on div "Fullsend ([DOMAIN_NAME])" at bounding box center [598, 466] width 552 height 31
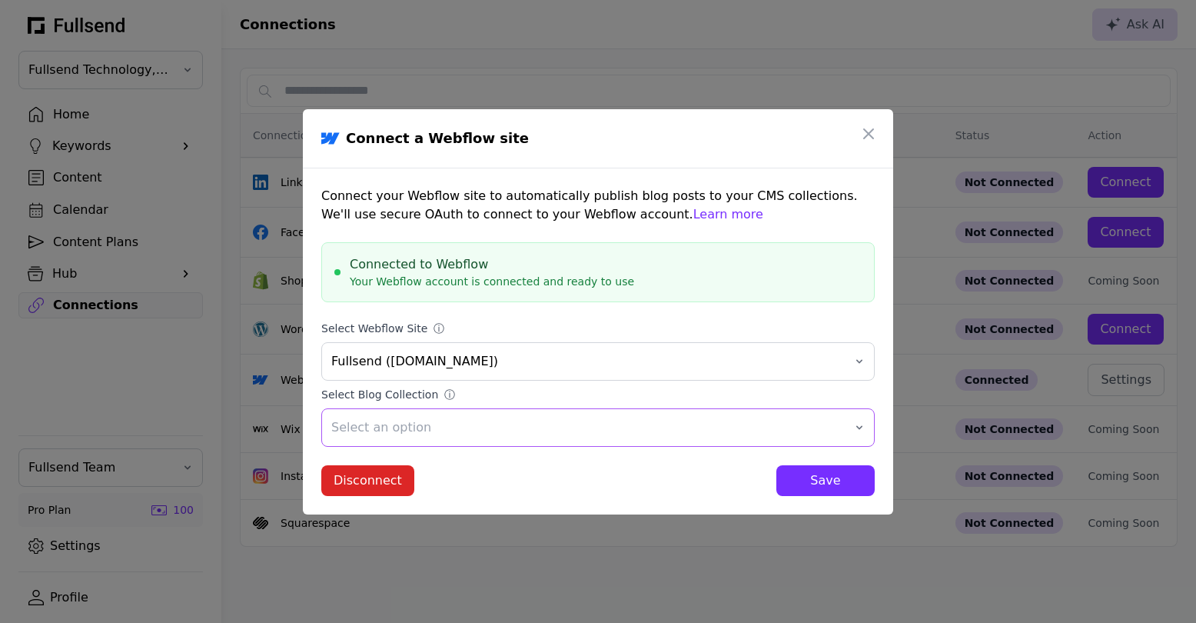
click at [633, 433] on span "Select an option" at bounding box center [587, 427] width 512 height 18
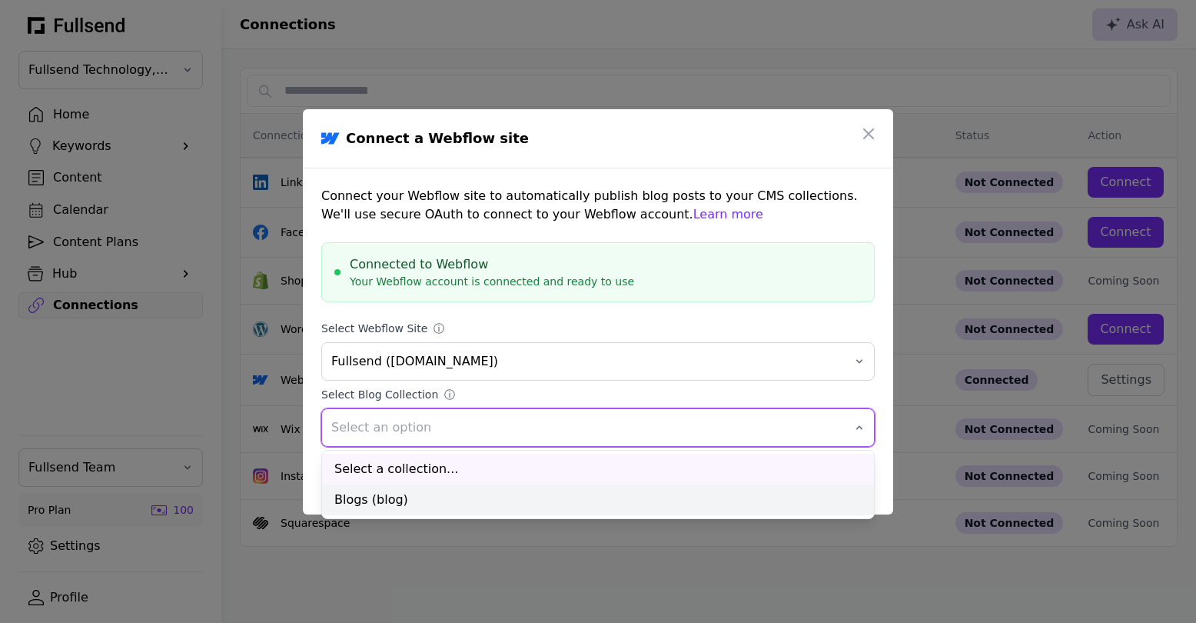
click at [554, 498] on div "Blogs (blog)" at bounding box center [598, 499] width 552 height 31
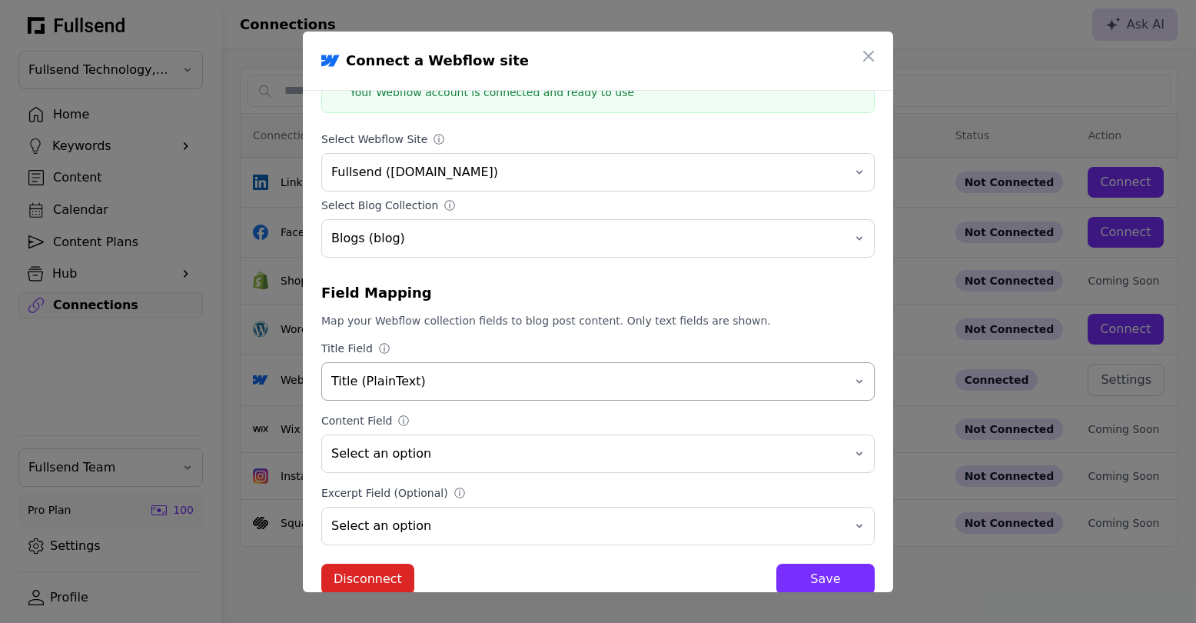
scroll to position [132, 0]
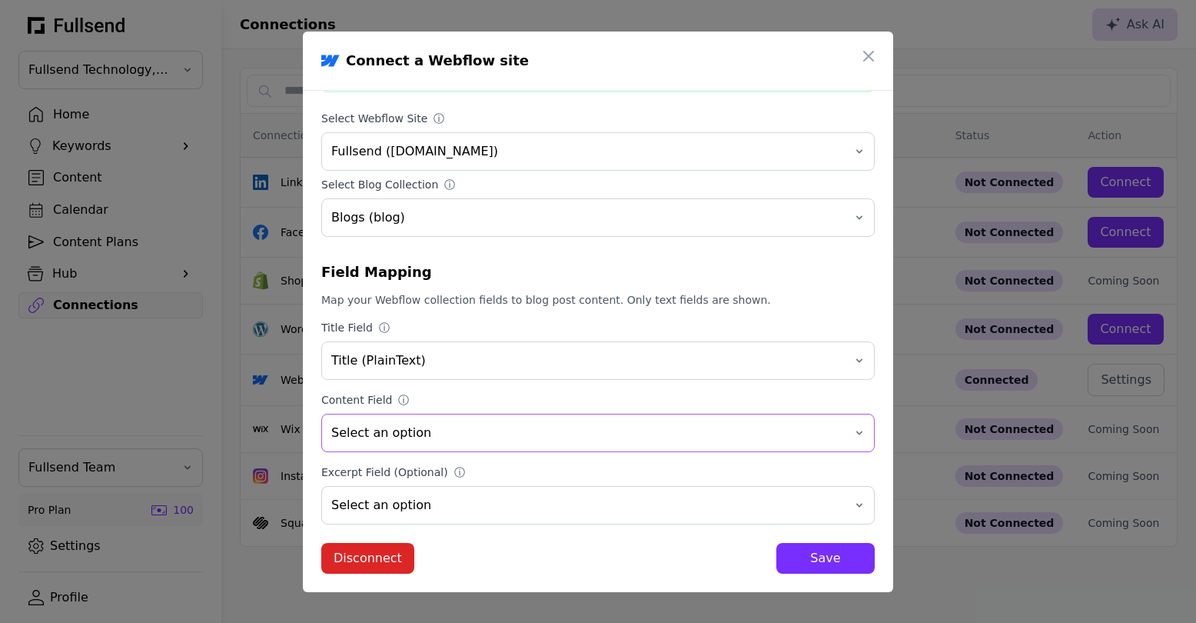
click at [541, 424] on span "Select an option" at bounding box center [587, 432] width 512 height 18
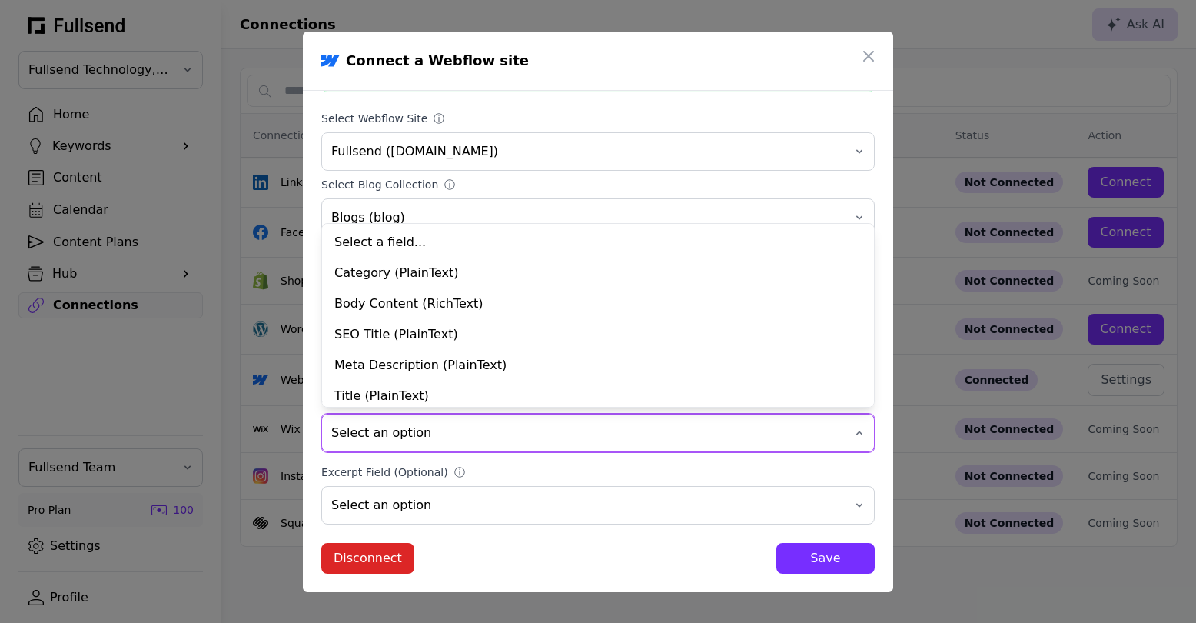
click at [541, 424] on span "Select an option" at bounding box center [587, 432] width 512 height 18
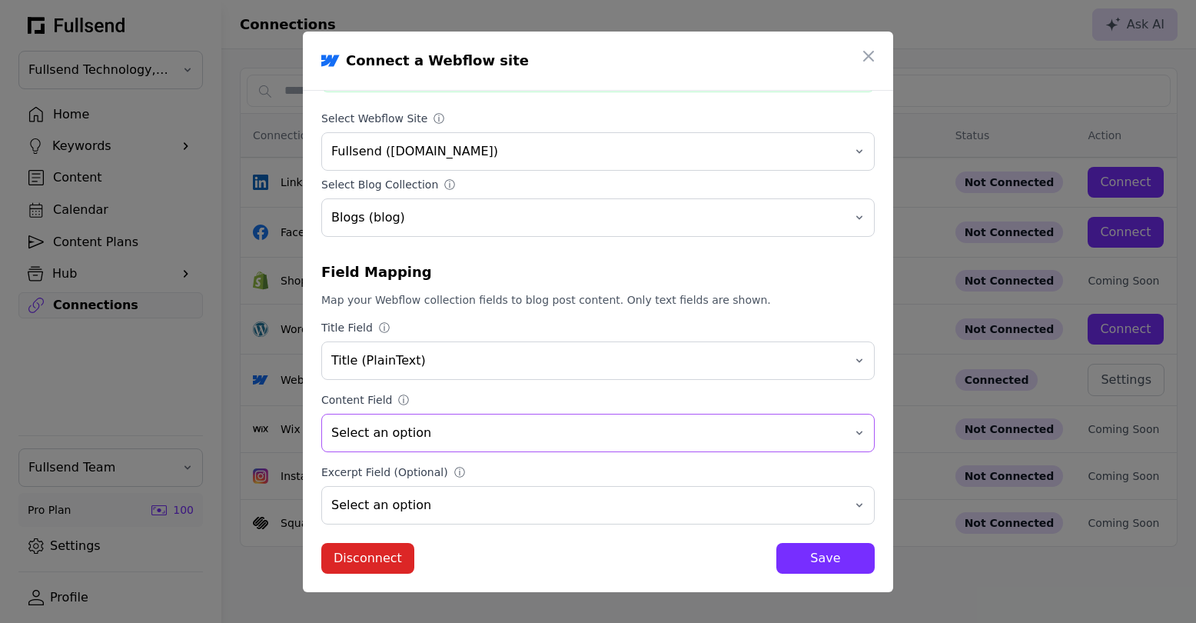
click at [541, 424] on span "Select an option" at bounding box center [587, 432] width 512 height 18
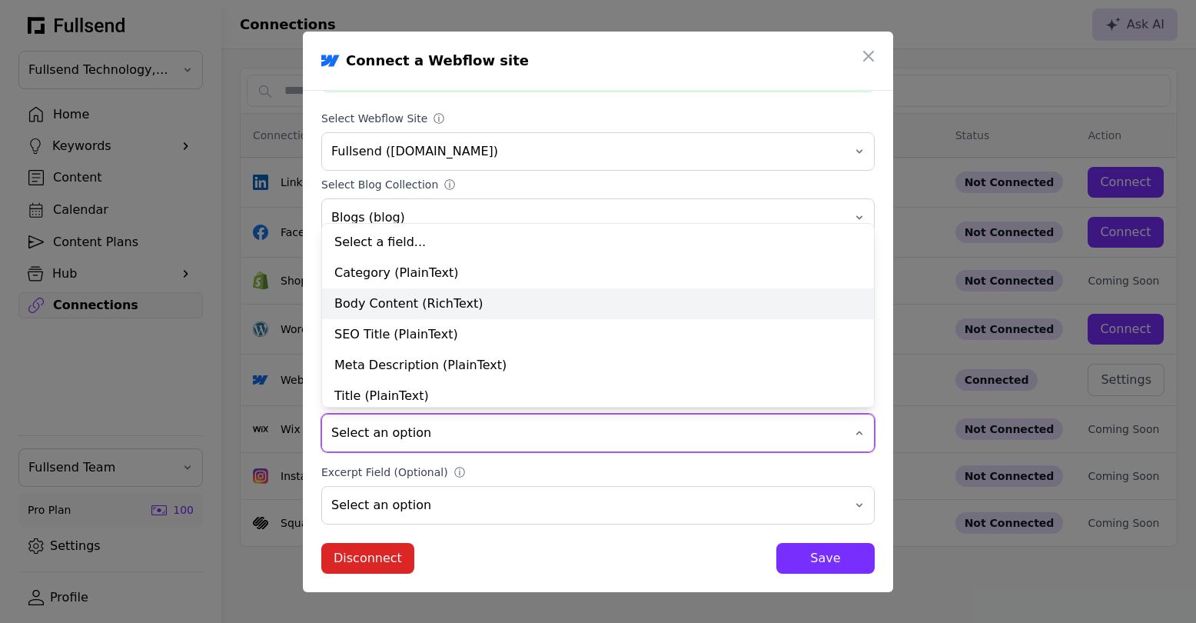
click at [500, 311] on div "Body Content (RichText)" at bounding box center [598, 303] width 552 height 31
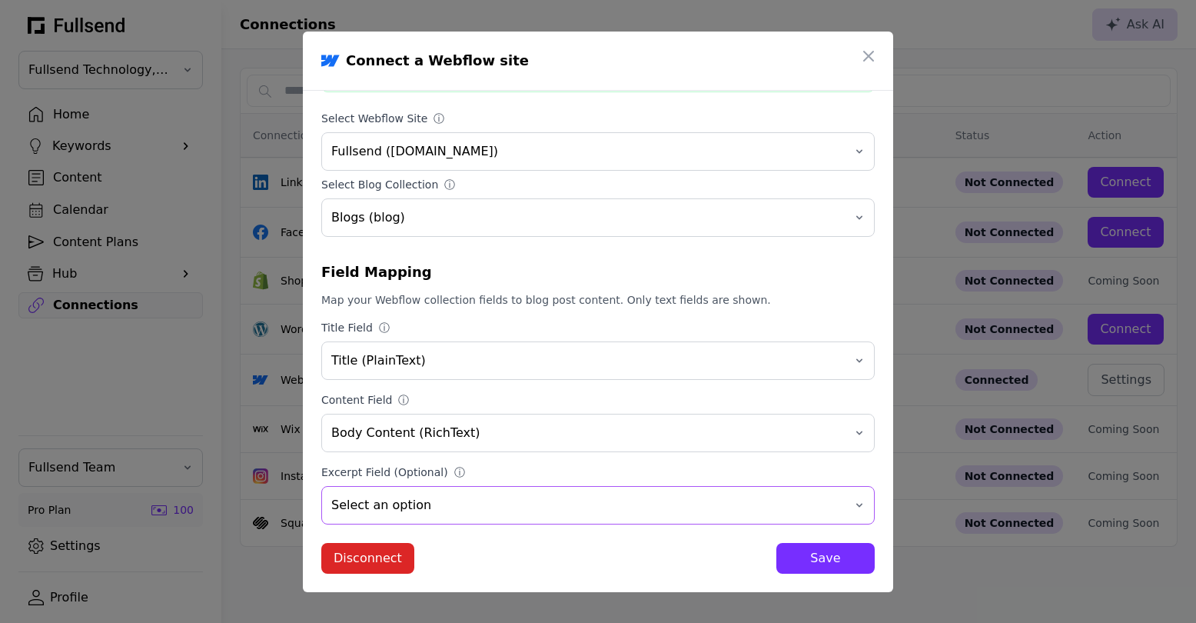
click at [467, 507] on span "Select an option" at bounding box center [587, 505] width 512 height 18
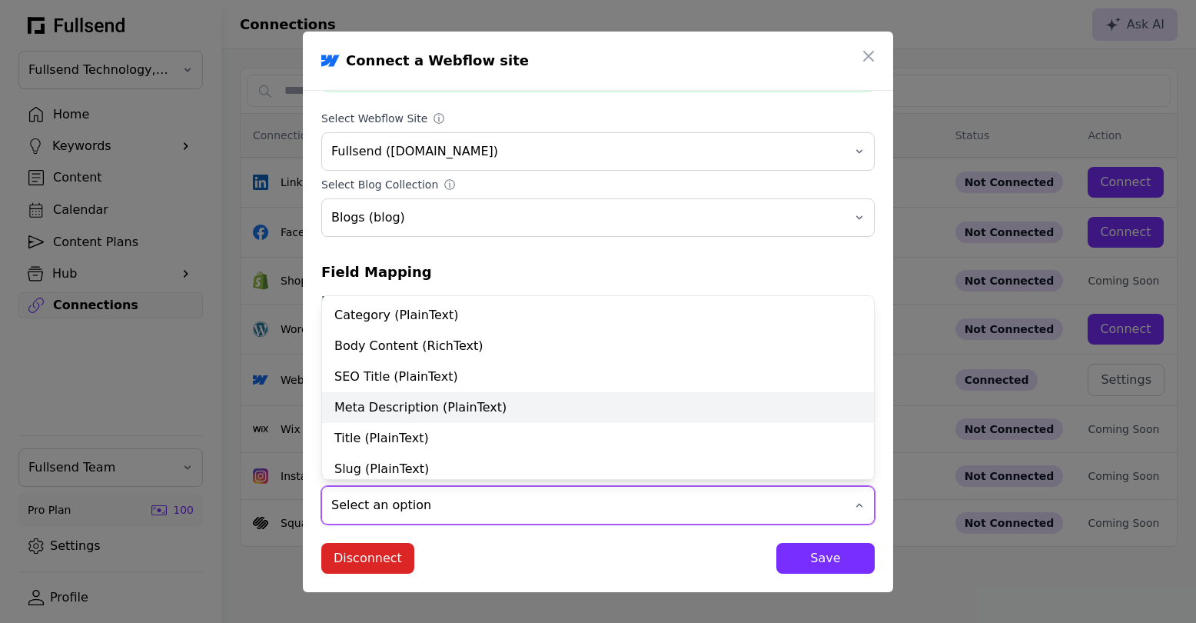
scroll to position [38, 0]
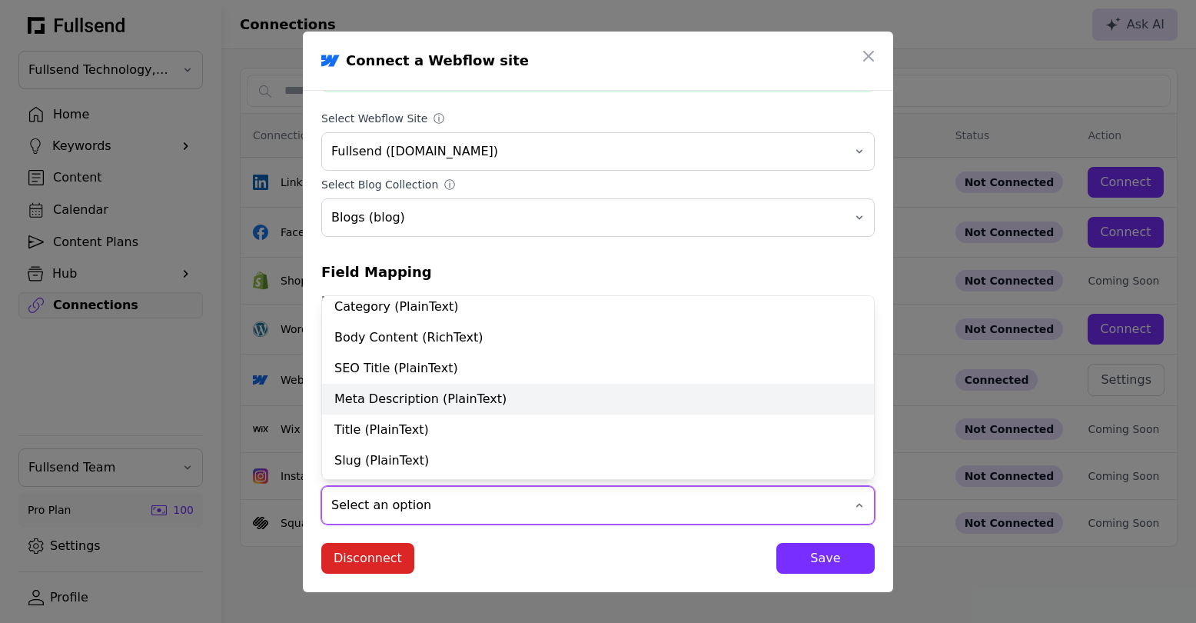
click at [407, 397] on div "Meta Description (PlainText)" at bounding box center [598, 398] width 552 height 31
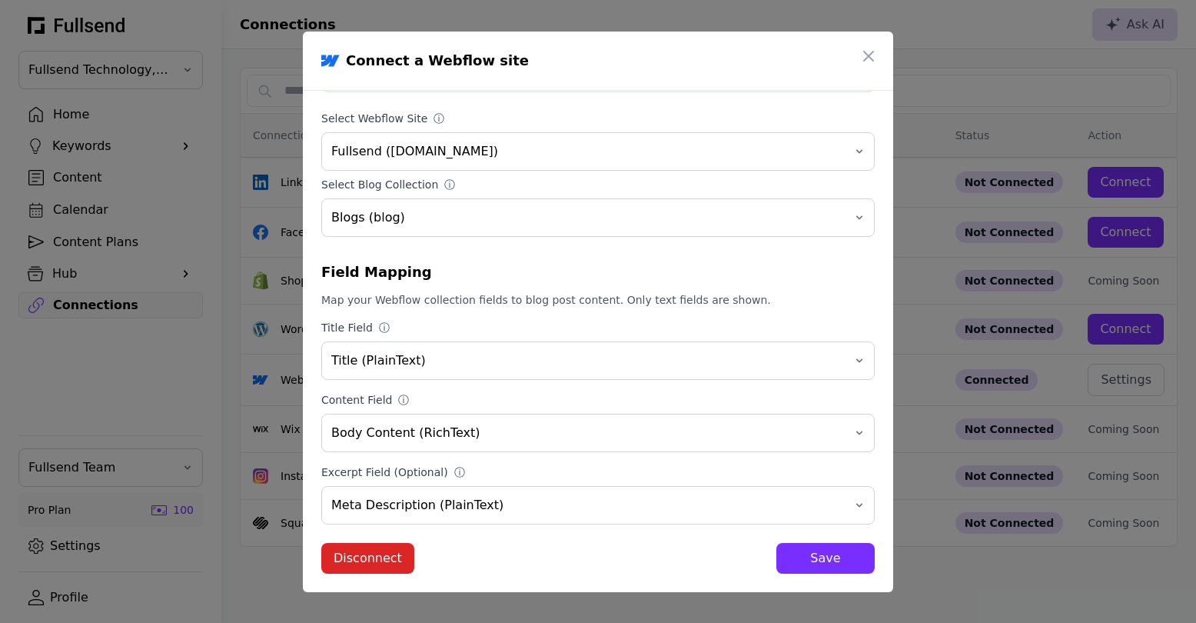
click at [822, 562] on div "Save" at bounding box center [826, 558] width 74 height 18
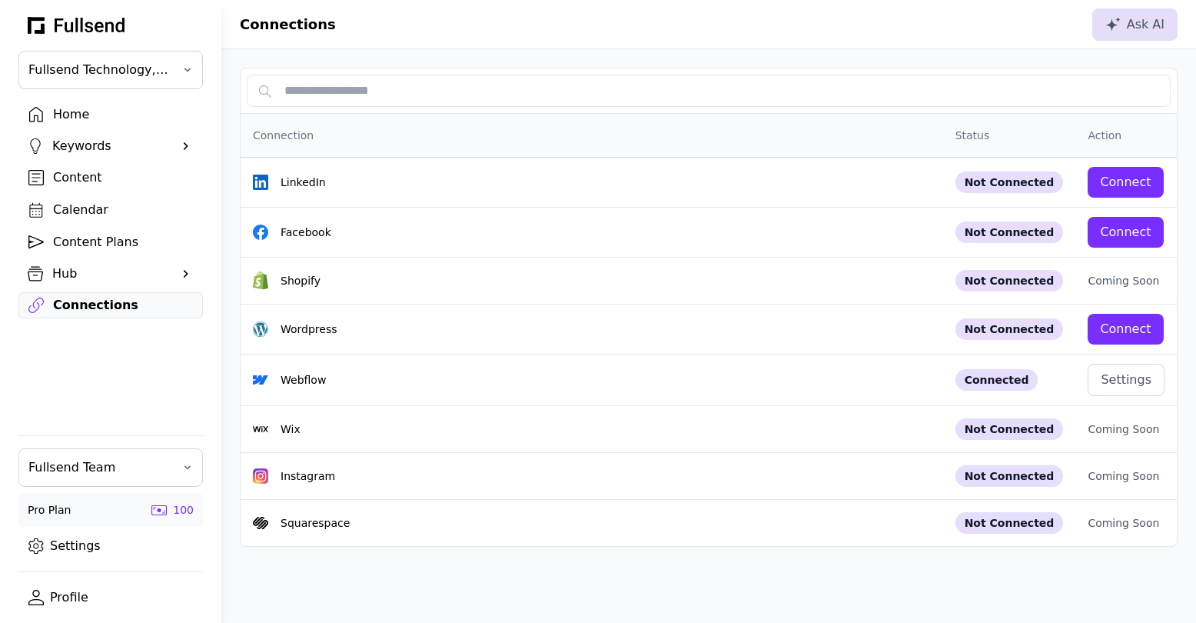
click at [91, 180] on div "Content" at bounding box center [123, 177] width 140 height 18
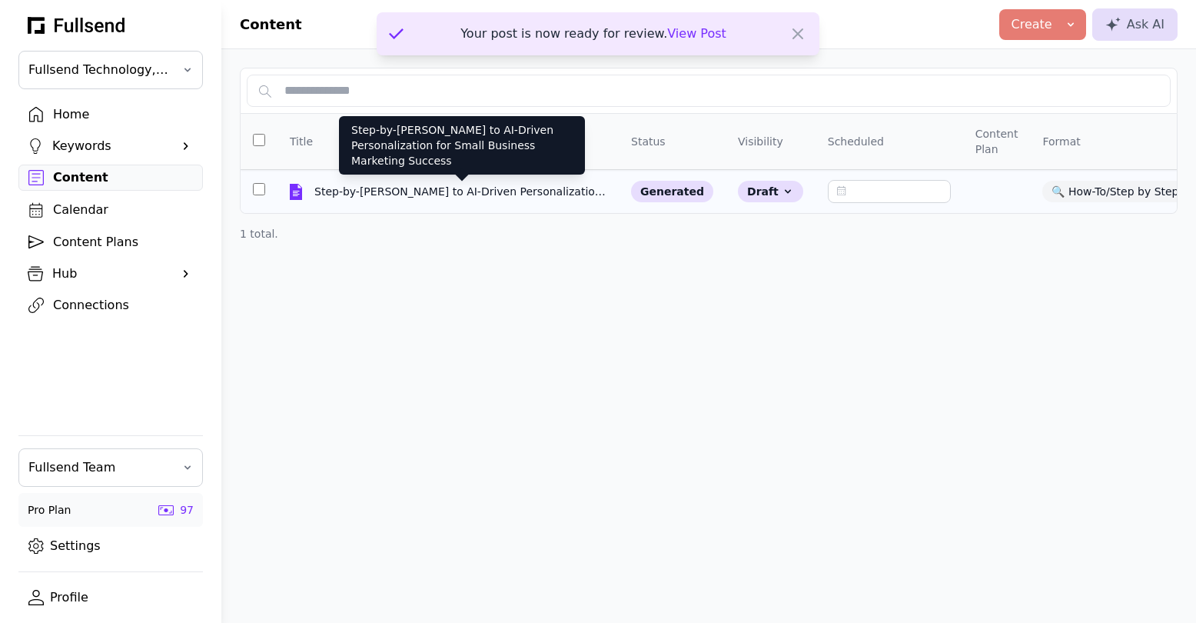
click at [470, 194] on div "Step-by-Step Guide to AI-Driven Personalization for Small Business Marketing Su…" at bounding box center [461, 191] width 295 height 15
select select "**"
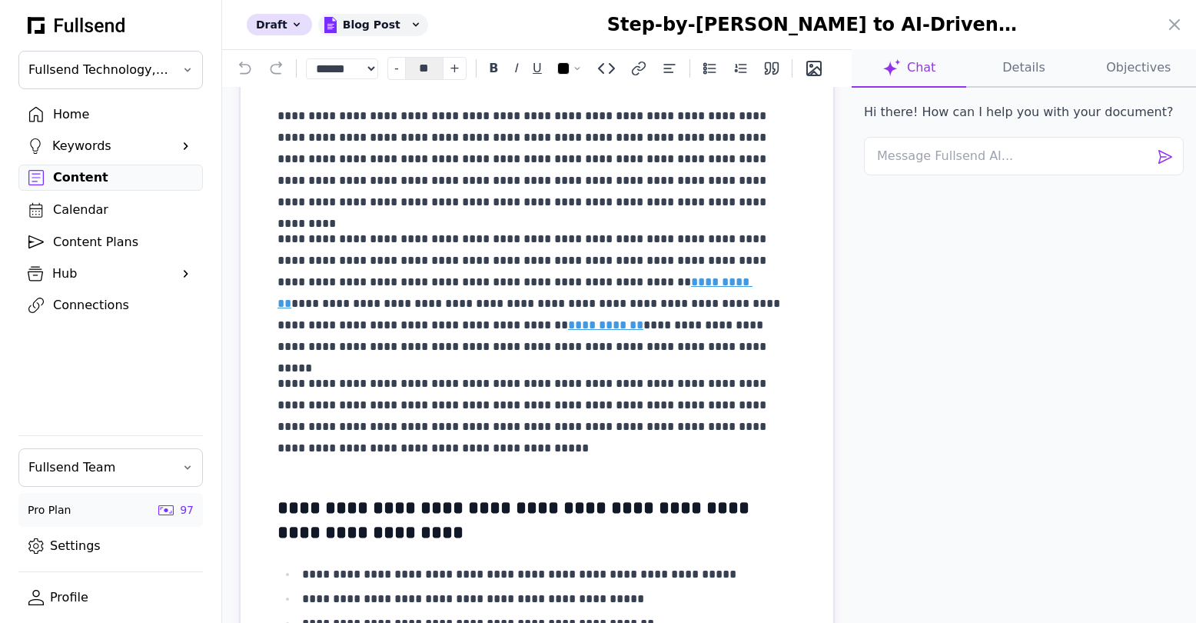
scroll to position [725, 0]
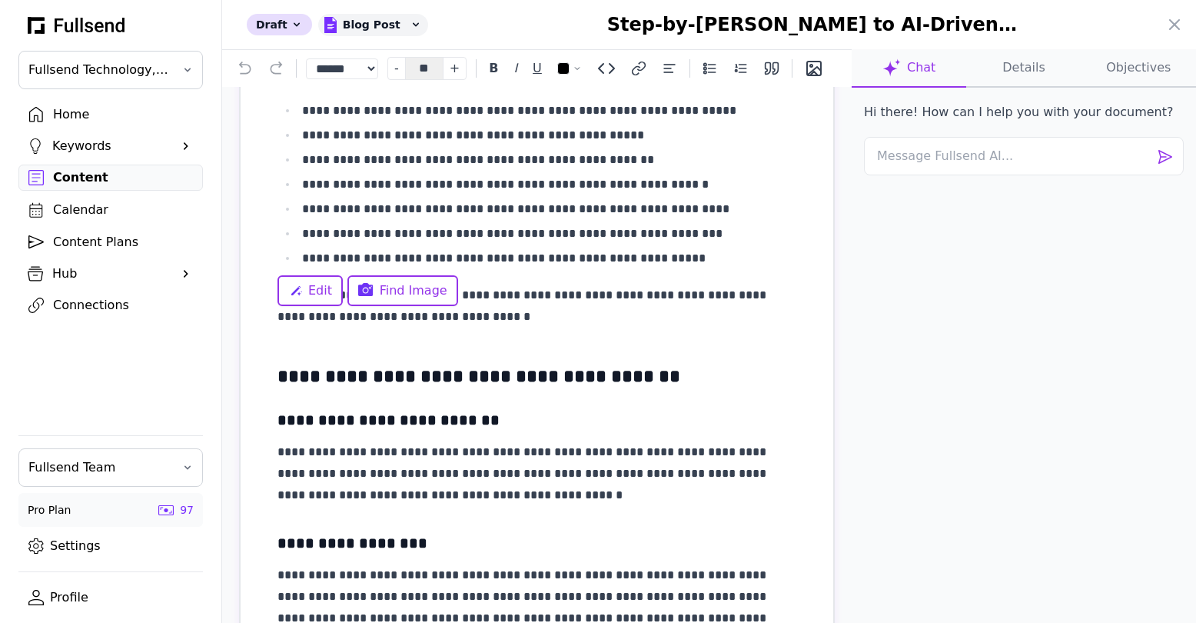
drag, startPoint x: 422, startPoint y: 255, endPoint x: 283, endPoint y: 194, distance: 151.8
click at [1081, 65] on button "Details" at bounding box center [1138, 68] width 115 height 38
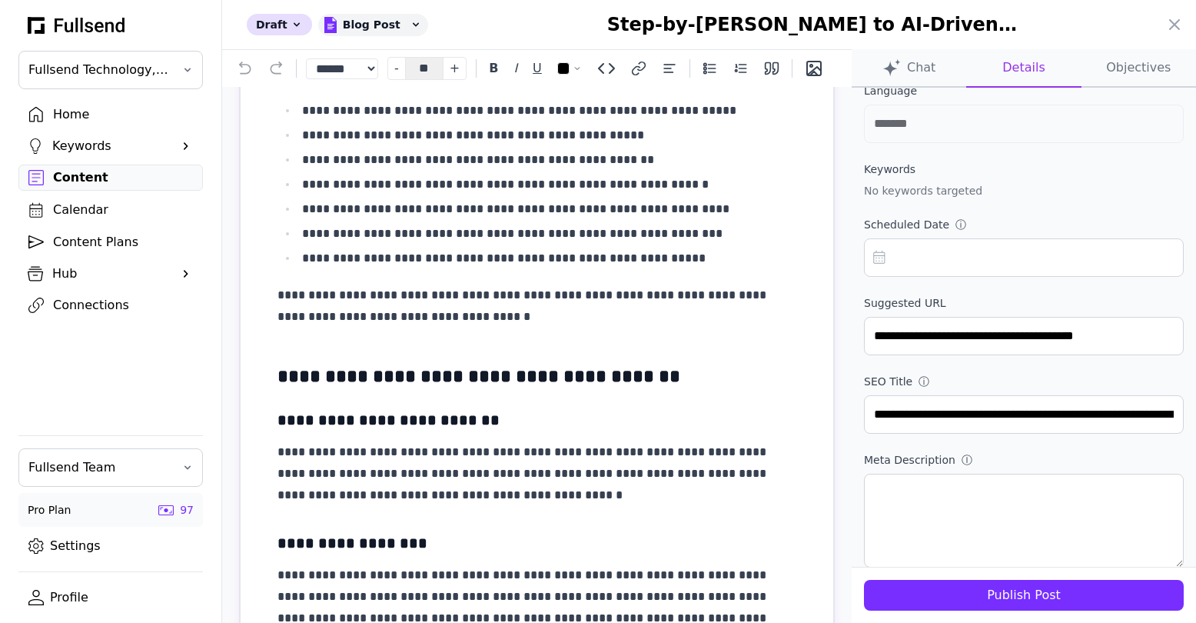
scroll to position [333, 0]
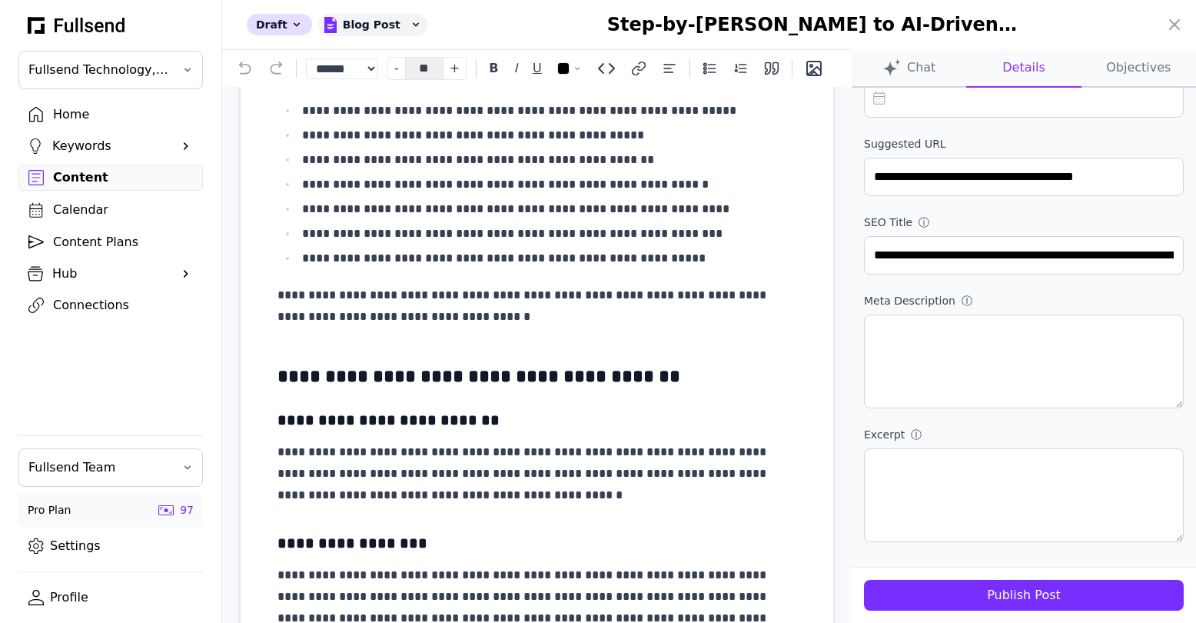
click at [1010, 594] on div "Publish Post" at bounding box center [1023, 595] width 295 height 18
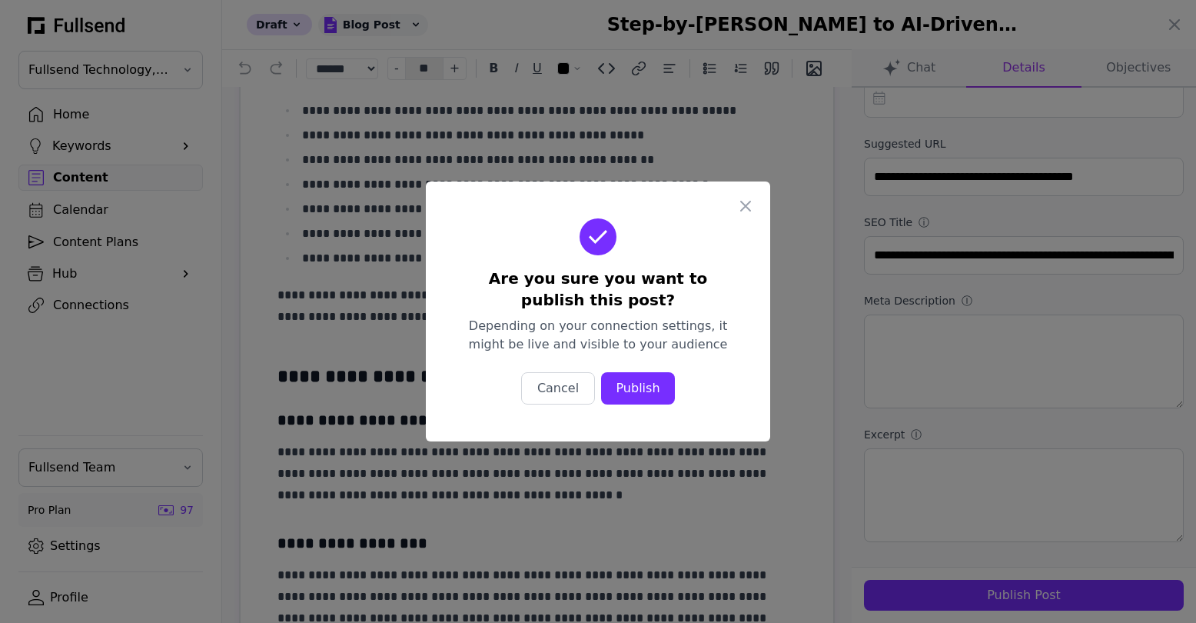
click at [654, 391] on div "Publish" at bounding box center [637, 388] width 49 height 18
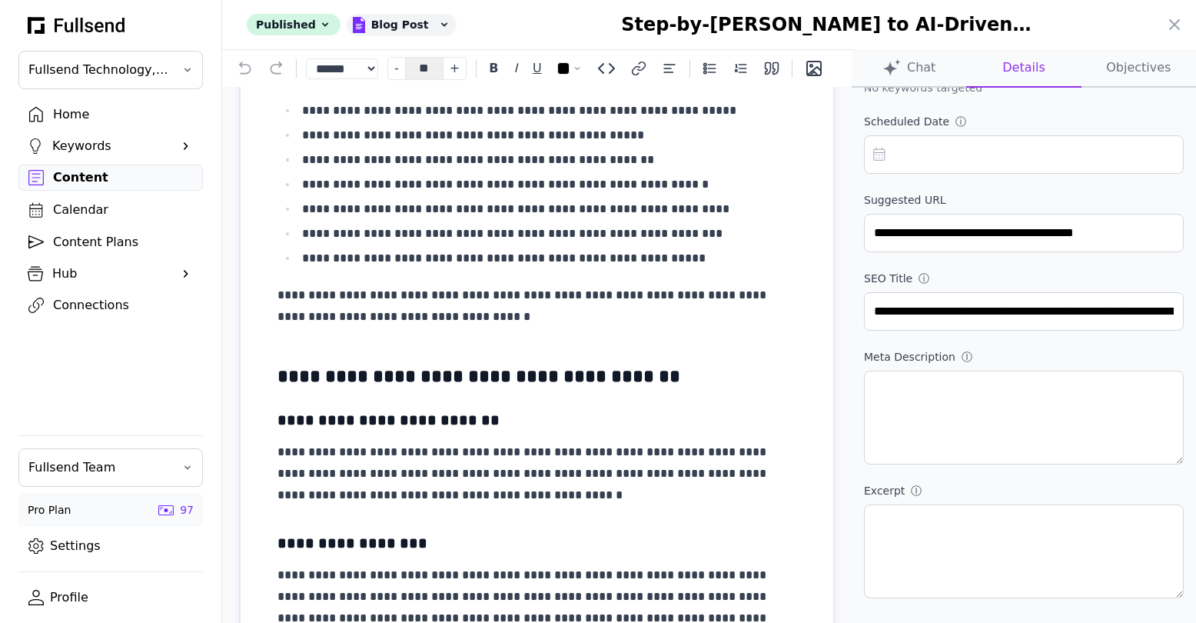
scroll to position [277, 0]
click at [99, 118] on div at bounding box center [598, 311] width 1196 height 623
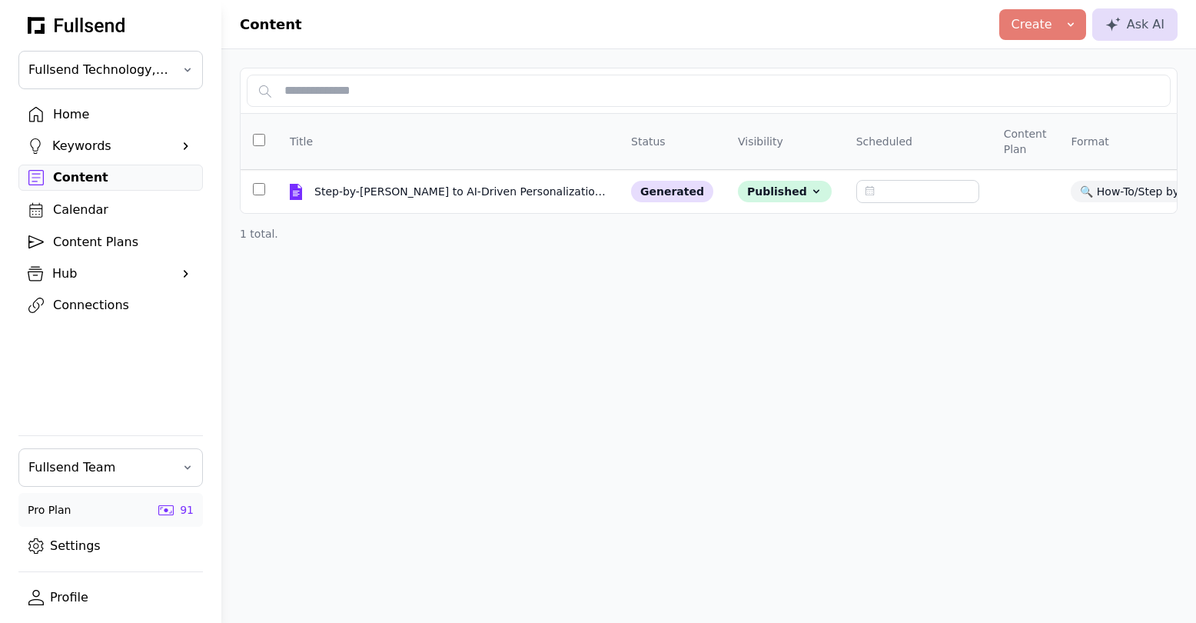
click at [68, 117] on div "Home" at bounding box center [123, 114] width 140 height 18
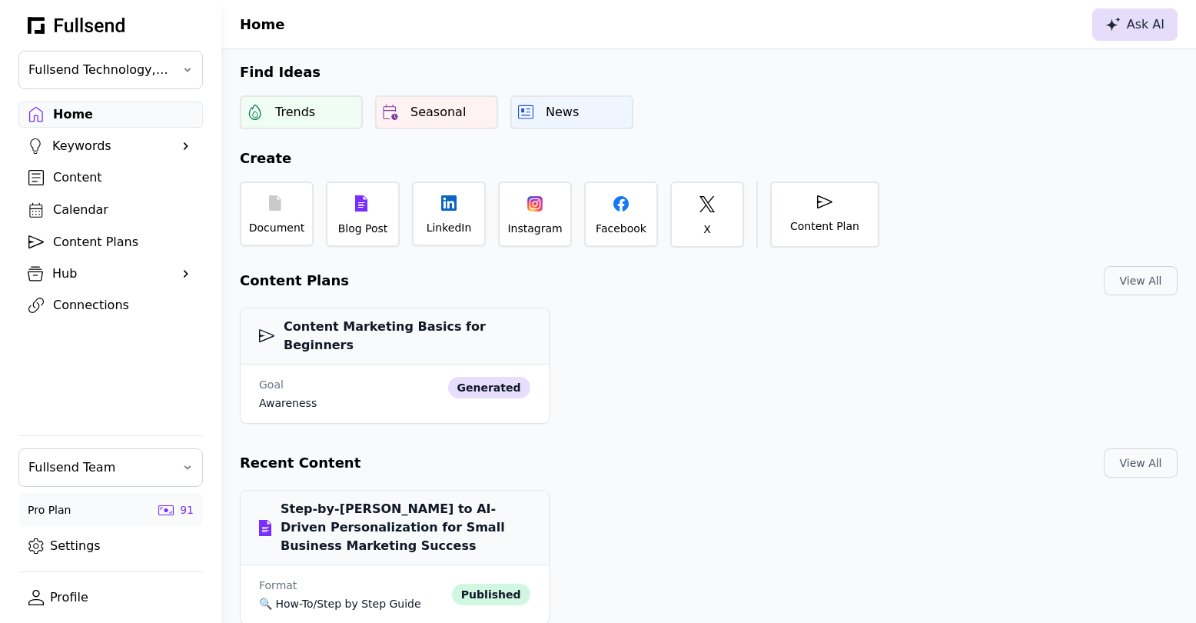
click at [1117, 24] on icon at bounding box center [1112, 24] width 15 height 15
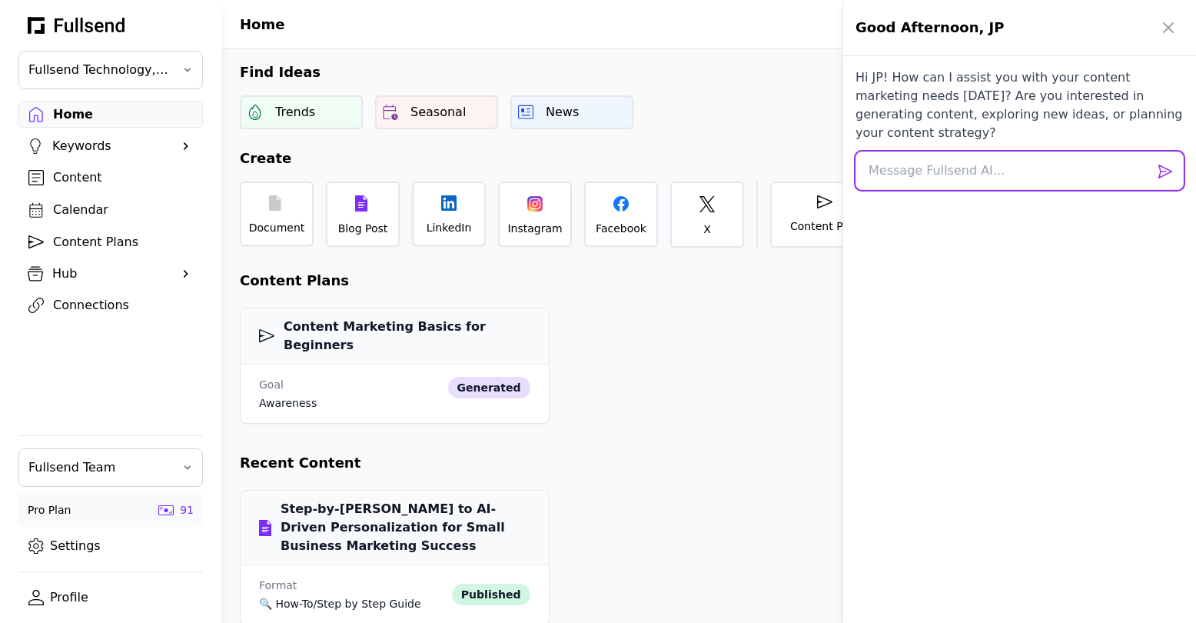
click at [907, 151] on textarea at bounding box center [1019, 170] width 328 height 38
paste textarea "Now rewrite the Long Description. It should be more about describing the benefi…"
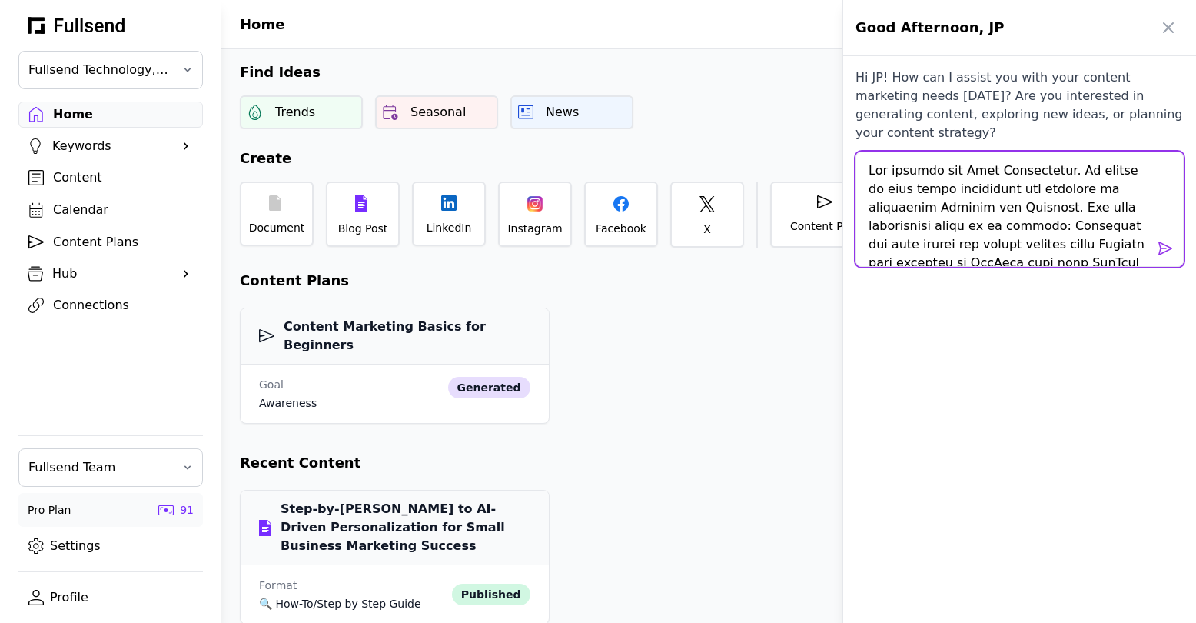
drag, startPoint x: 897, startPoint y: 154, endPoint x: 835, endPoint y: 154, distance: 61.5
click at [835, 154] on div "Good Afternoon, JP Hi JP! How can I assist you with your content marketing need…" at bounding box center [598, 311] width 1196 height 623
click at [919, 153] on textarea at bounding box center [1019, 208] width 328 height 115
click at [916, 151] on textarea at bounding box center [1019, 208] width 328 height 115
click at [1001, 152] on textarea at bounding box center [1019, 208] width 328 height 115
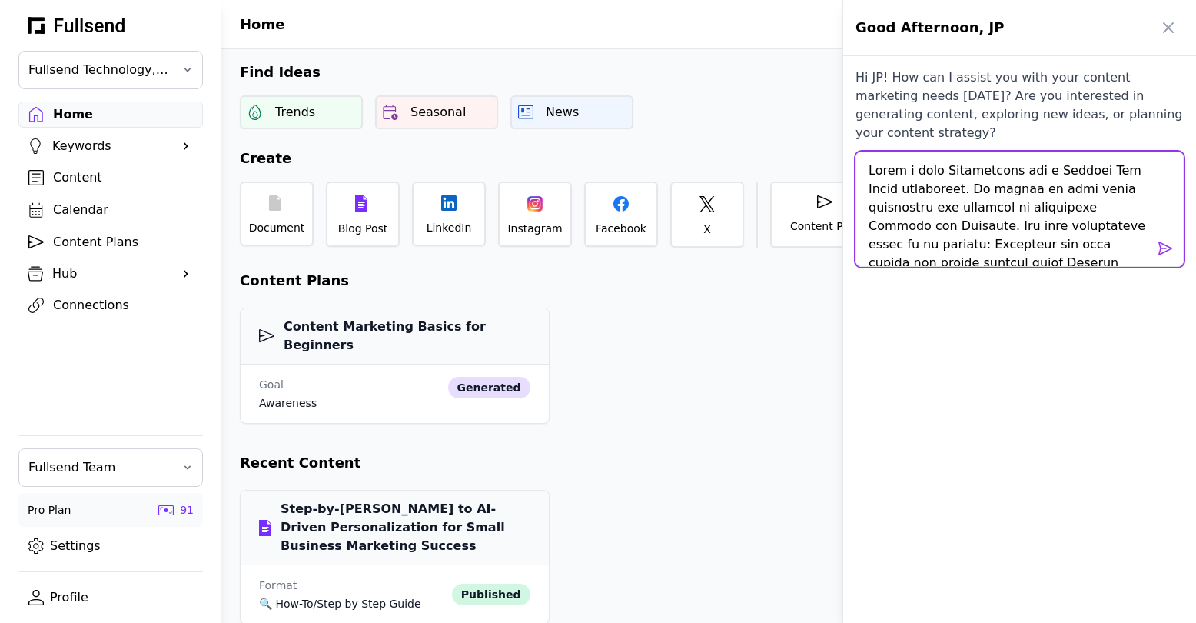
click at [1000, 151] on textarea at bounding box center [1019, 208] width 328 height 115
type textarea "Write a long Description about Fullsend based on what you know for a Webflow Ap…"
click at [939, 188] on textarea at bounding box center [1019, 208] width 328 height 115
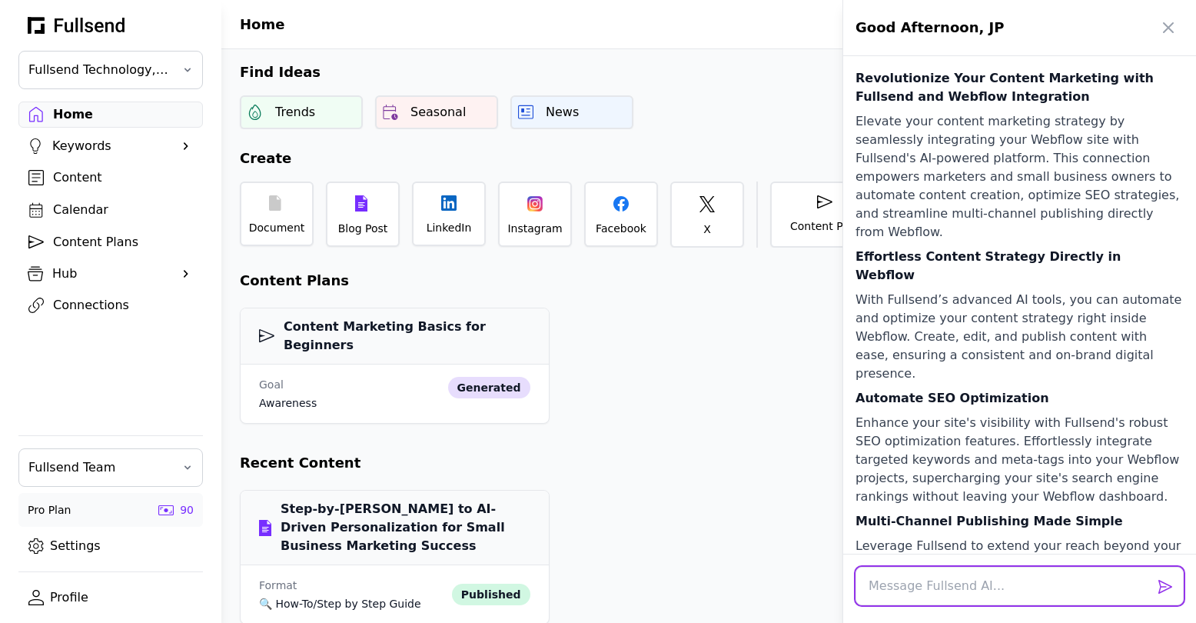
scroll to position [828, 0]
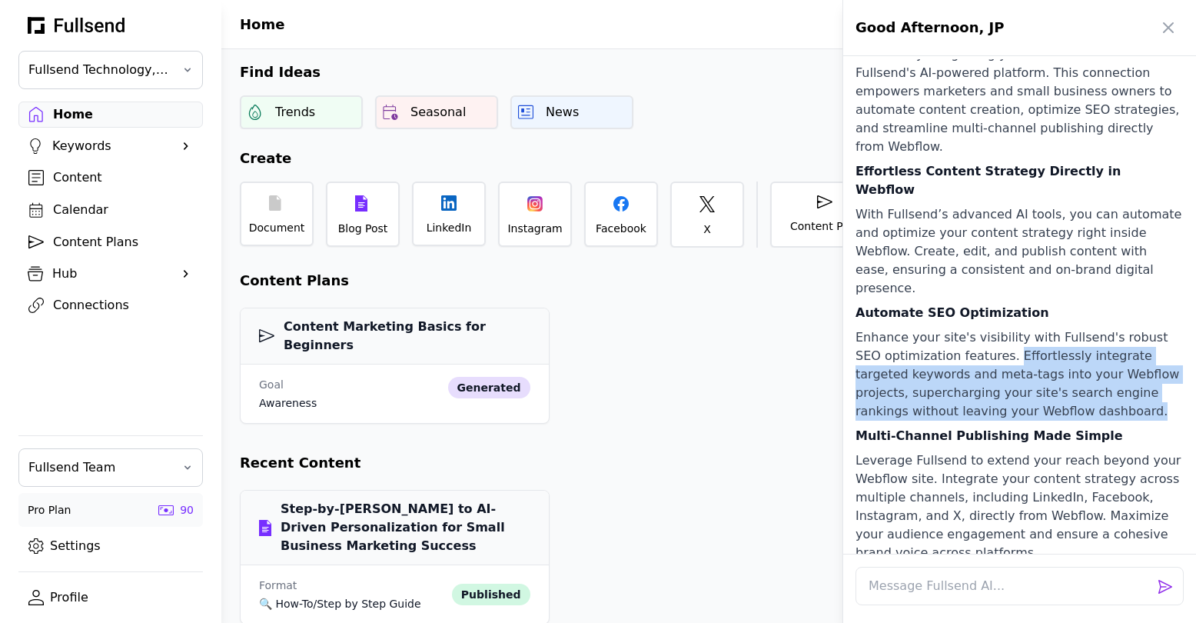
drag, startPoint x: 981, startPoint y: 225, endPoint x: 1057, endPoint y: 274, distance: 90.2
click at [1057, 328] on p "Enhance your site's visibility with Fullsend's robust SEO optimization features…" at bounding box center [1019, 374] width 328 height 92
copy p "Effortlessly integrate targeted keywords and meta-tags into your Webflow projec…"
click at [1044, 328] on p "Enhance your site's visibility with Fullsend's robust SEO optimization features…" at bounding box center [1019, 374] width 328 height 92
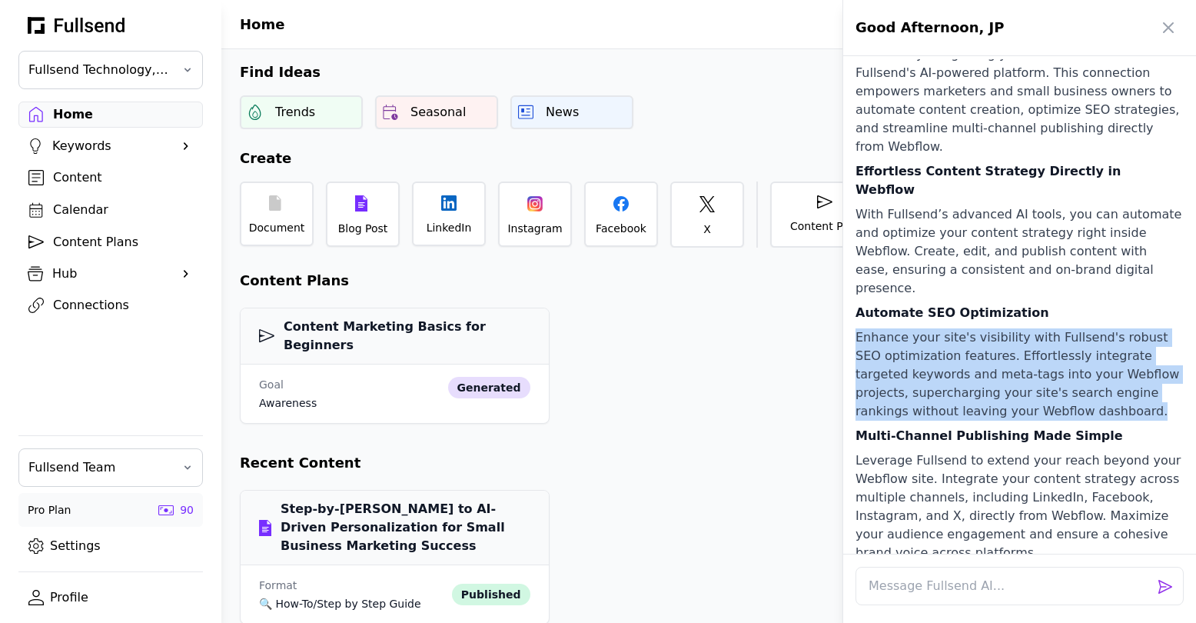
copy p "Enhance your site's visibility with Fullsend's robust SEO optimization features…"
drag, startPoint x: 1047, startPoint y: 281, endPoint x: 858, endPoint y: 200, distance: 205.6
click at [858, 328] on p "Enhance your site's visibility with Fullsend's robust SEO optimization features…" at bounding box center [1019, 374] width 328 height 92
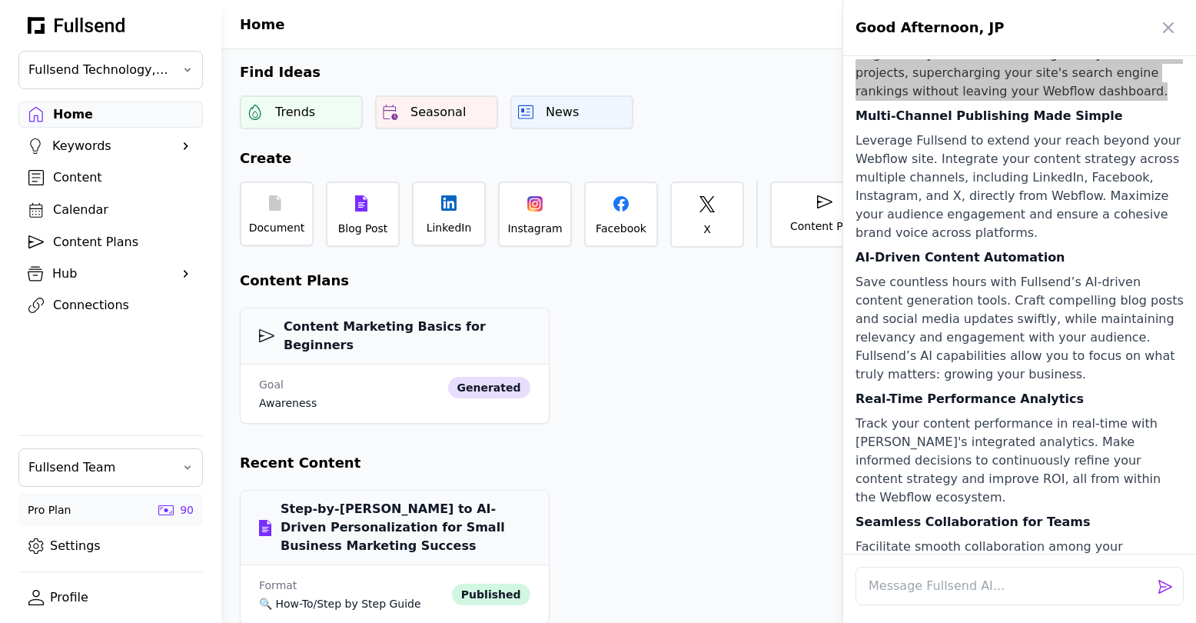
scroll to position [1153, 0]
